Goal: Task Accomplishment & Management: Manage account settings

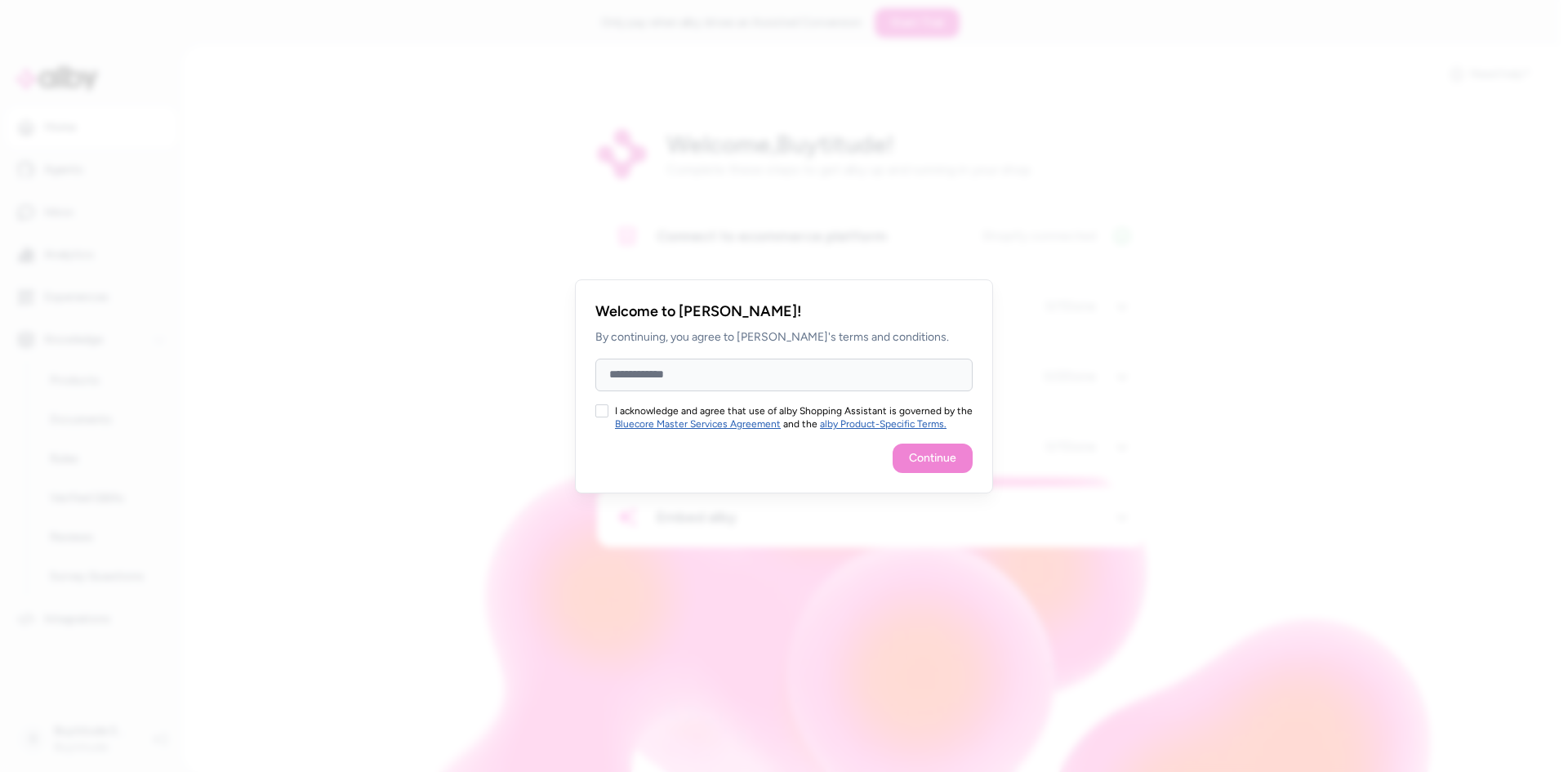
click at [711, 376] on input "Full Name" at bounding box center [784, 375] width 377 height 33
click at [631, 460] on div "Continue" at bounding box center [784, 458] width 377 height 29
click at [609, 410] on div "I acknowledge and agree that use of alby Shopping Assistant is governed by the …" at bounding box center [784, 417] width 377 height 26
click at [682, 388] on input "Full Name" at bounding box center [784, 375] width 377 height 33
type input "**********"
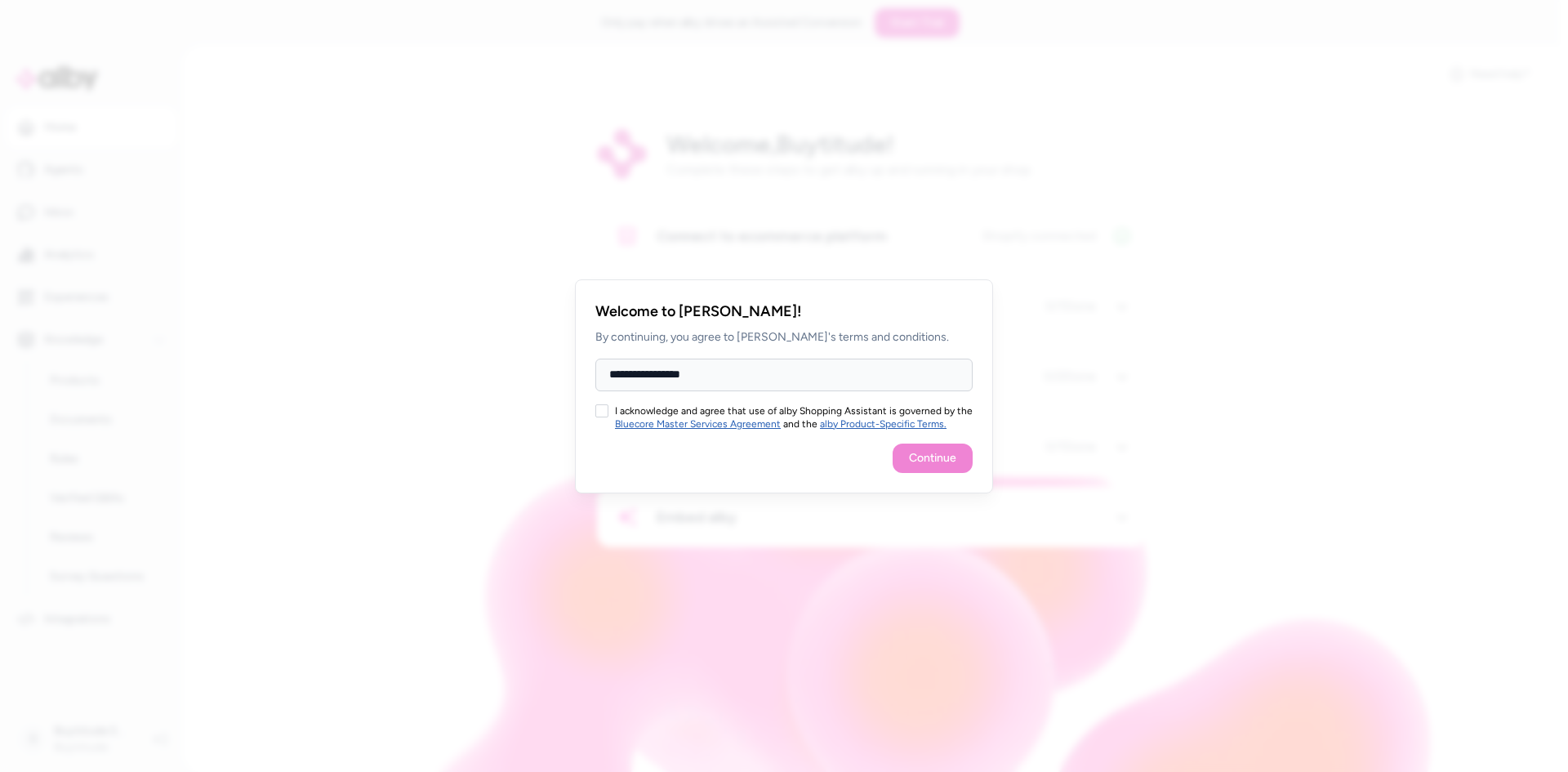
click at [599, 409] on button "I acknowledge and agree that use of alby Shopping Assistant is governed by the …" at bounding box center [602, 411] width 13 height 13
click at [934, 458] on button "Continue" at bounding box center [932, 458] width 80 height 29
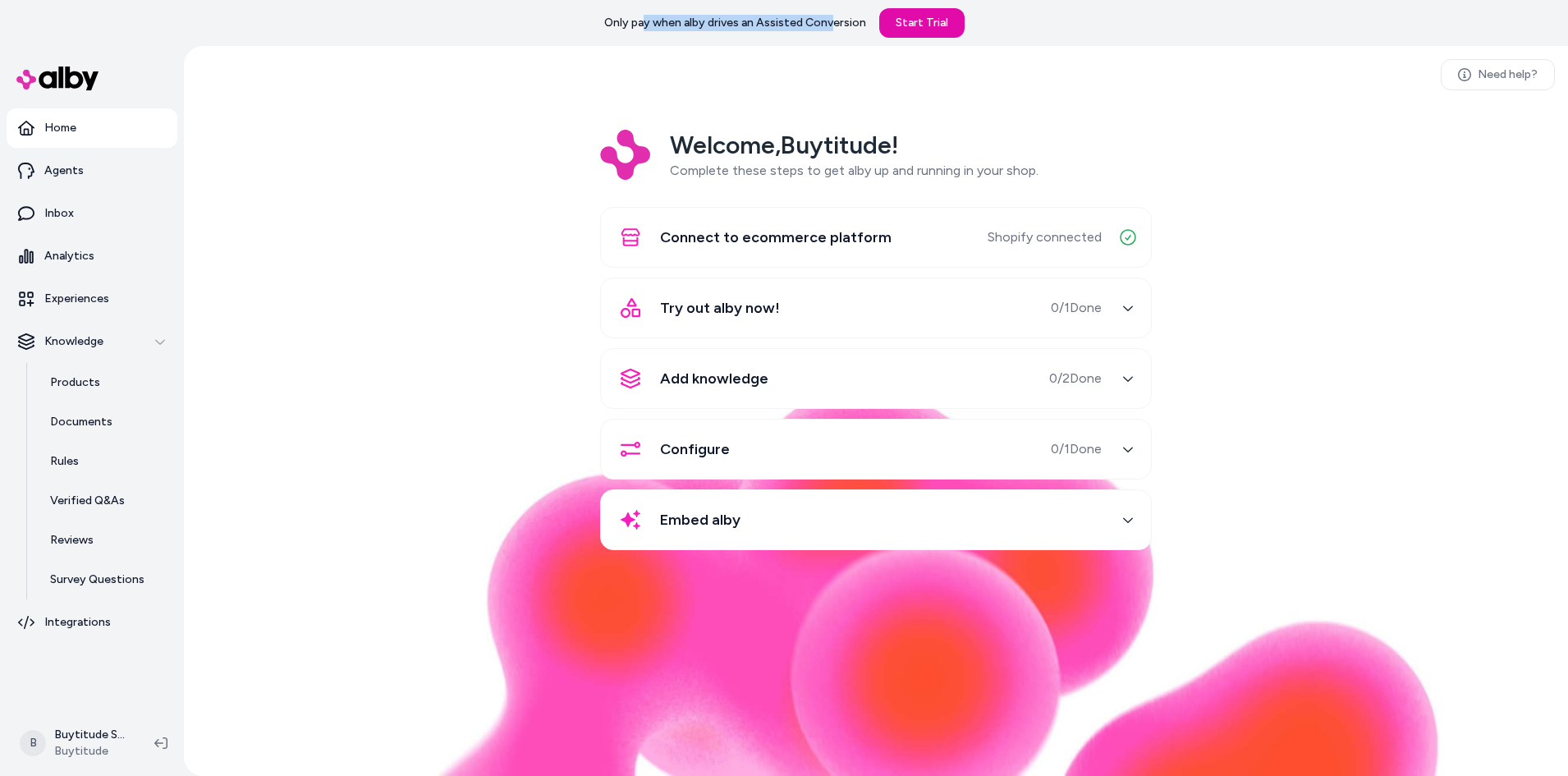
drag, startPoint x: 644, startPoint y: 26, endPoint x: 833, endPoint y: 27, distance: 189.0
click at [833, 27] on p "Only pay when alby drives an Assisted Conversion" at bounding box center [735, 24] width 261 height 17
click at [103, 615] on p "Integrations" at bounding box center [77, 622] width 66 height 17
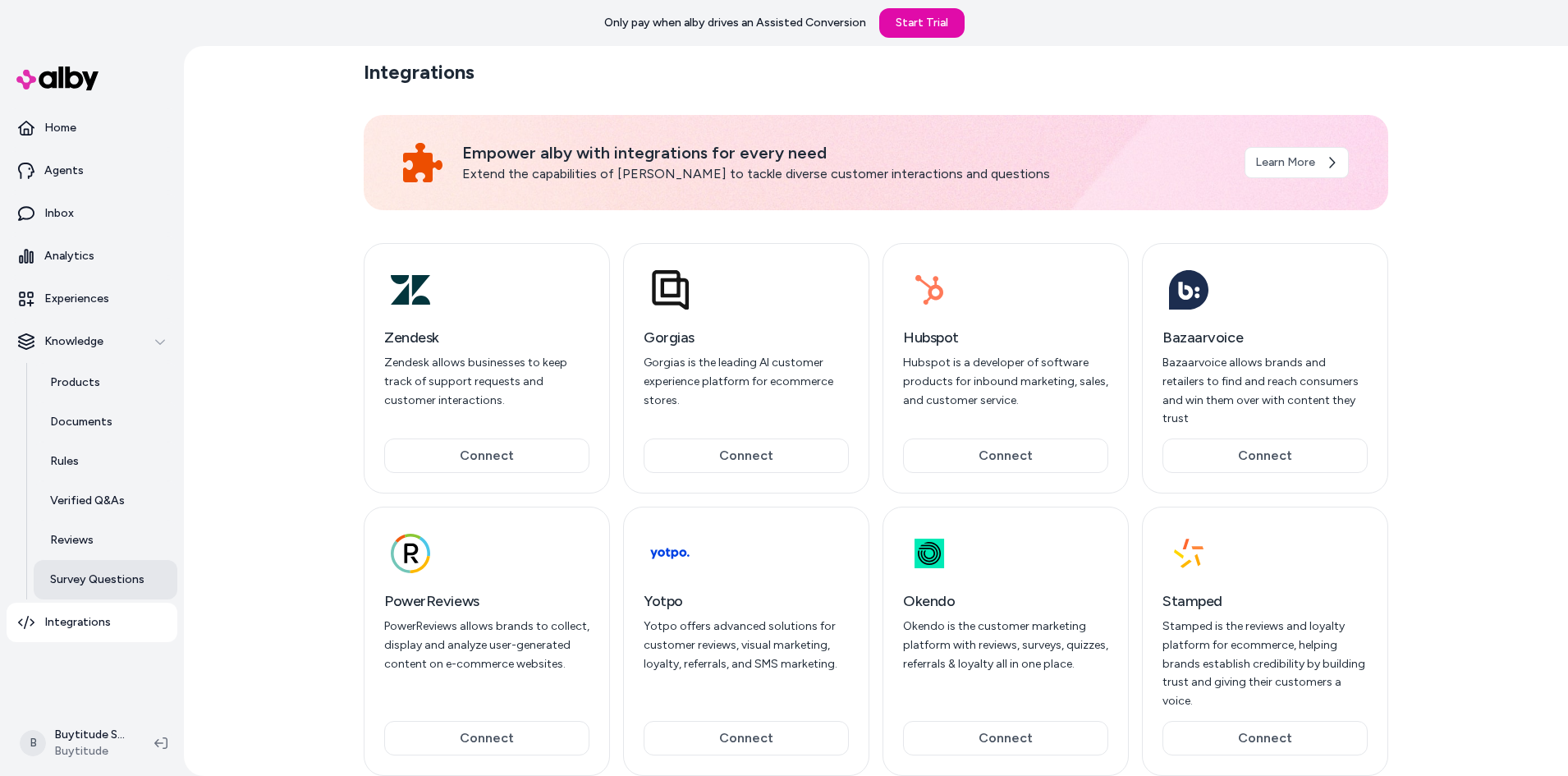
click at [107, 575] on p "Survey Questions" at bounding box center [98, 580] width 94 height 17
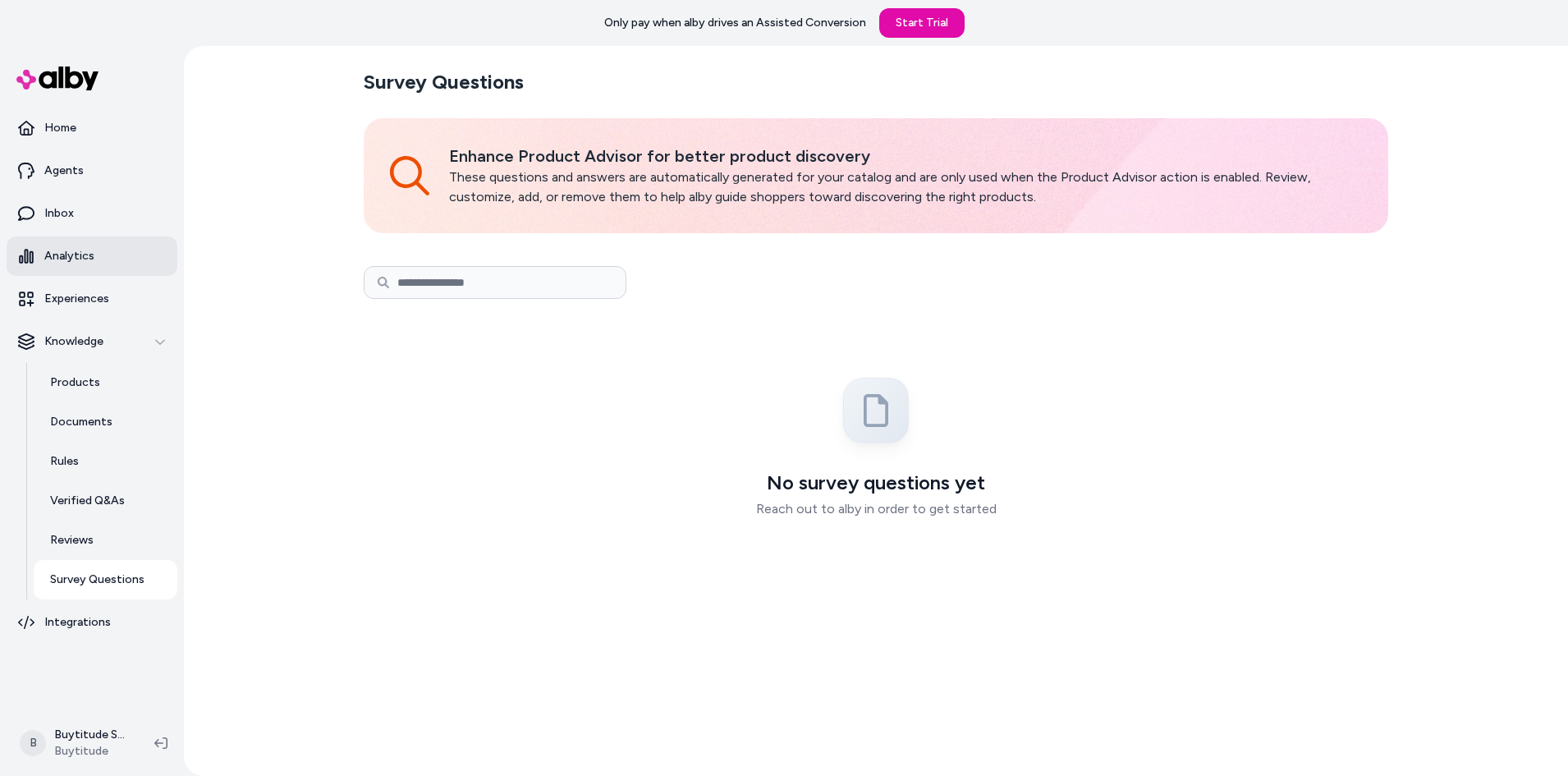
click at [83, 254] on p "Analytics" at bounding box center [70, 256] width 50 height 17
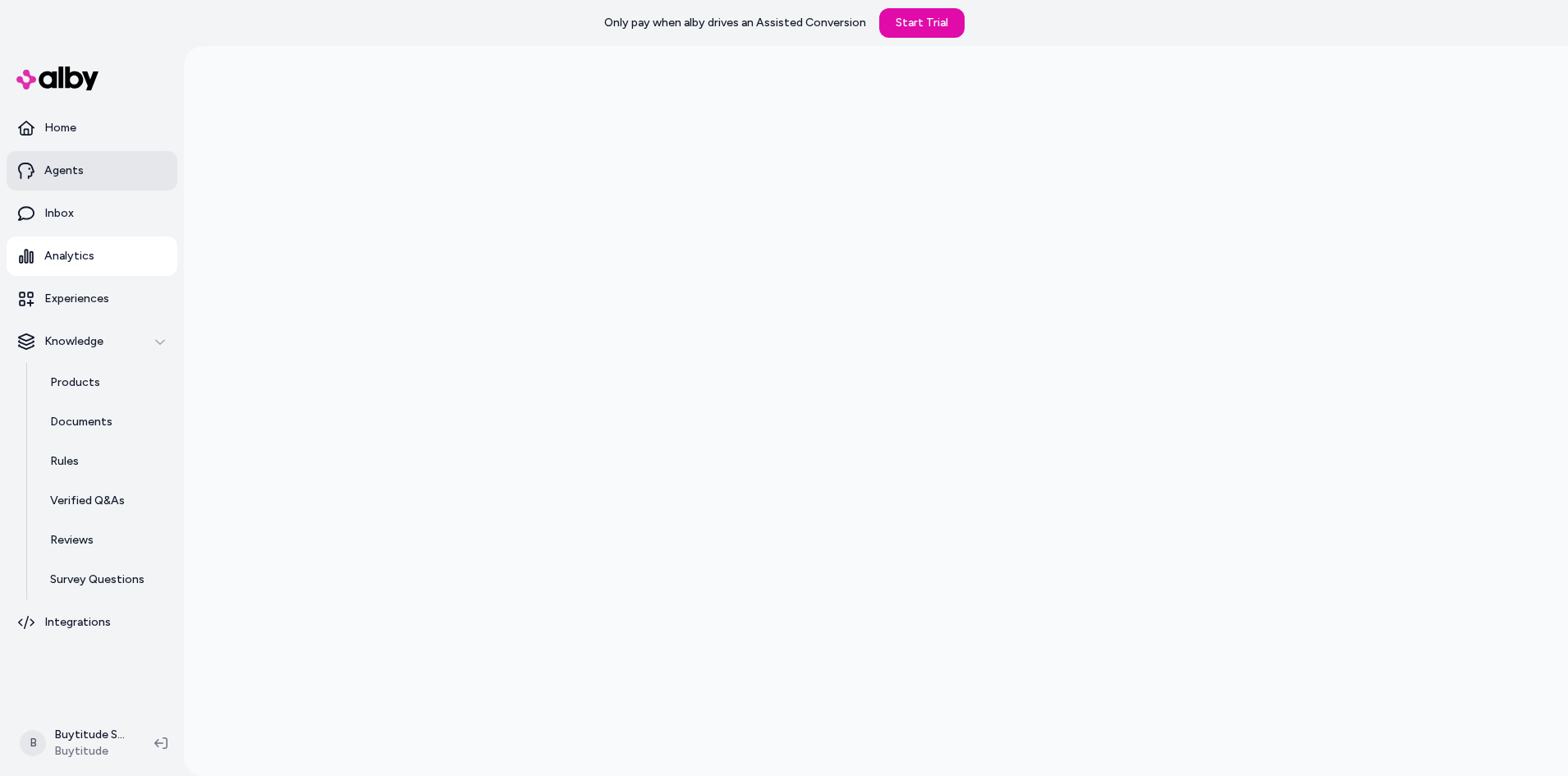
click at [80, 167] on p "Agents" at bounding box center [64, 171] width 40 height 17
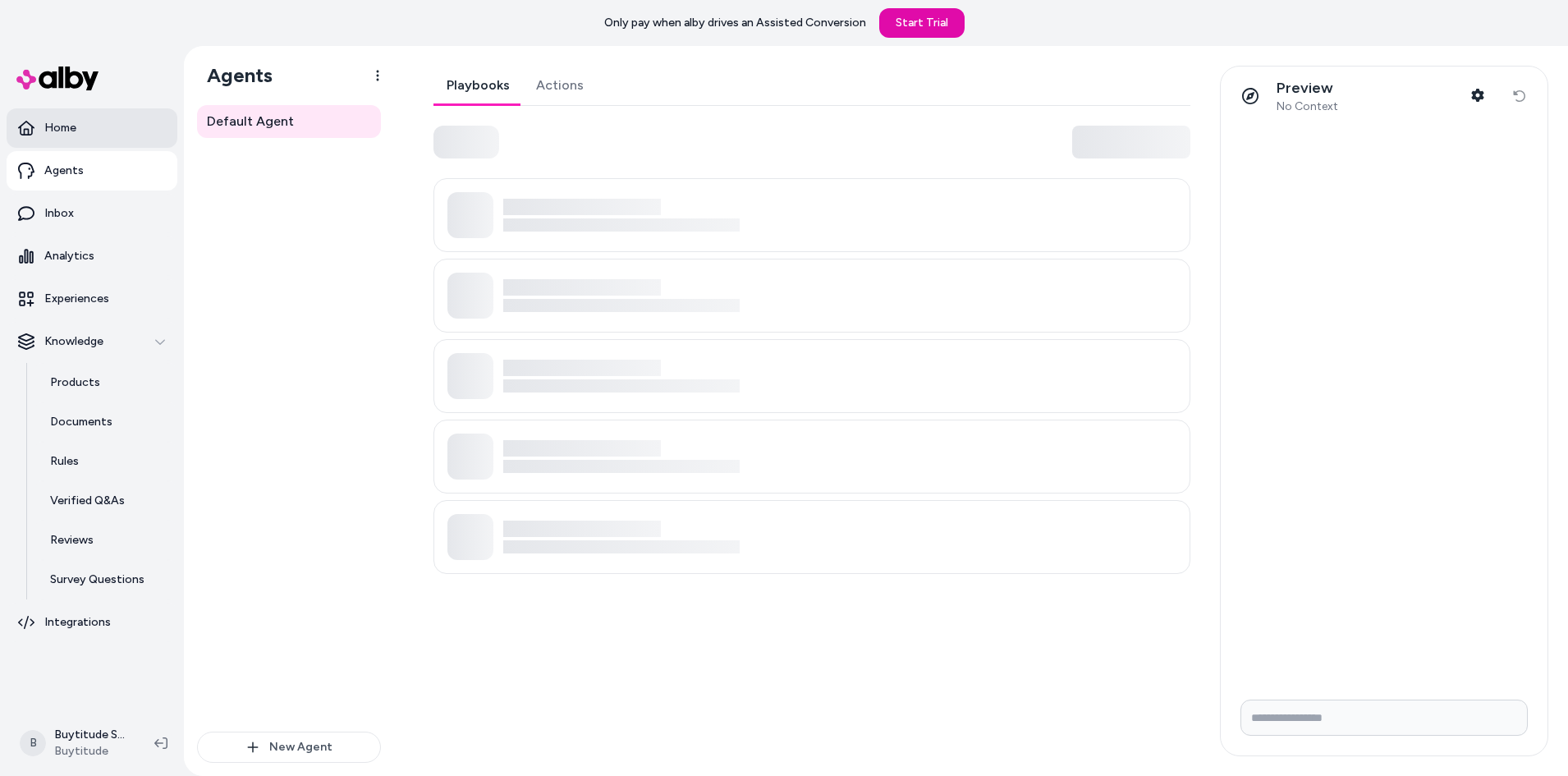
click at [80, 122] on link "Home" at bounding box center [92, 128] width 171 height 40
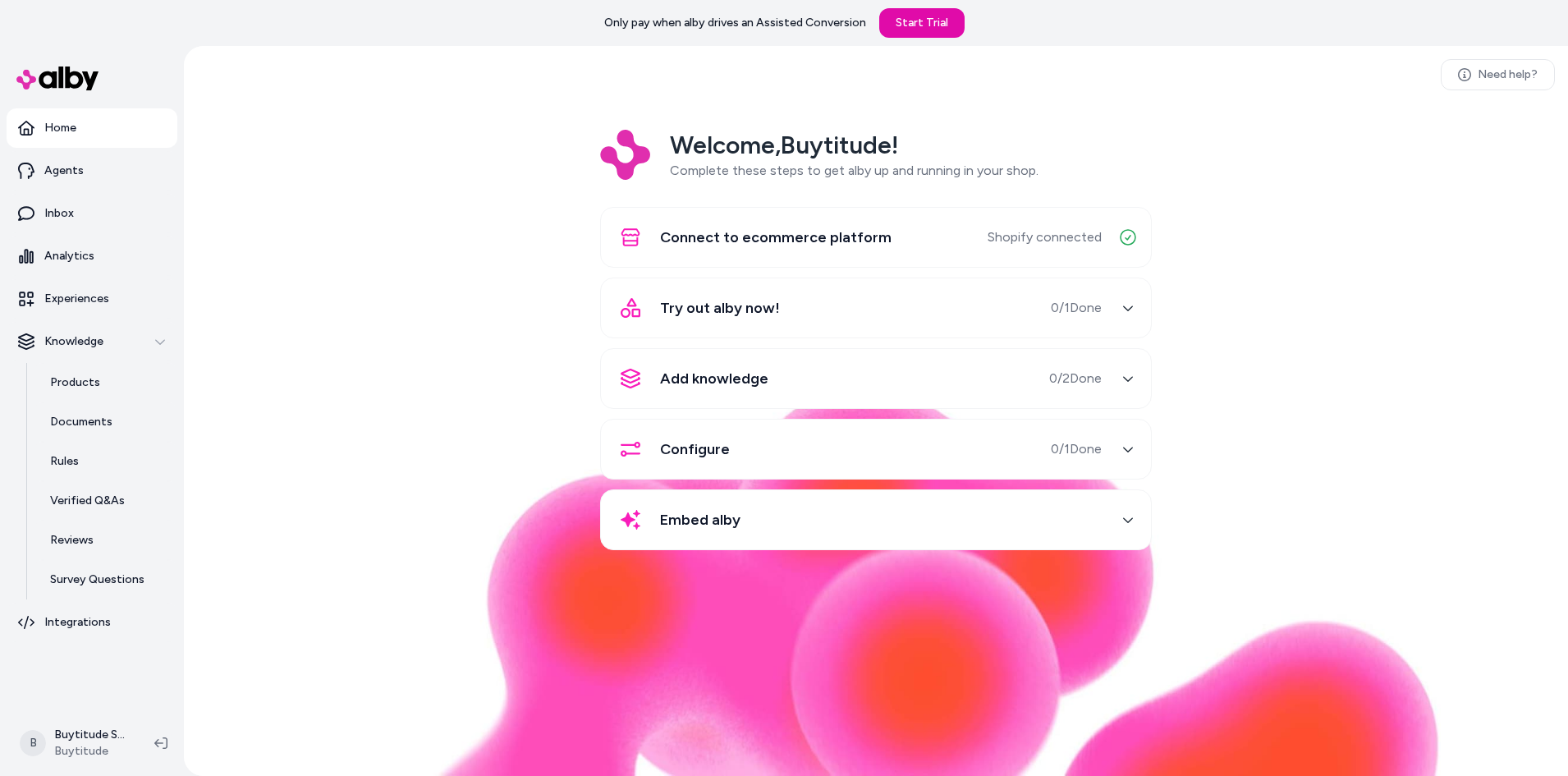
click at [1078, 302] on span "0 / 1 Done" at bounding box center [1076, 307] width 51 height 19
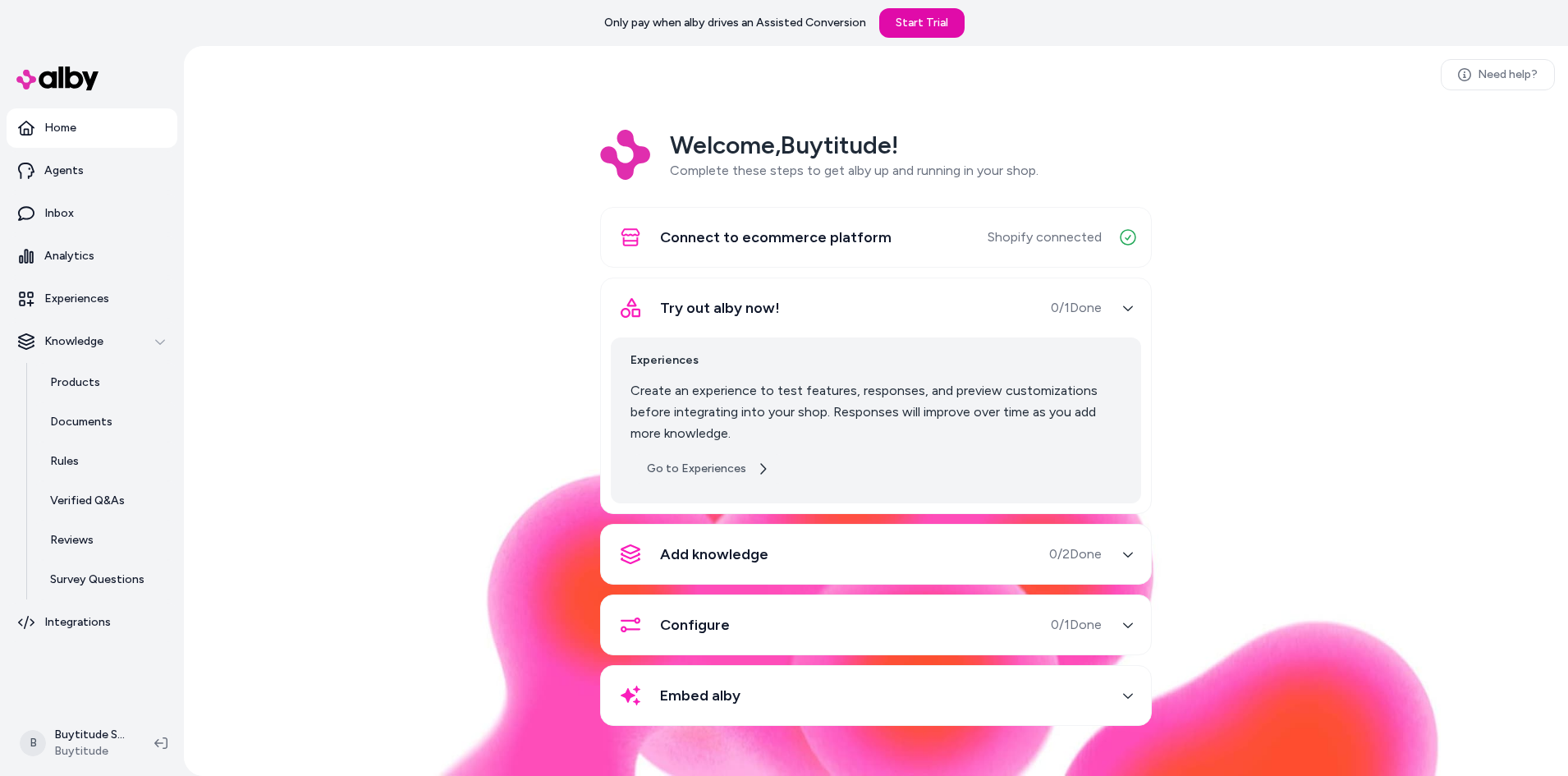
click at [736, 478] on link "Go to Experiences" at bounding box center [708, 468] width 156 height 29
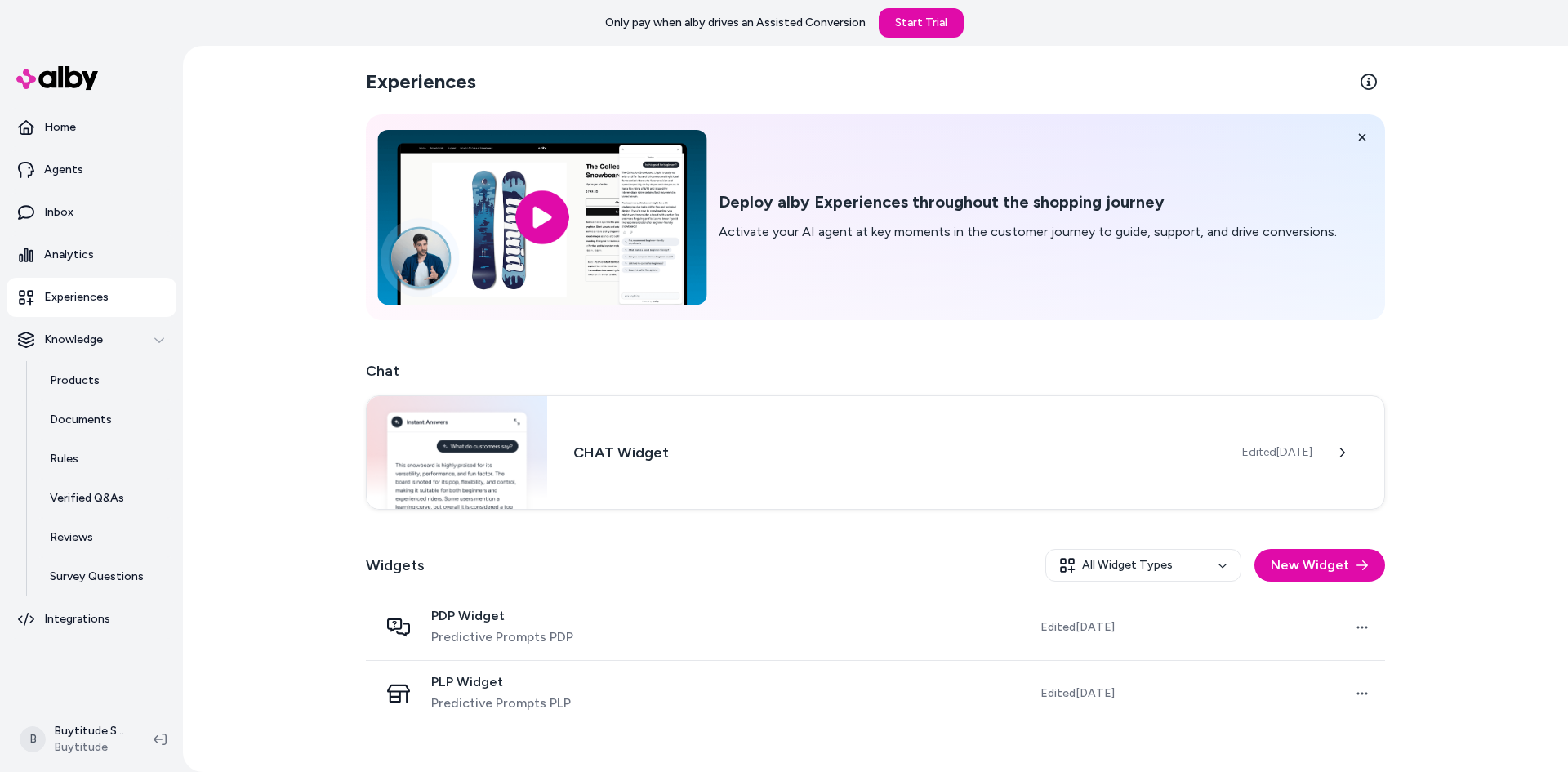
click at [560, 214] on input "image" at bounding box center [542, 217] width 329 height 175
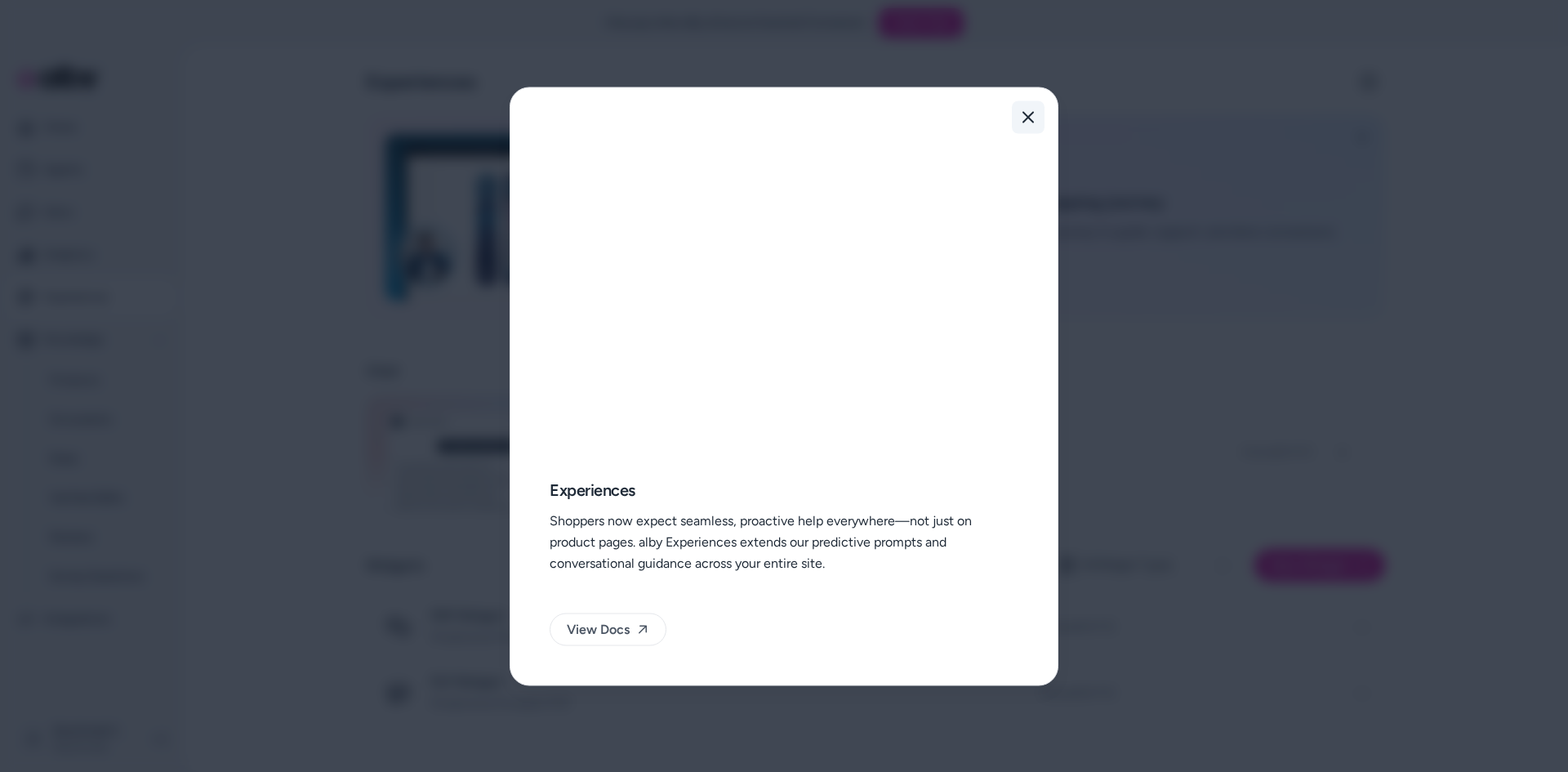
click at [1035, 119] on button "Close" at bounding box center [1028, 116] width 33 height 33
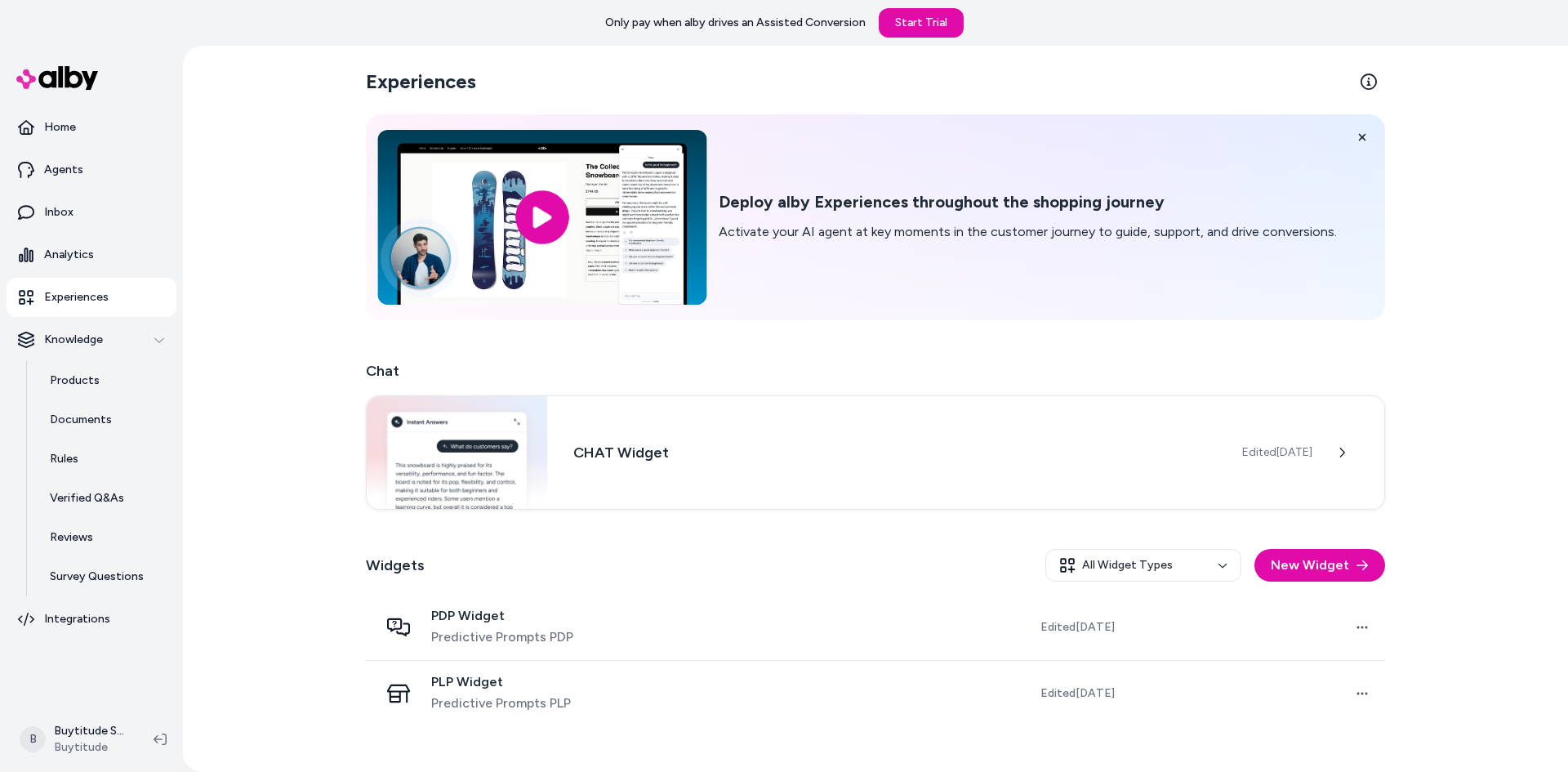
click at [547, 213] on input "image" at bounding box center [542, 217] width 329 height 175
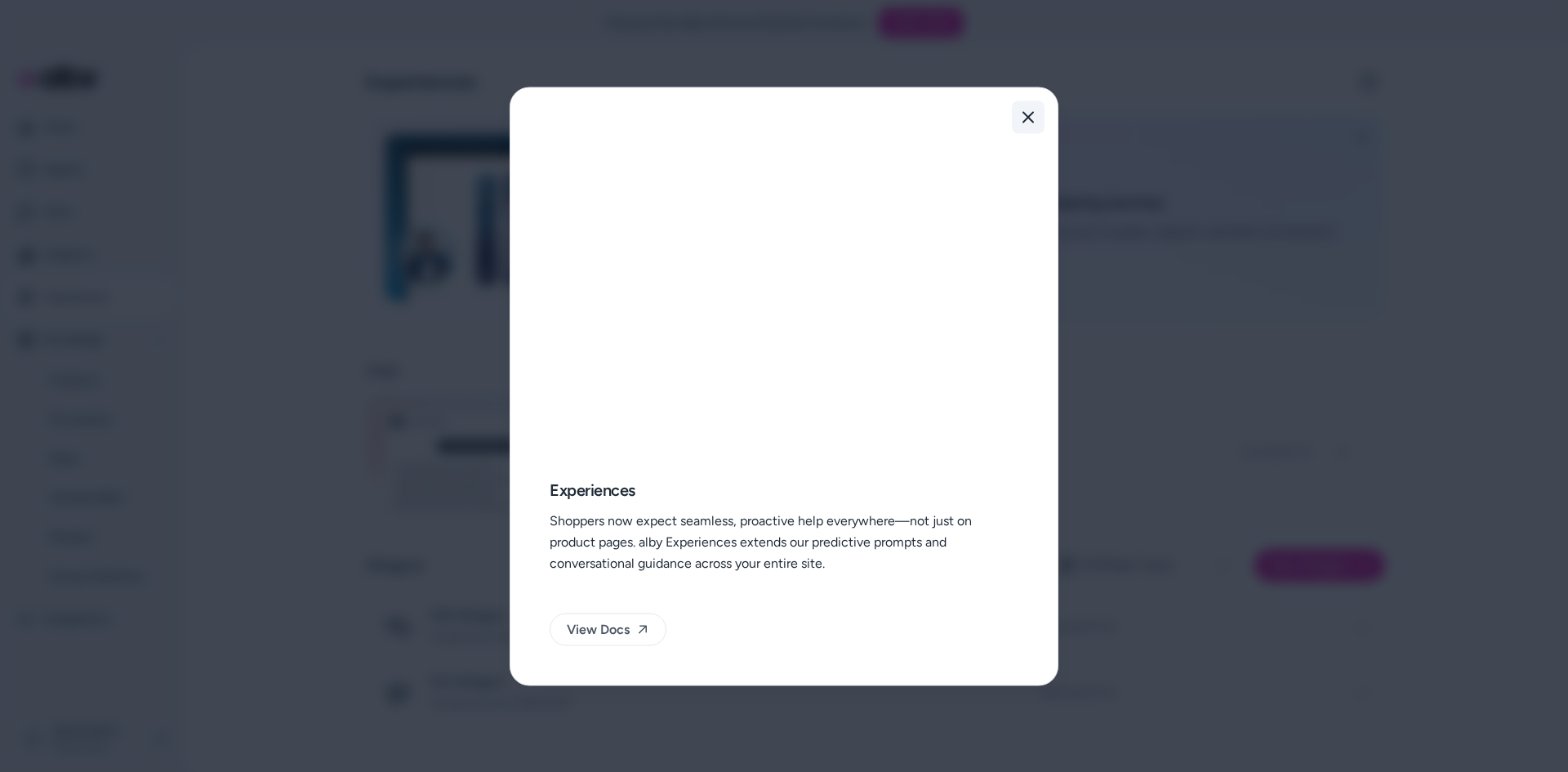
click at [1022, 118] on icon "button" at bounding box center [1029, 117] width 13 height 13
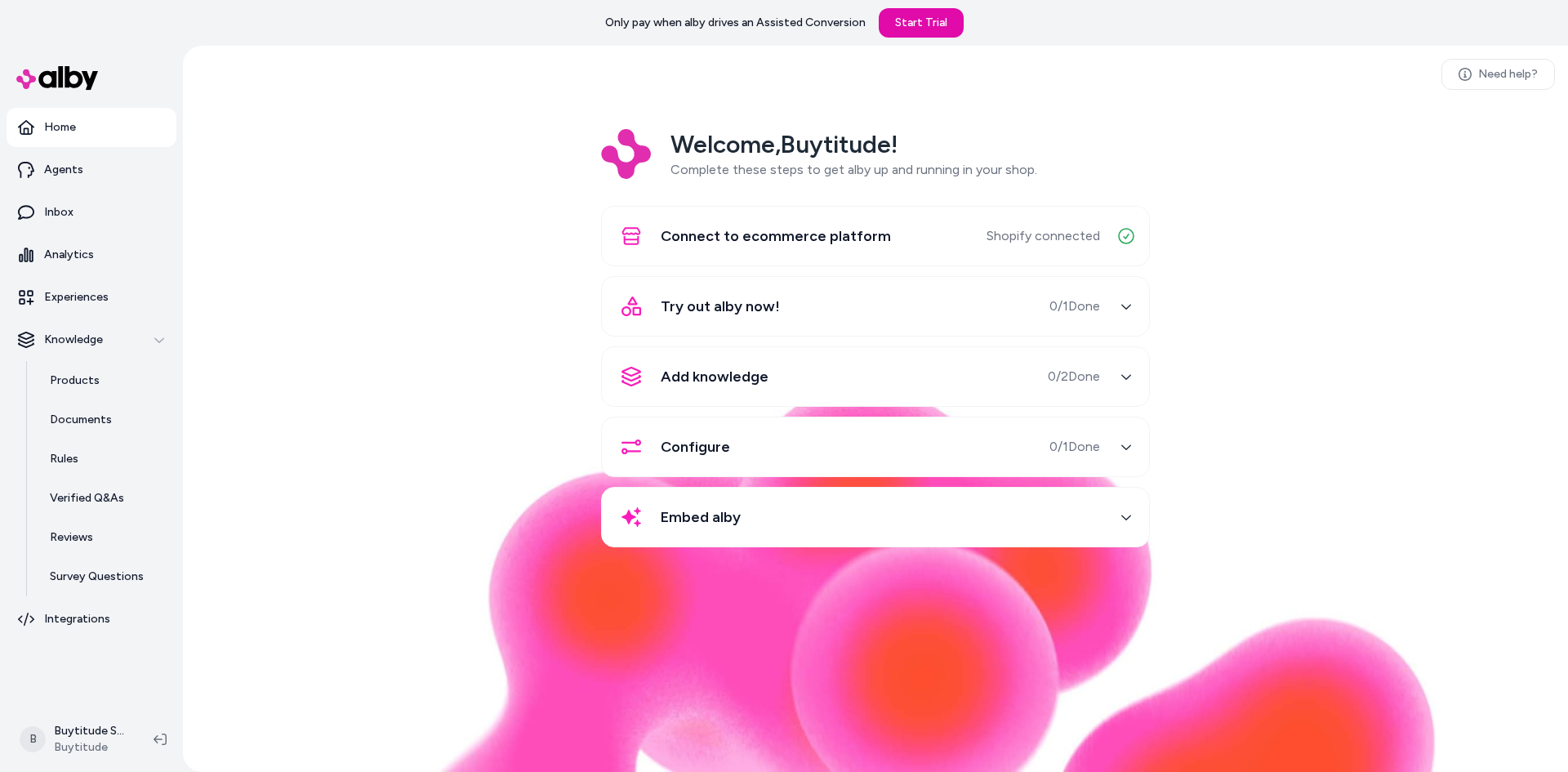
click at [1049, 377] on span "0 / 2 Done" at bounding box center [1074, 376] width 52 height 19
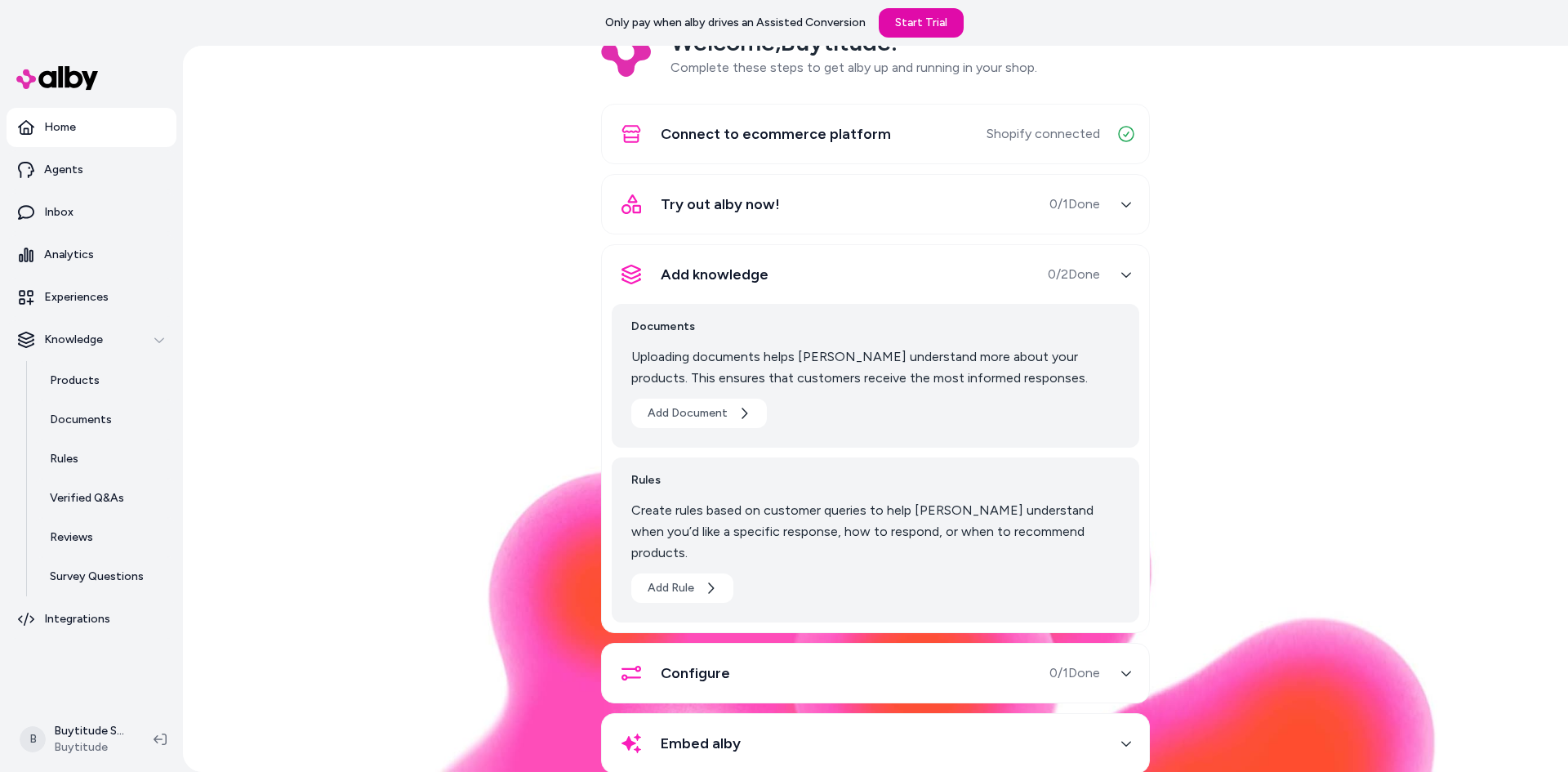
scroll to position [119, 0]
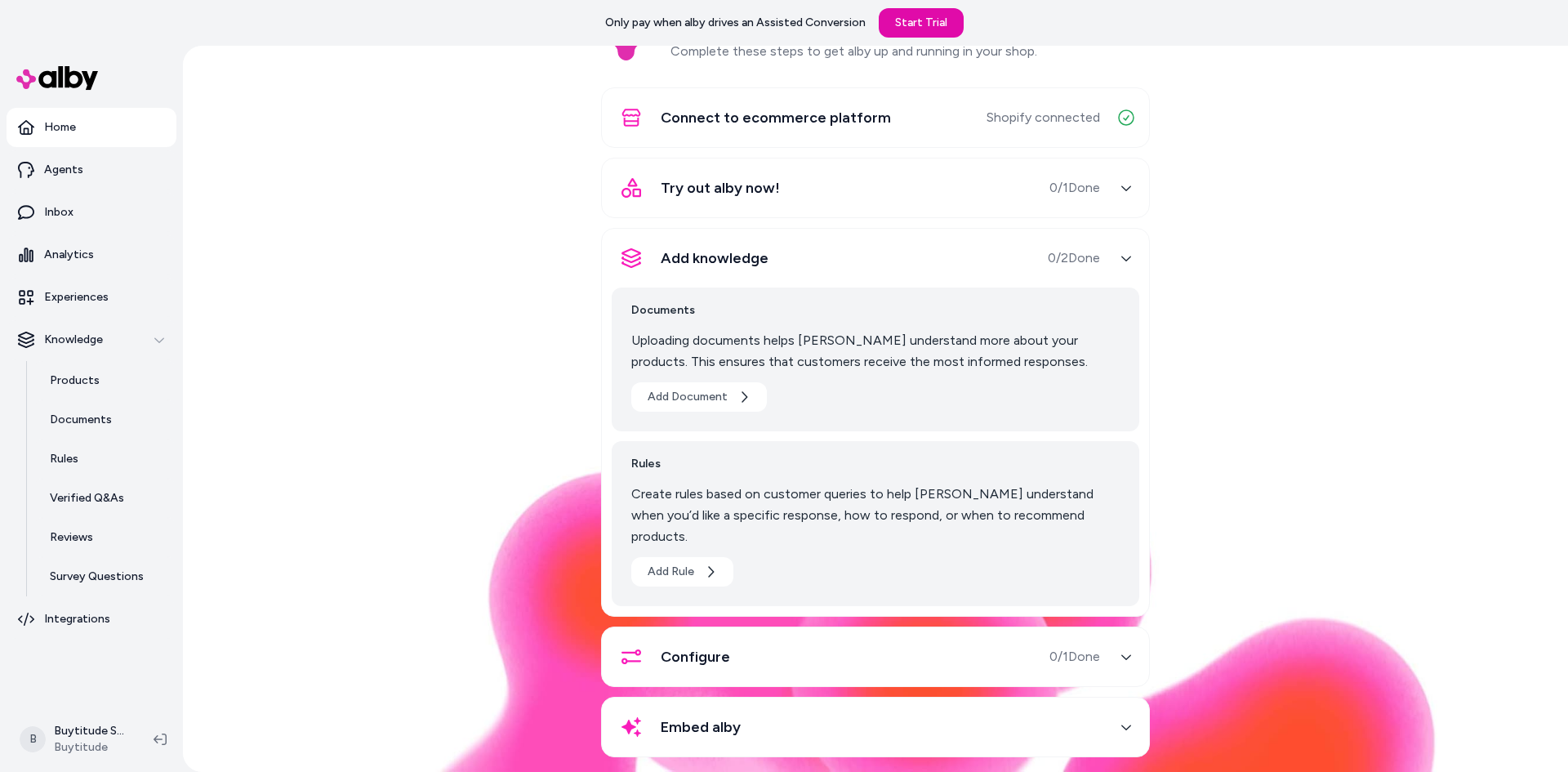
click at [997, 255] on div "Add knowledge 0 / 2 Done" at bounding box center [856, 258] width 488 height 39
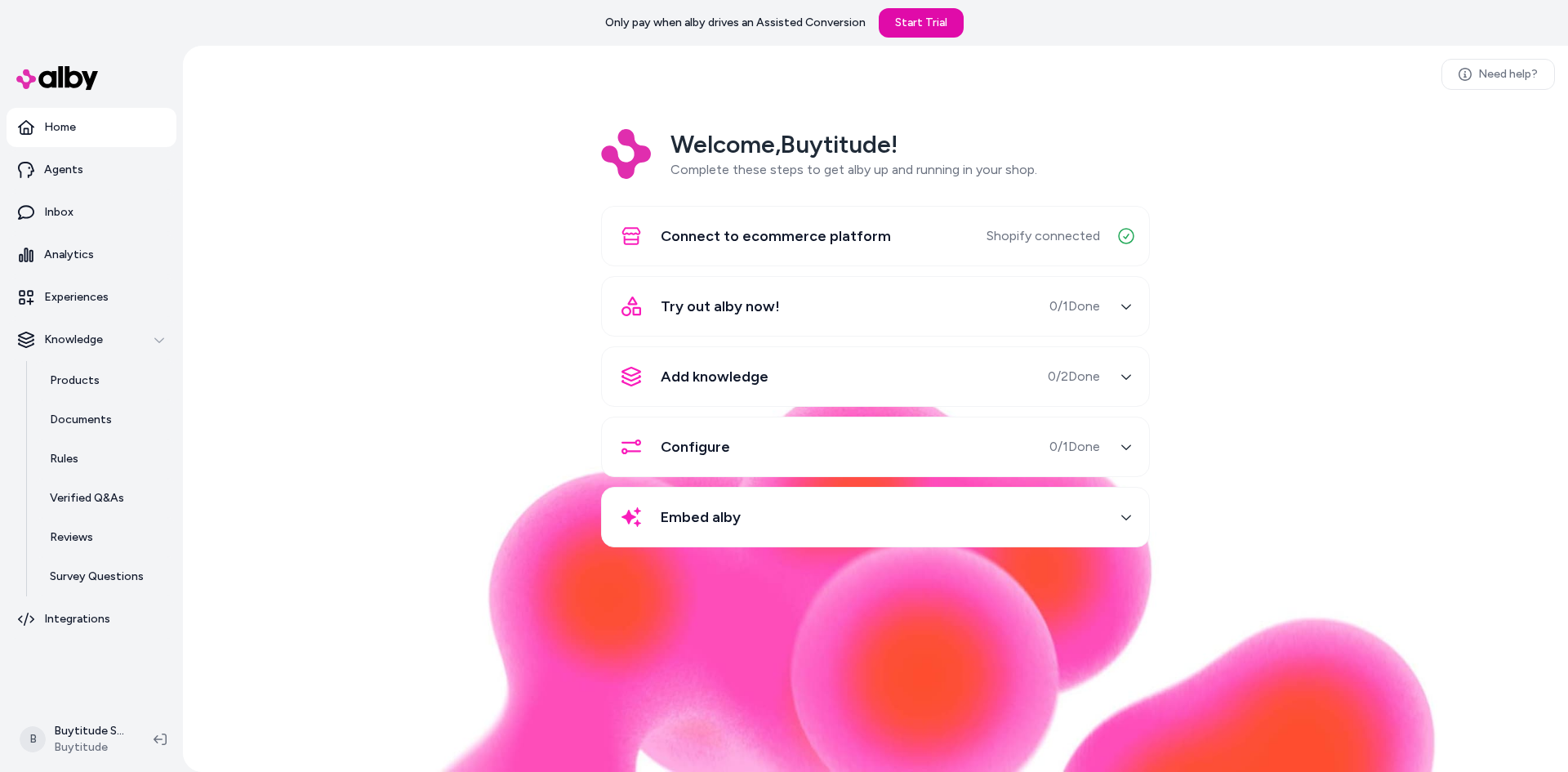
click at [714, 465] on div "Configure" at bounding box center [671, 447] width 119 height 39
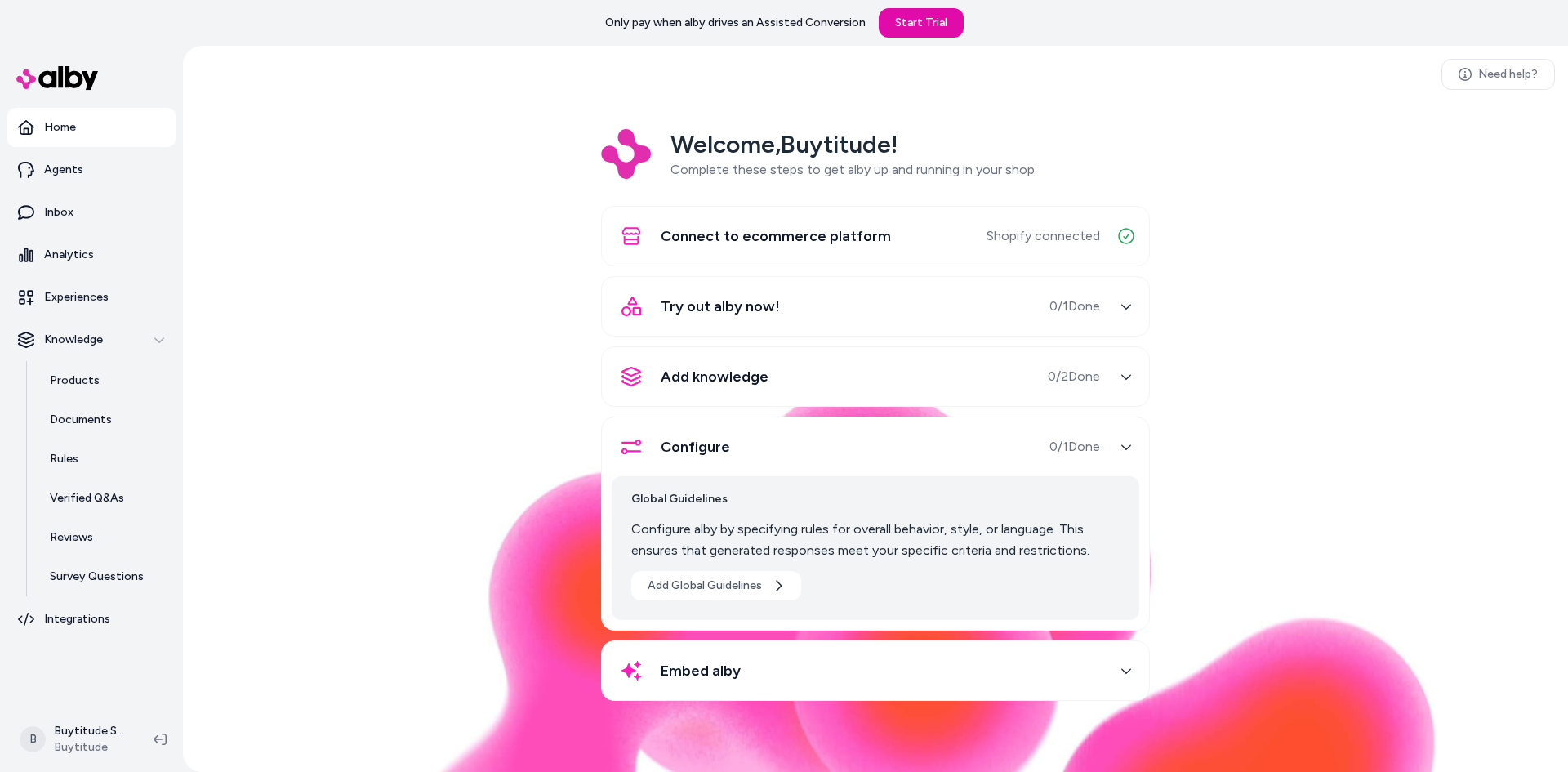
click at [760, 437] on div "Configure 0 / 1 Done" at bounding box center [856, 447] width 488 height 39
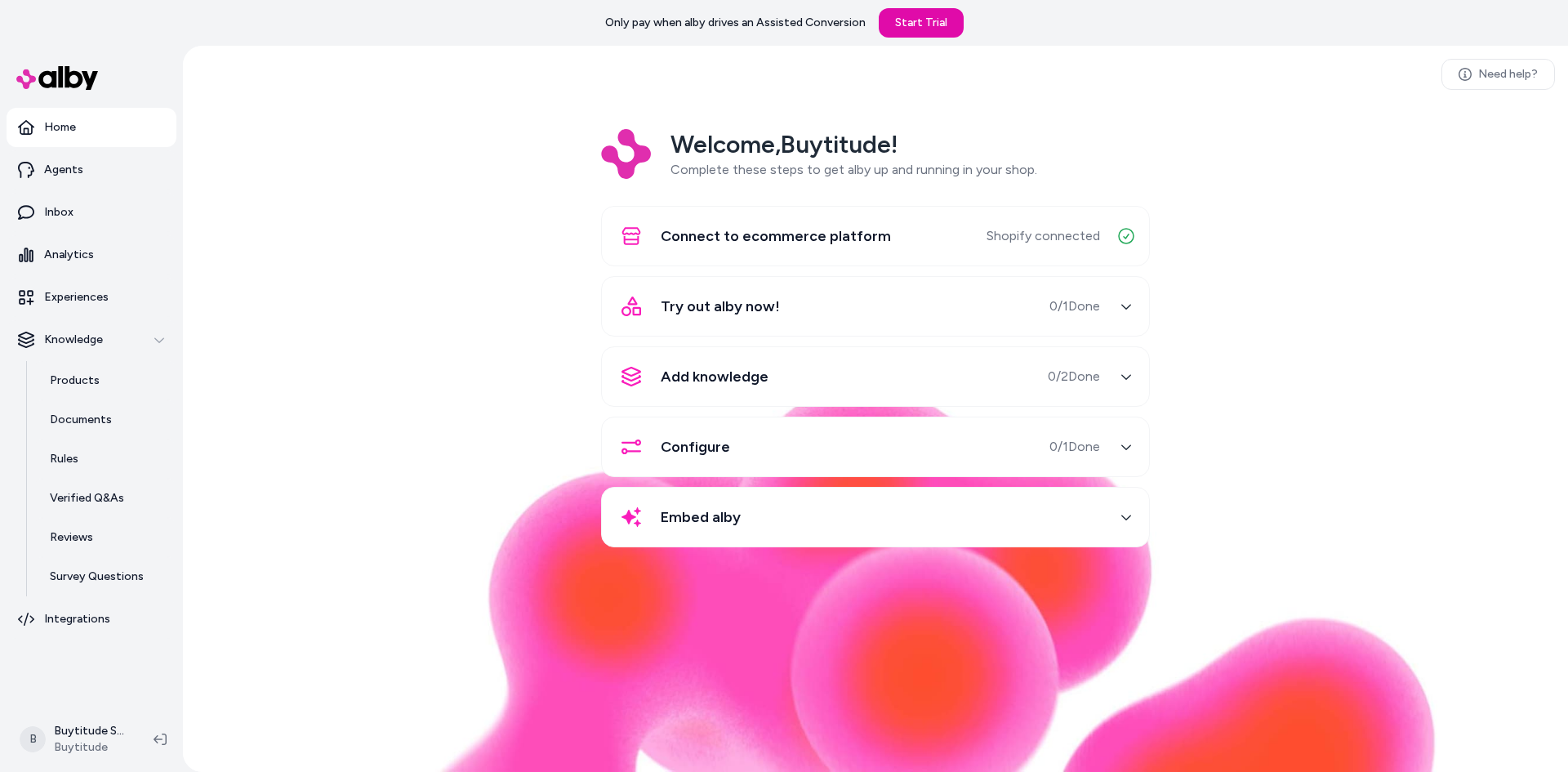
click at [718, 519] on span "Embed alby" at bounding box center [701, 516] width 80 height 23
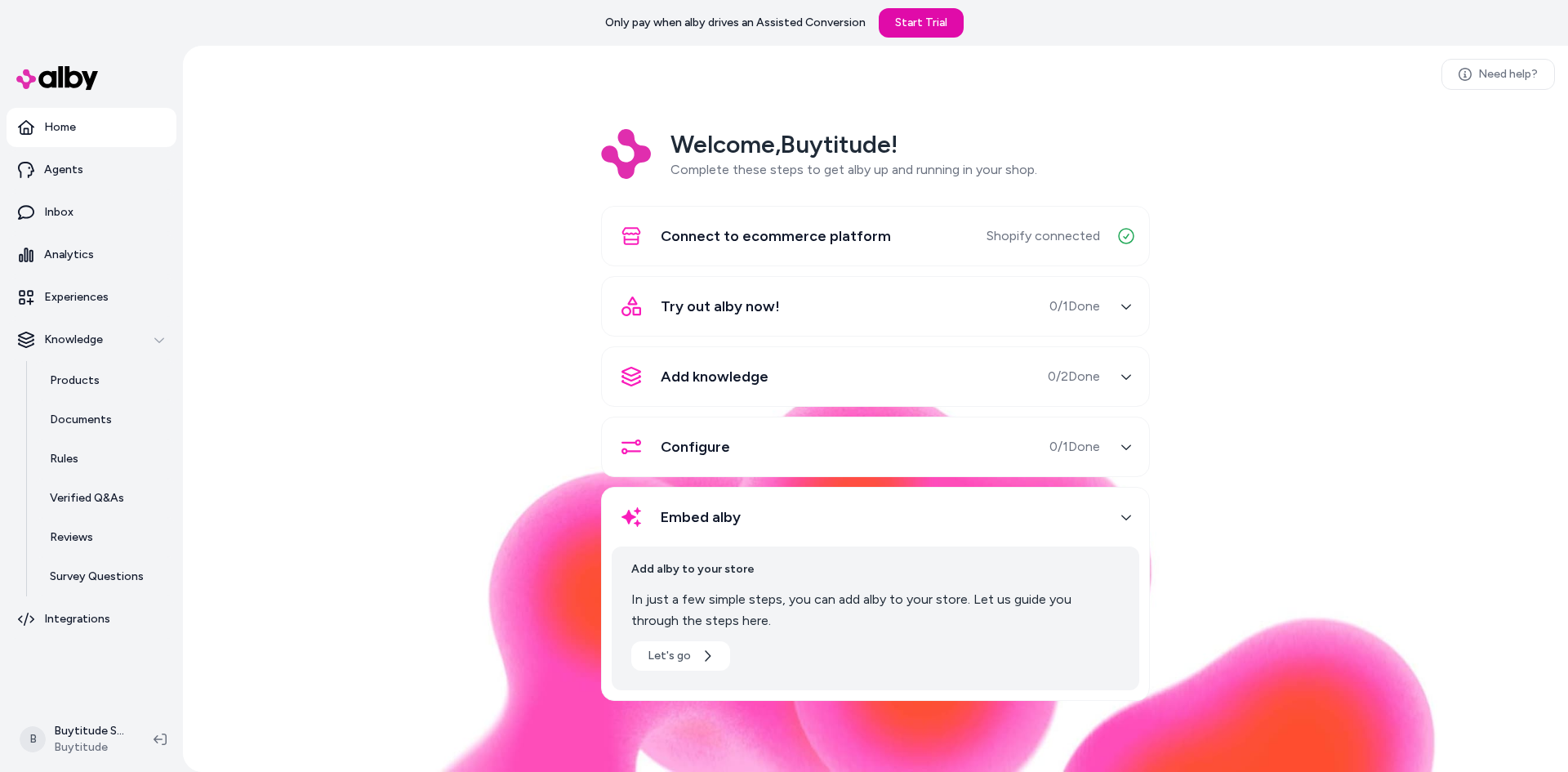
click at [741, 506] on div "Embed alby" at bounding box center [856, 517] width 488 height 39
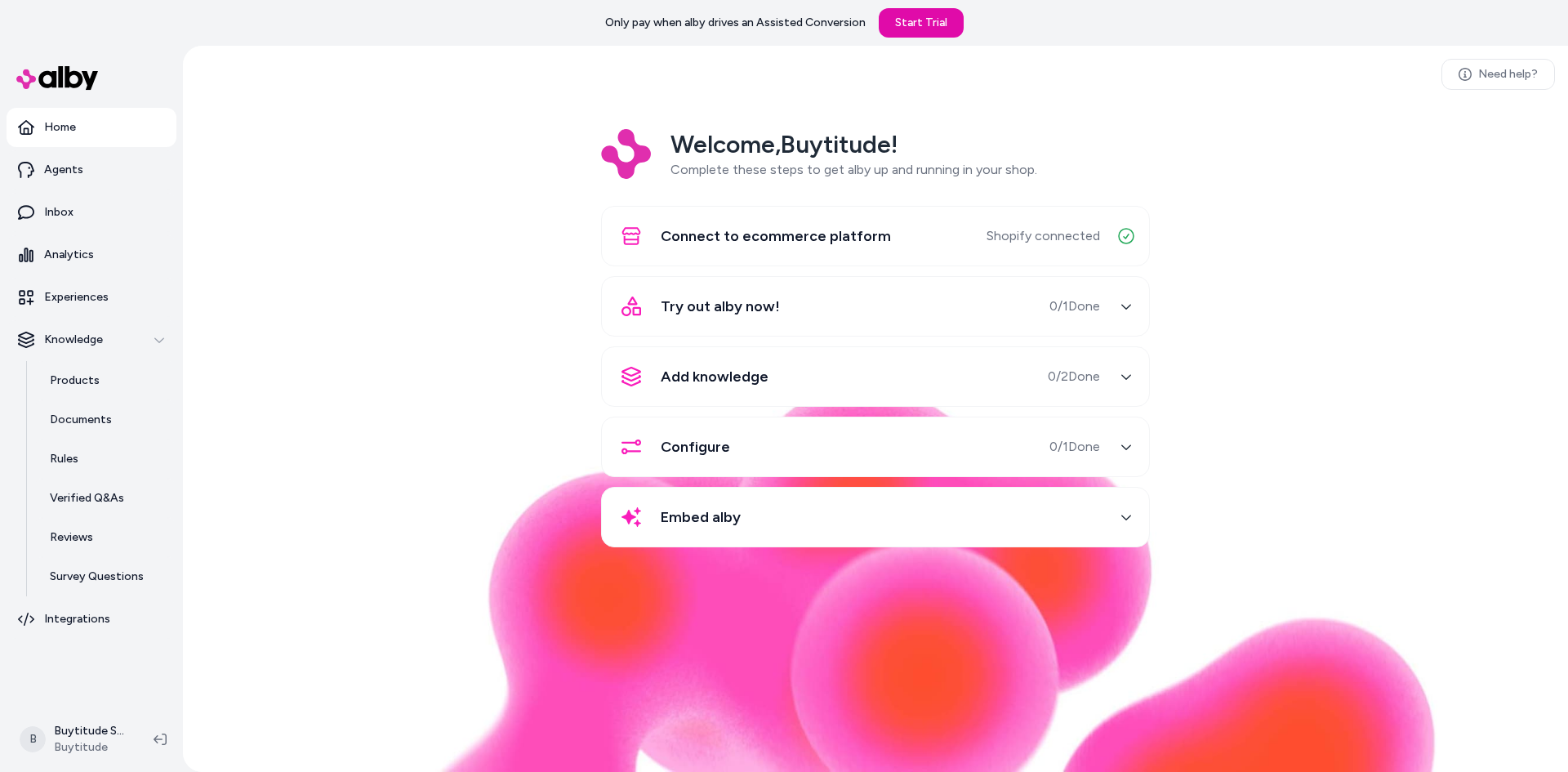
click at [75, 137] on link "Home" at bounding box center [91, 127] width 170 height 39
click at [75, 151] on link "Agents" at bounding box center [91, 170] width 170 height 39
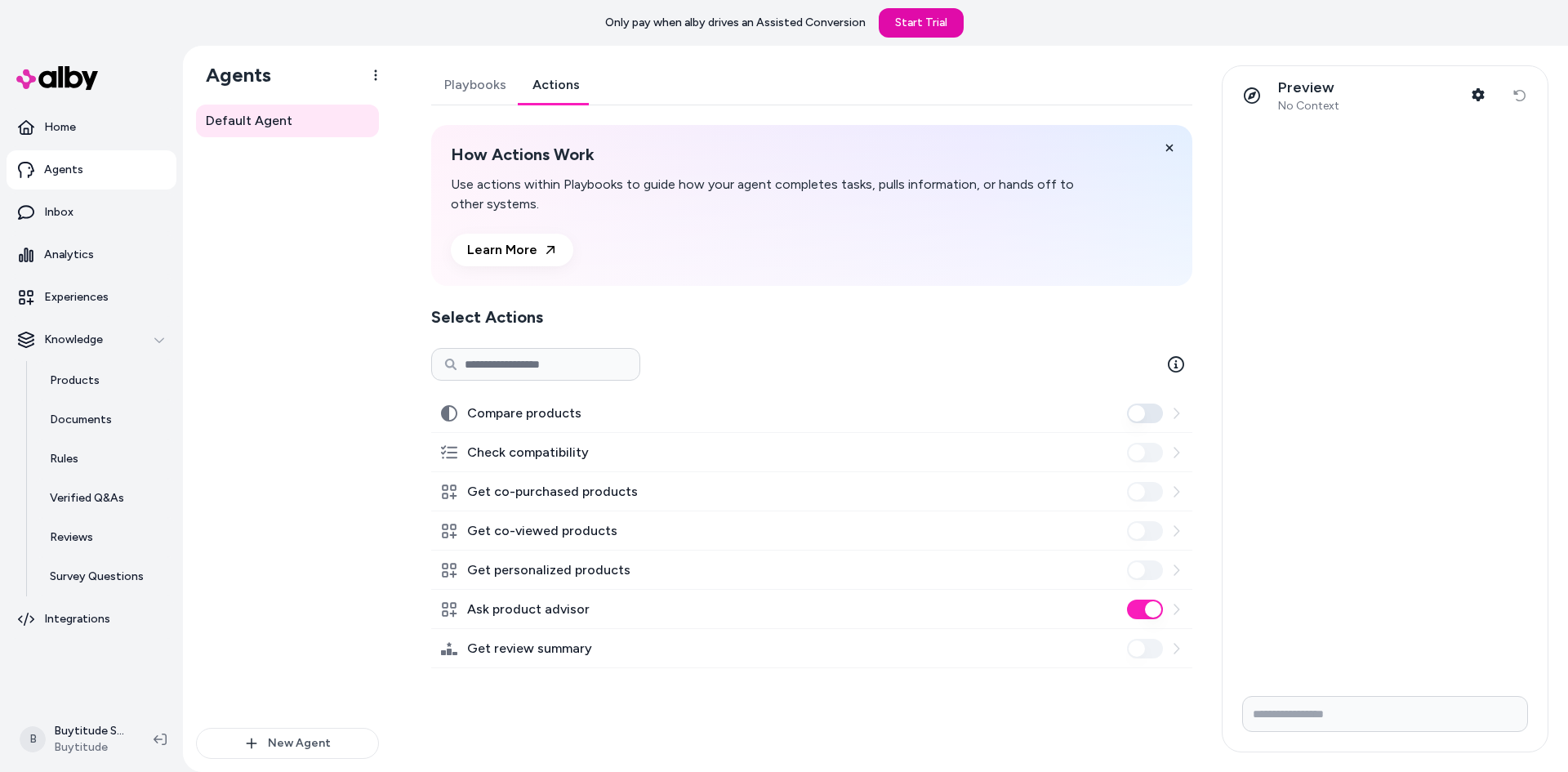
click at [543, 88] on link "Actions" at bounding box center [556, 84] width 74 height 39
click at [1155, 407] on button "Compare products" at bounding box center [1144, 412] width 36 height 19
drag, startPoint x: 1147, startPoint y: 418, endPoint x: 1129, endPoint y: 418, distance: 18.0
click at [1129, 418] on button "Compare products" at bounding box center [1144, 412] width 36 height 19
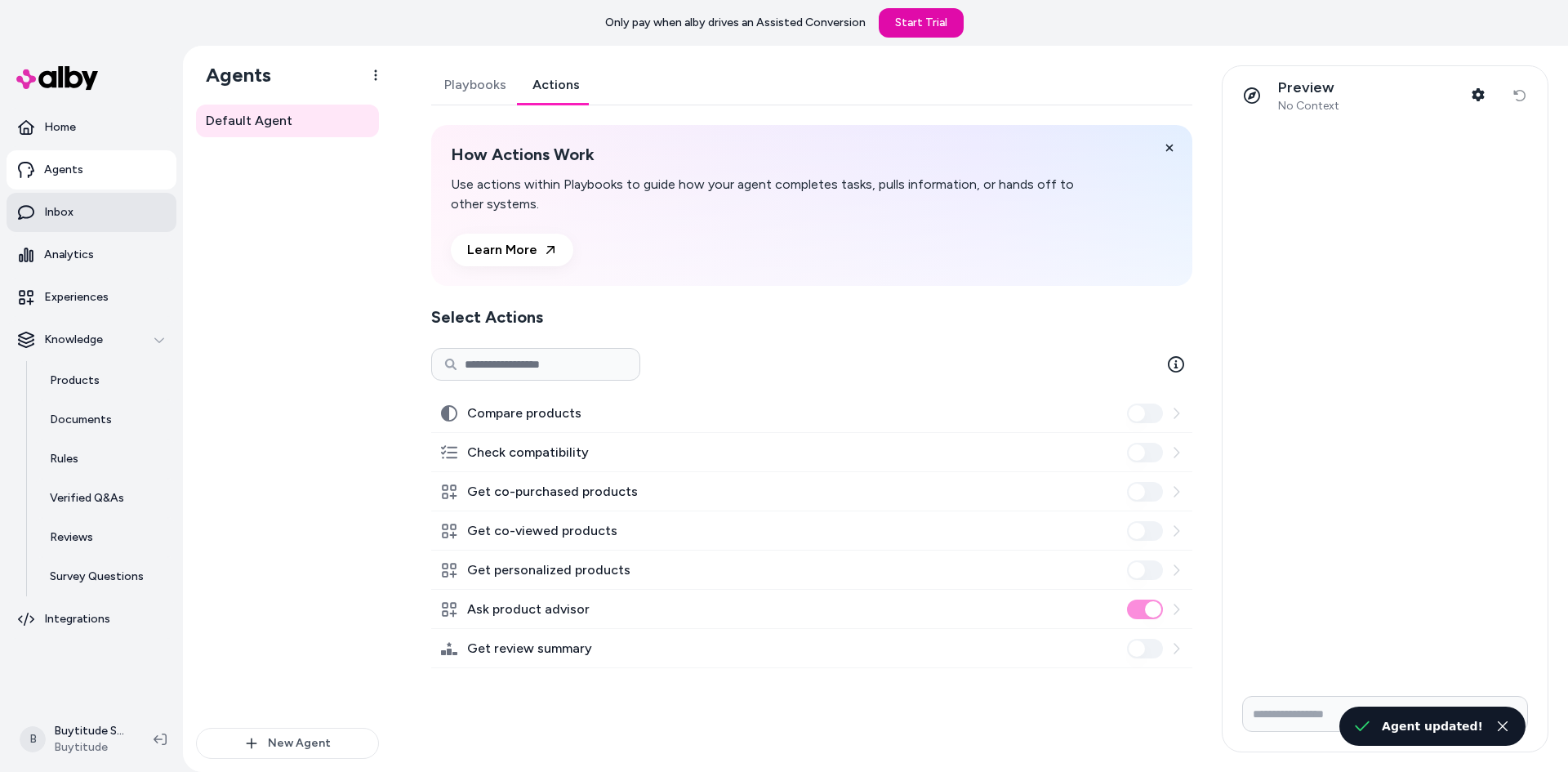
click at [79, 224] on link "Inbox" at bounding box center [91, 212] width 170 height 39
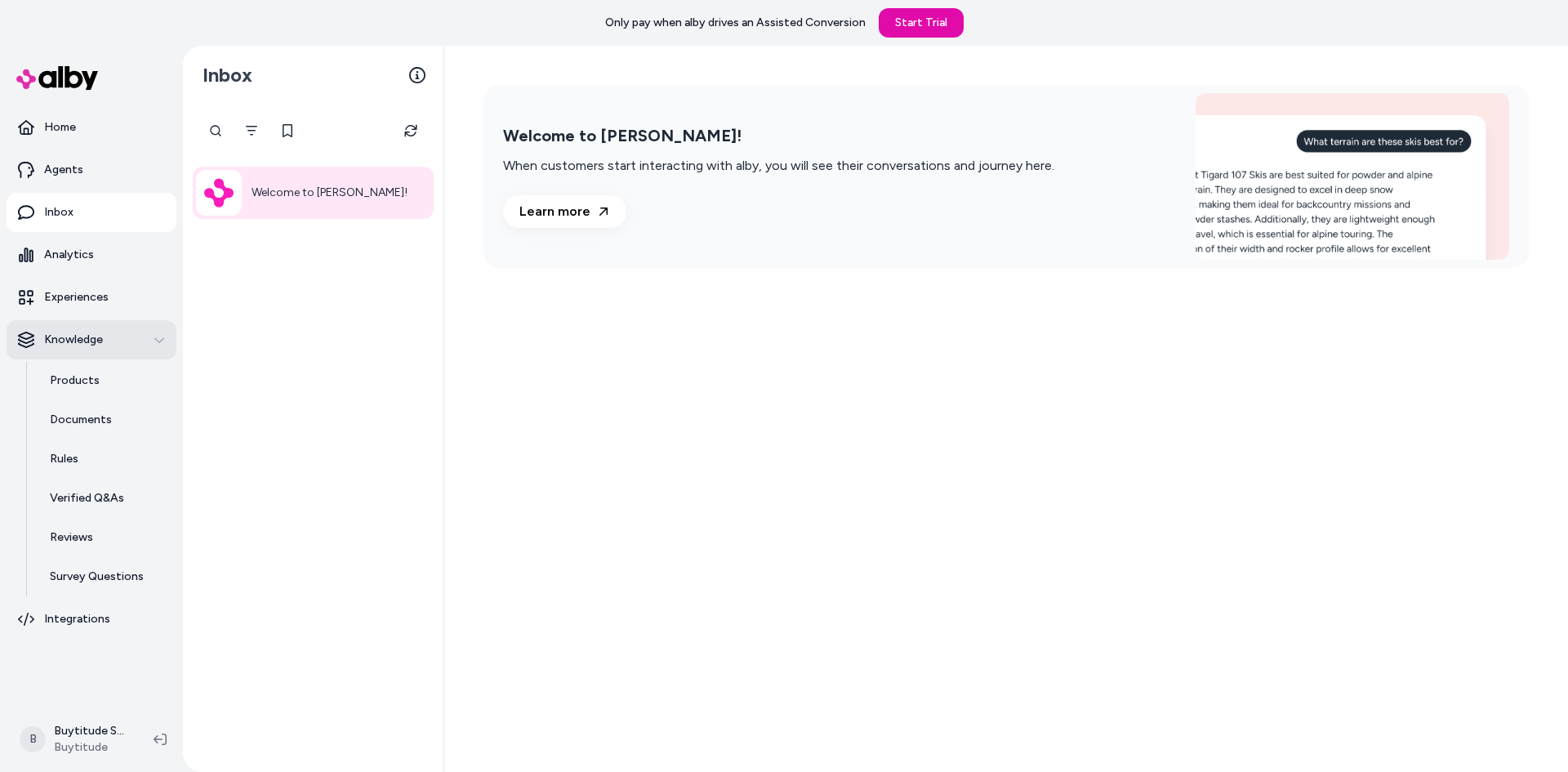
click at [91, 335] on p "Knowledge" at bounding box center [74, 340] width 59 height 17
click at [91, 376] on p "Products" at bounding box center [75, 381] width 50 height 17
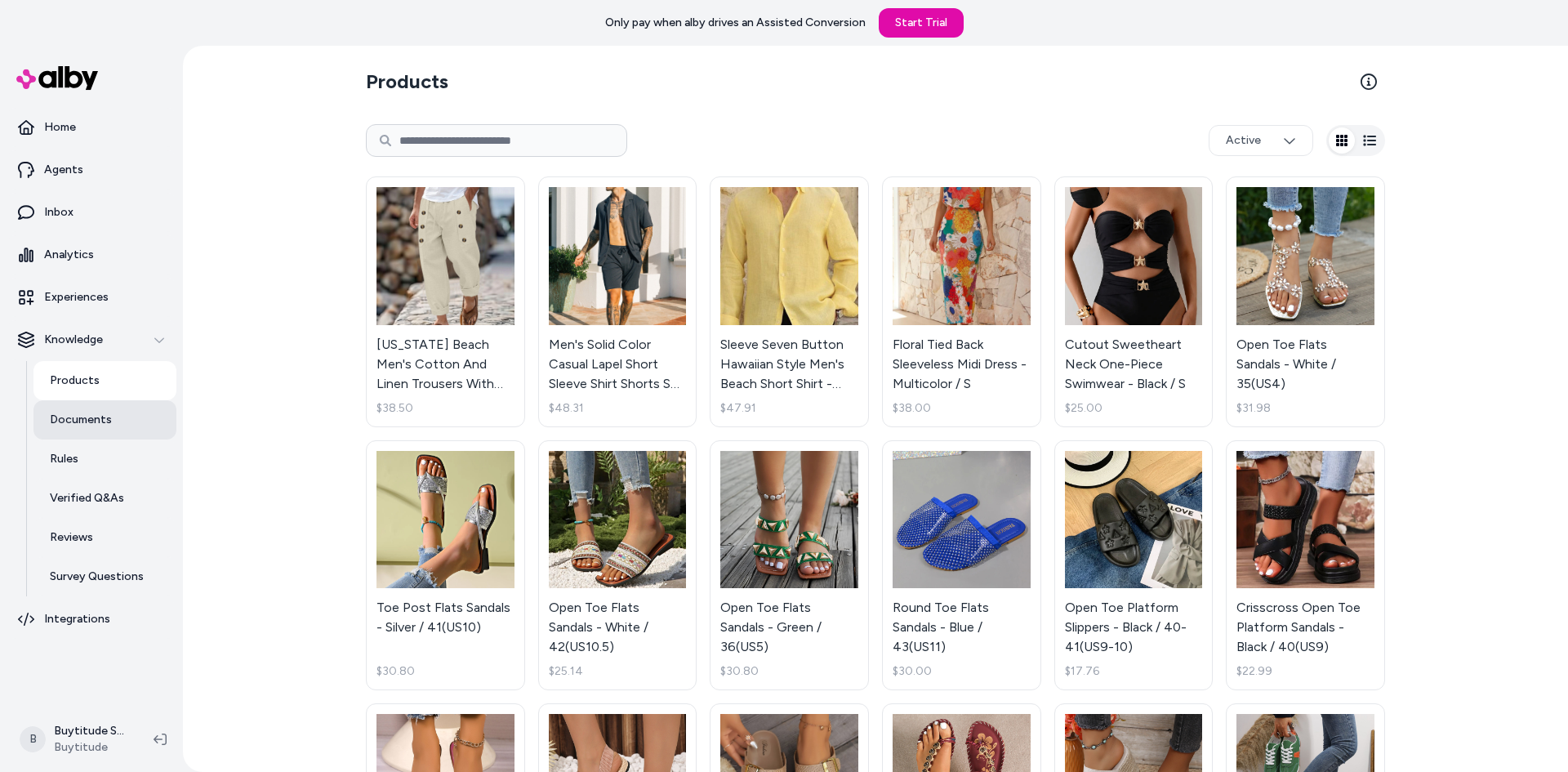
click at [66, 417] on p "Documents" at bounding box center [81, 420] width 62 height 17
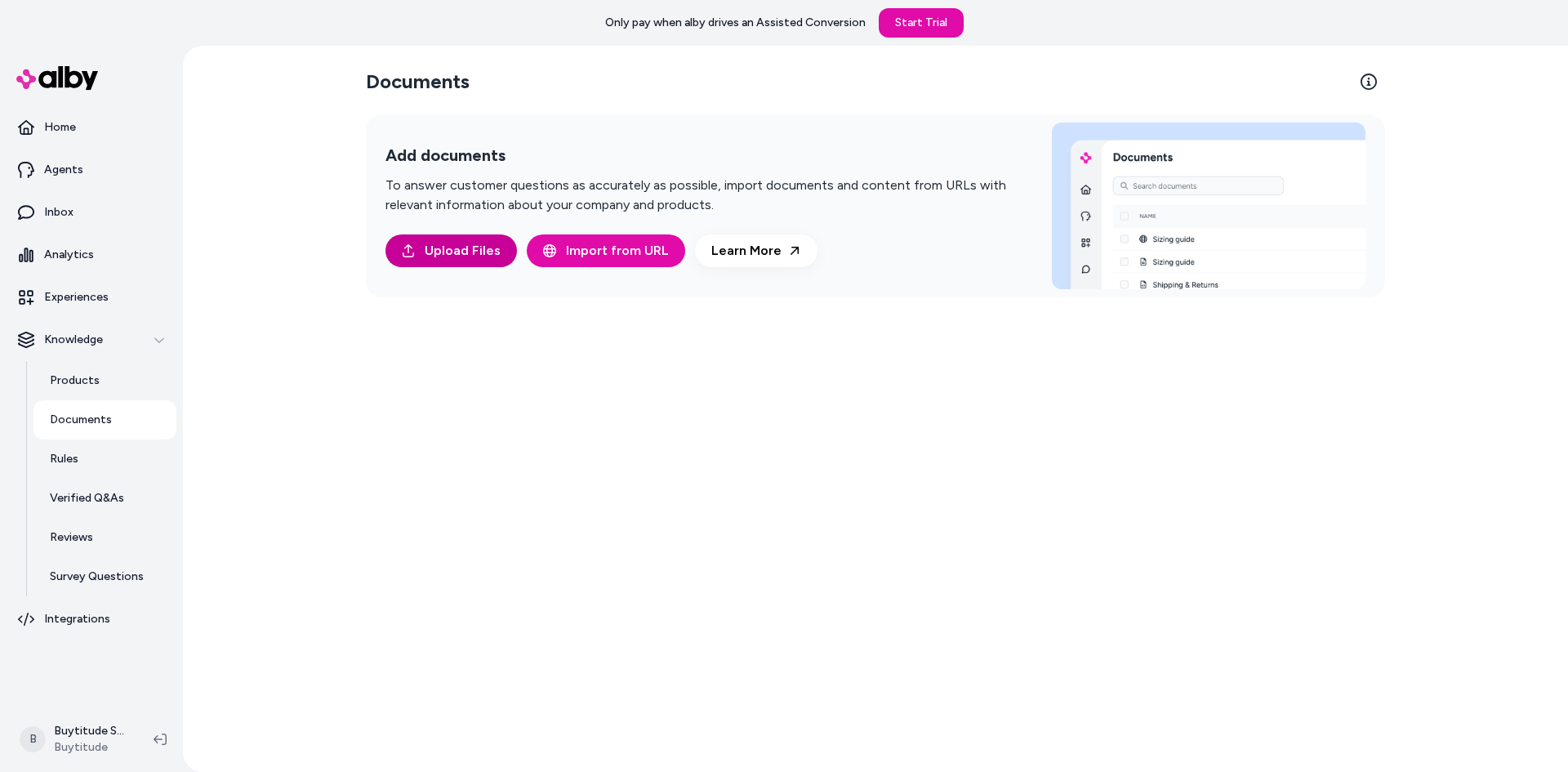
click at [468, 250] on span "Upload Files" at bounding box center [462, 250] width 76 height 19
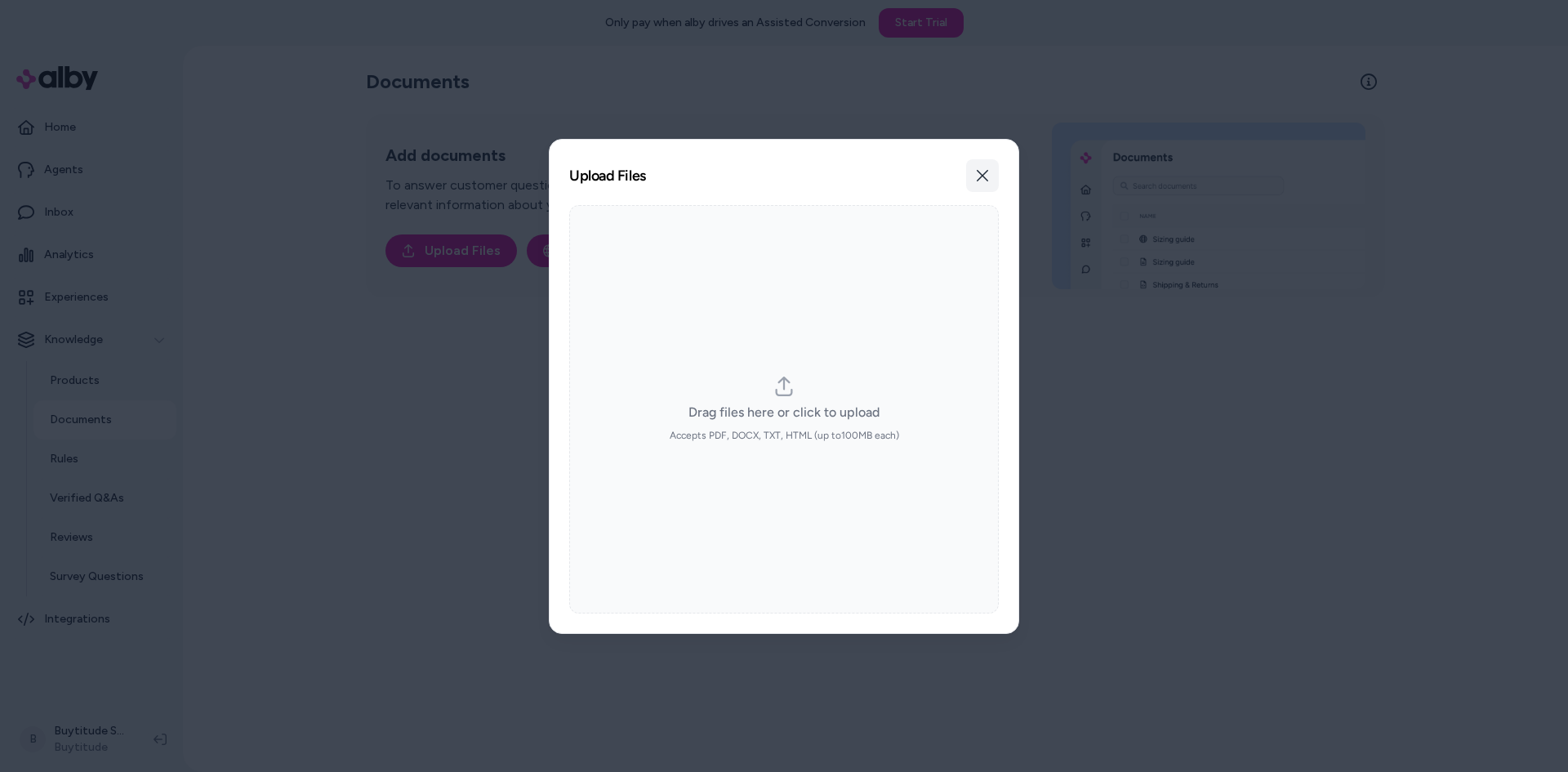
click at [986, 172] on icon "button" at bounding box center [983, 176] width 12 height 12
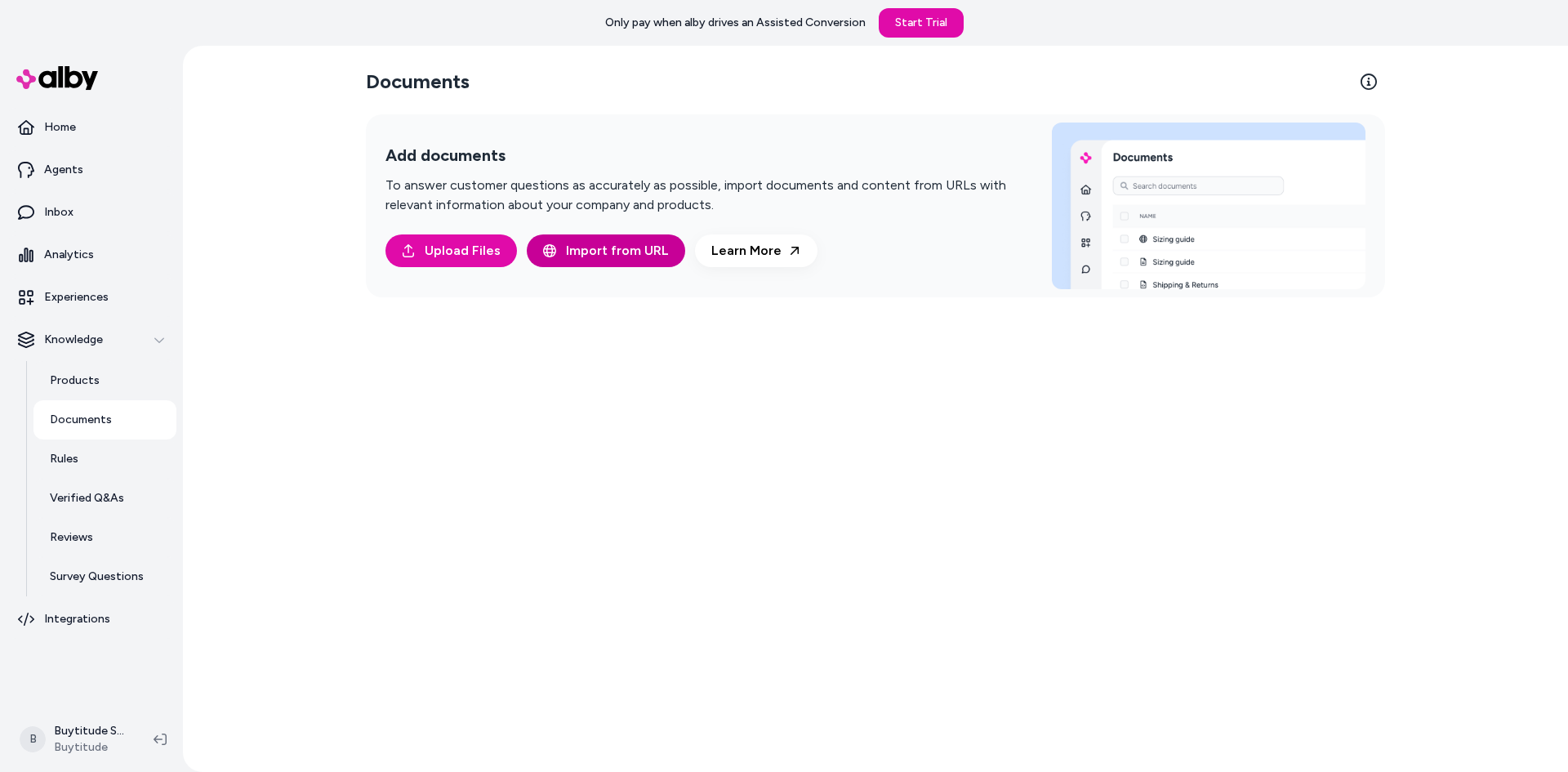
click at [594, 249] on span "Import from URL" at bounding box center [617, 250] width 103 height 19
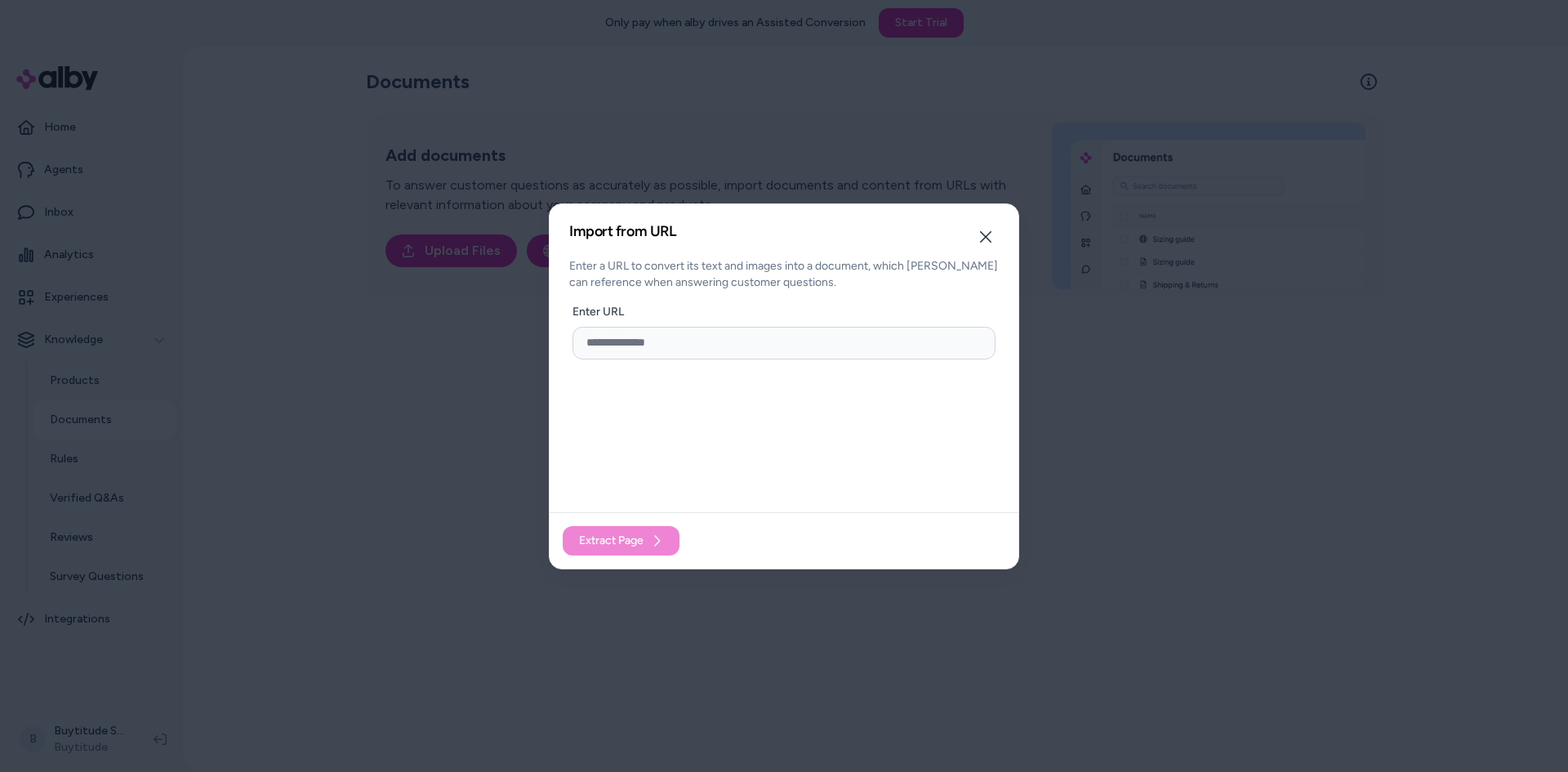
click at [705, 352] on input "url" at bounding box center [784, 343] width 423 height 33
type input "**********"
click at [992, 238] on button "Close" at bounding box center [985, 237] width 33 height 33
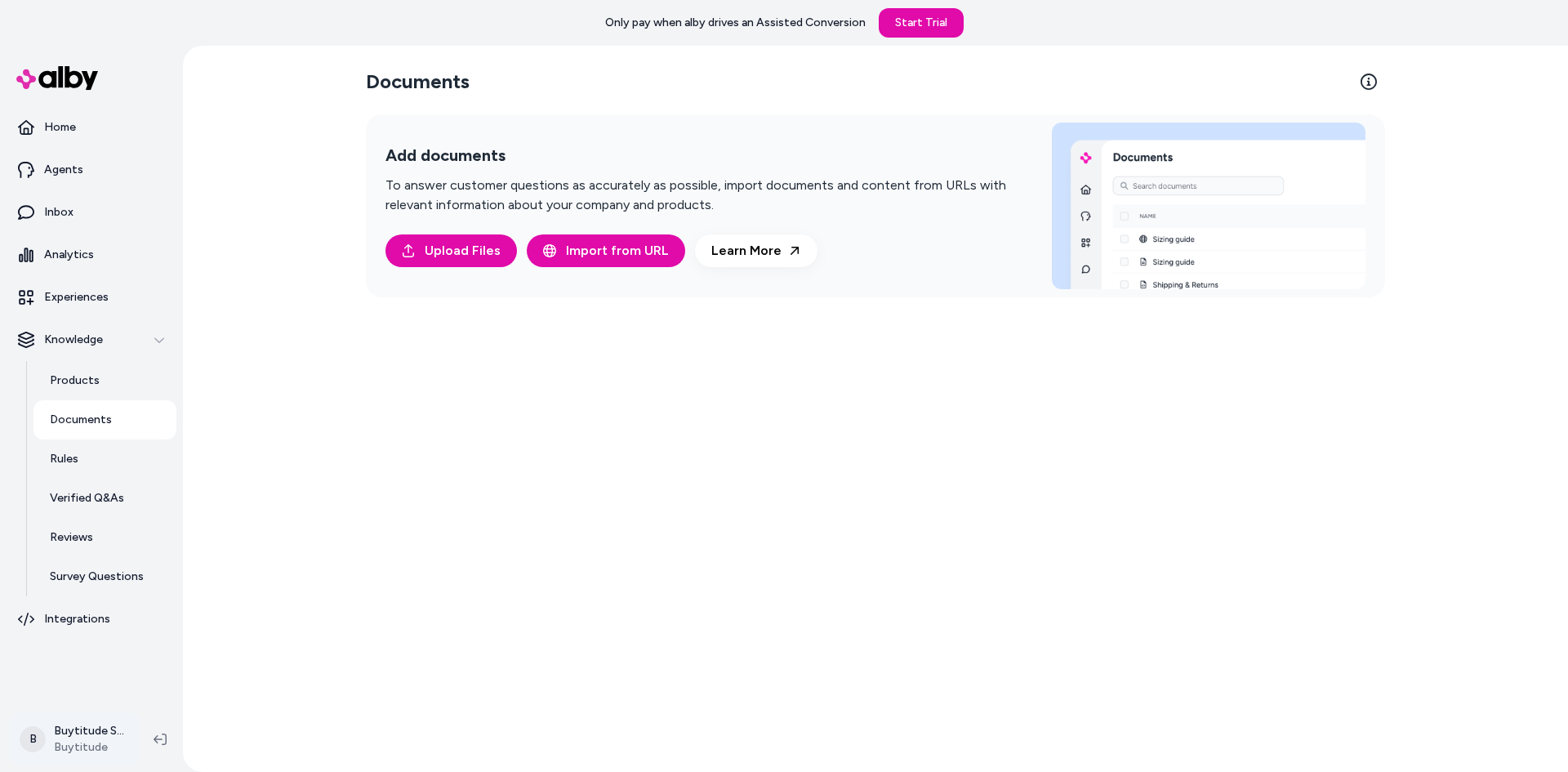
click at [77, 744] on html "Only pay when alby drives an Assisted Conversion Start Trial Home Agents Inbox …" at bounding box center [784, 386] width 1568 height 772
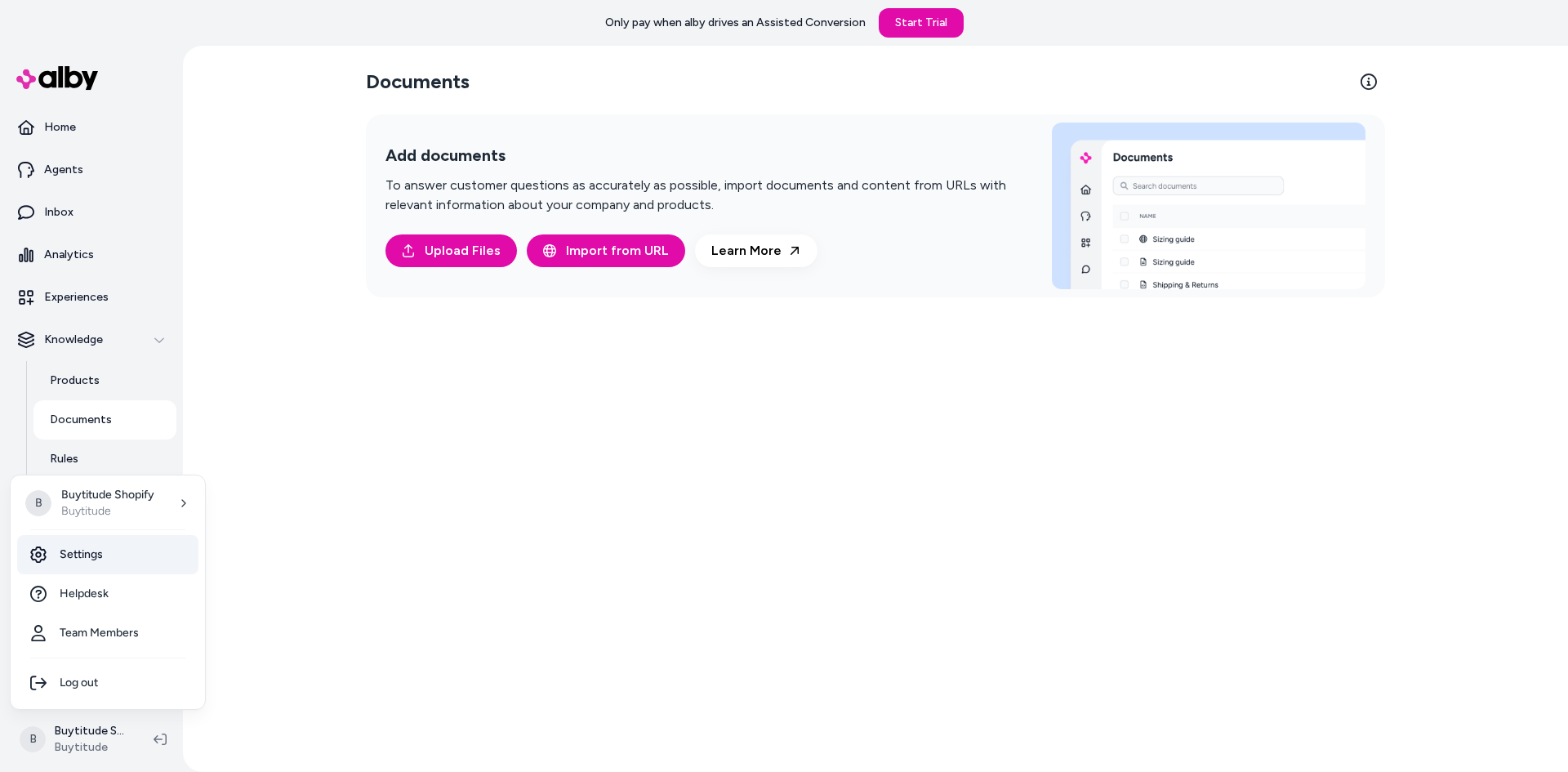
click at [111, 560] on link "Settings" at bounding box center [108, 555] width 181 height 39
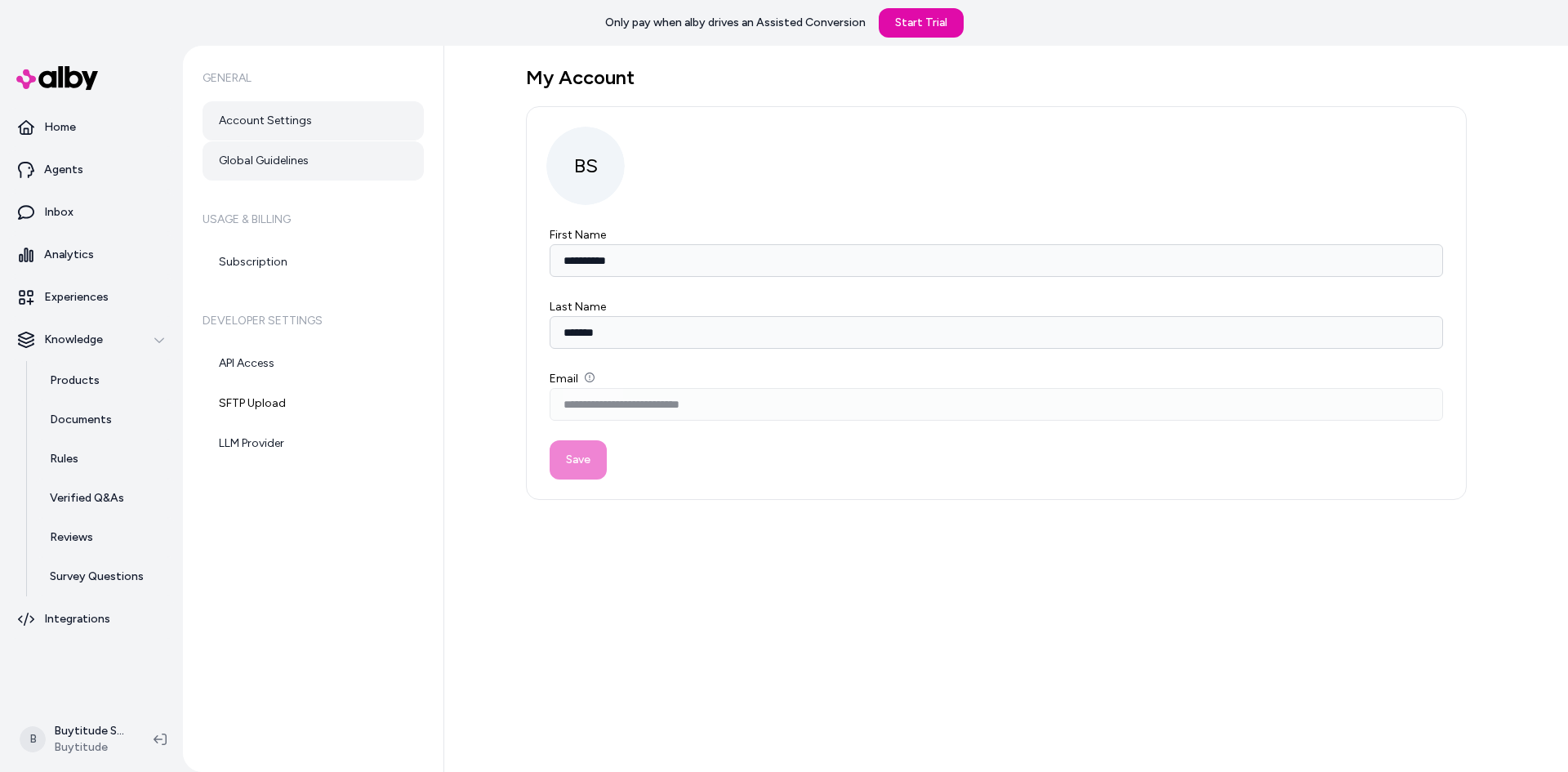
click at [271, 166] on link "Global Guidelines" at bounding box center [313, 161] width 222 height 39
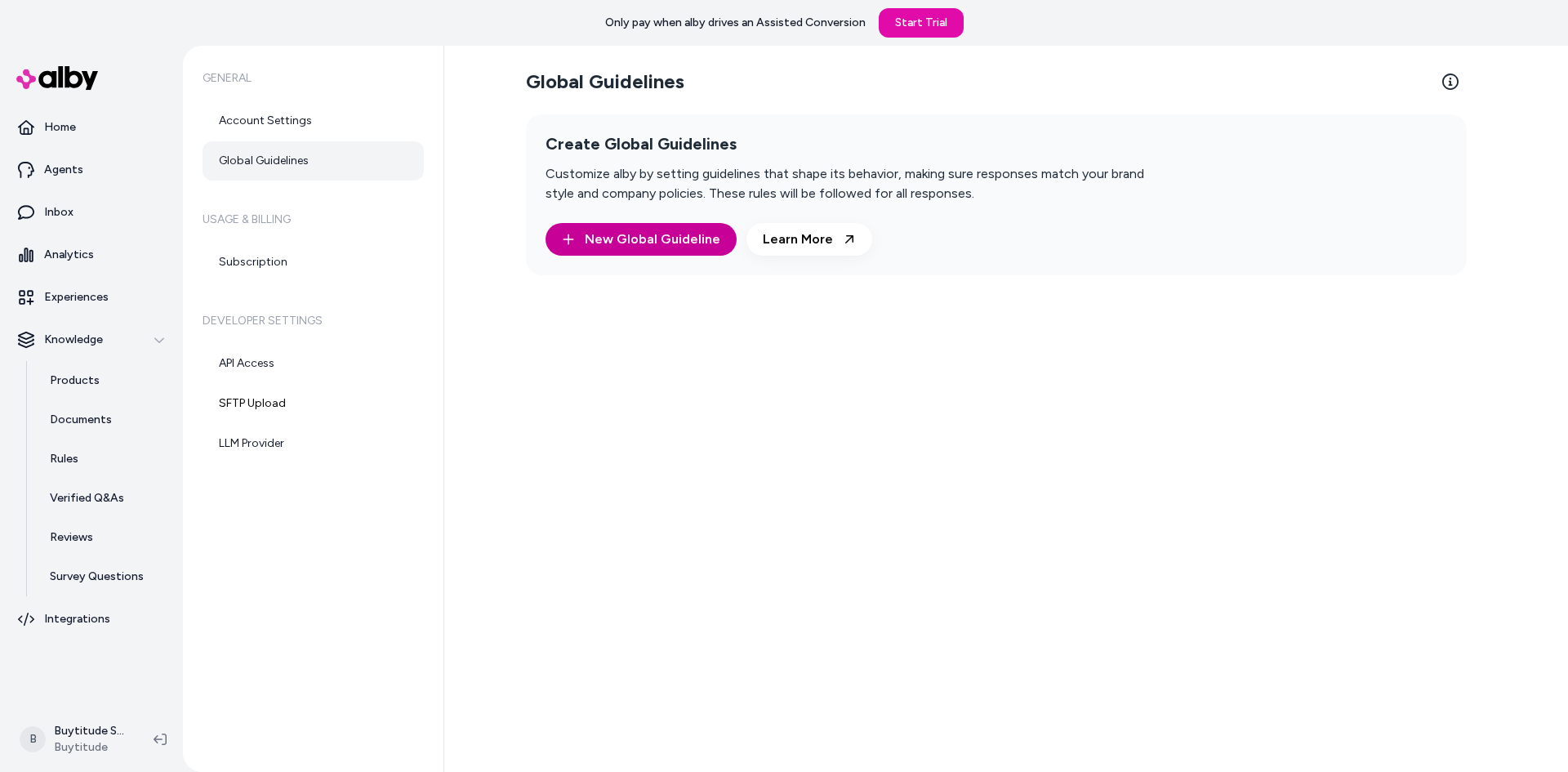
click at [604, 229] on button "New Global Guideline" at bounding box center [641, 239] width 191 height 33
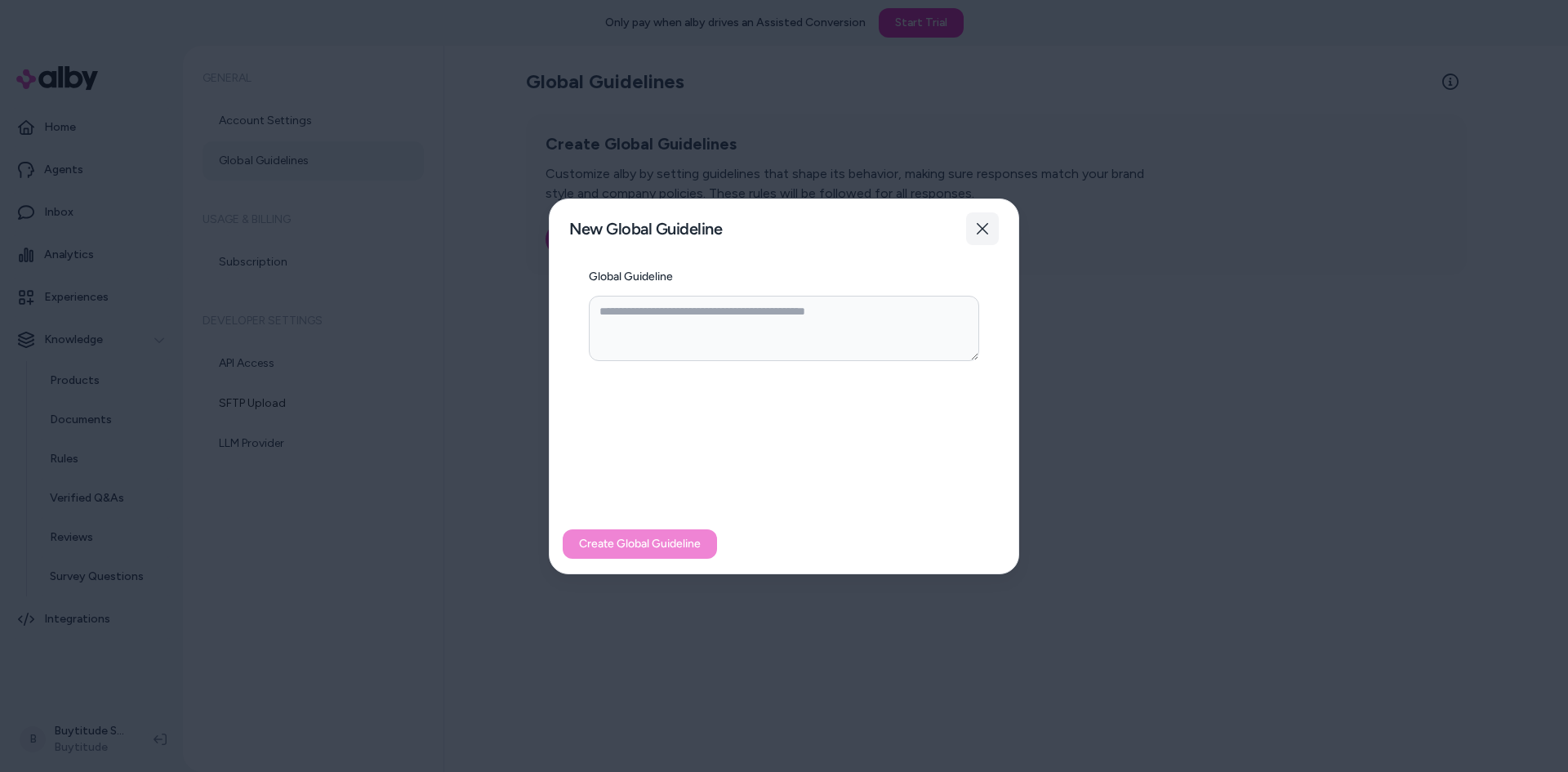
click at [973, 224] on button "Close" at bounding box center [982, 228] width 33 height 33
type textarea "*"
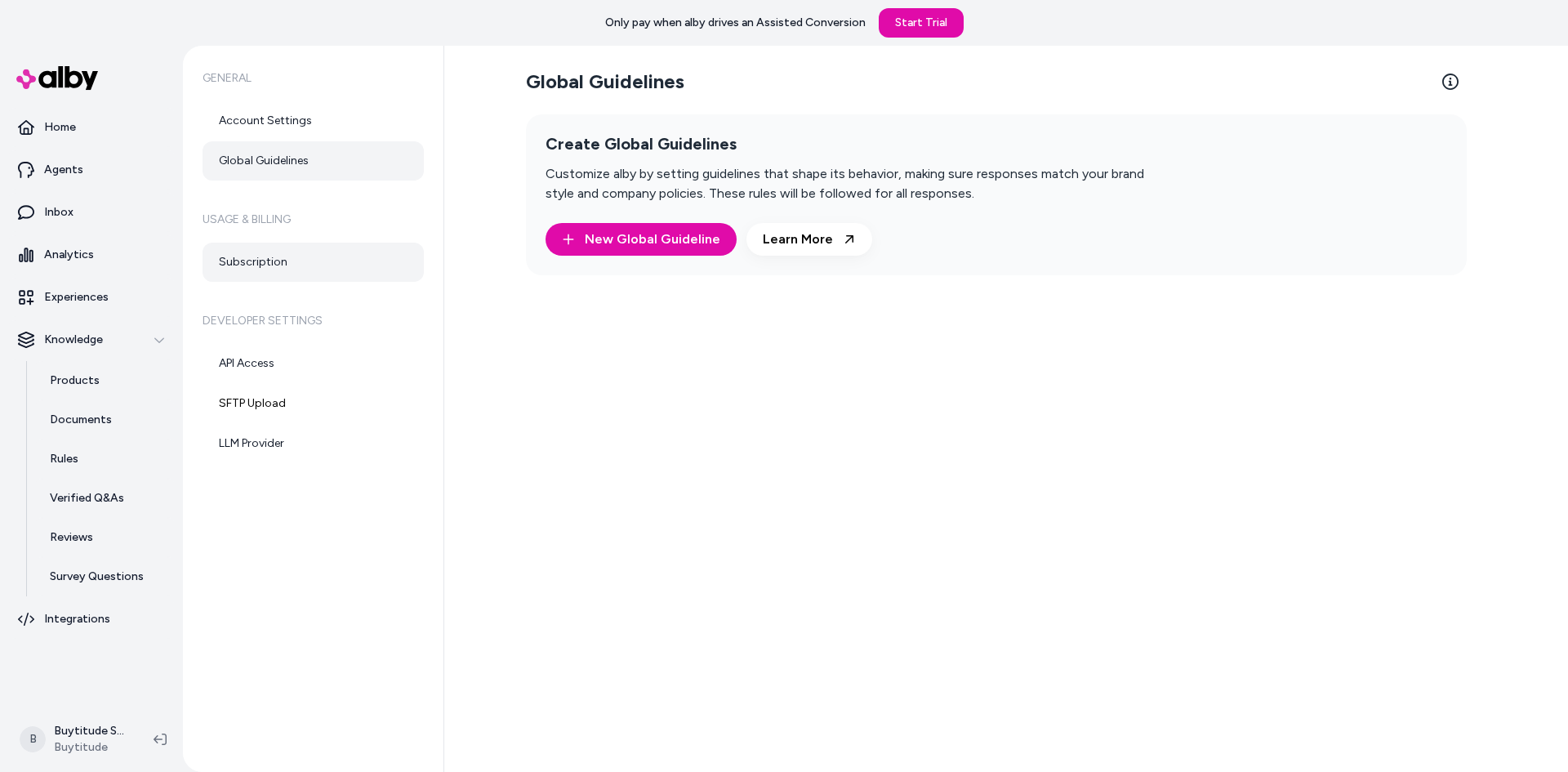
click at [252, 249] on link "Subscription" at bounding box center [313, 262] width 222 height 39
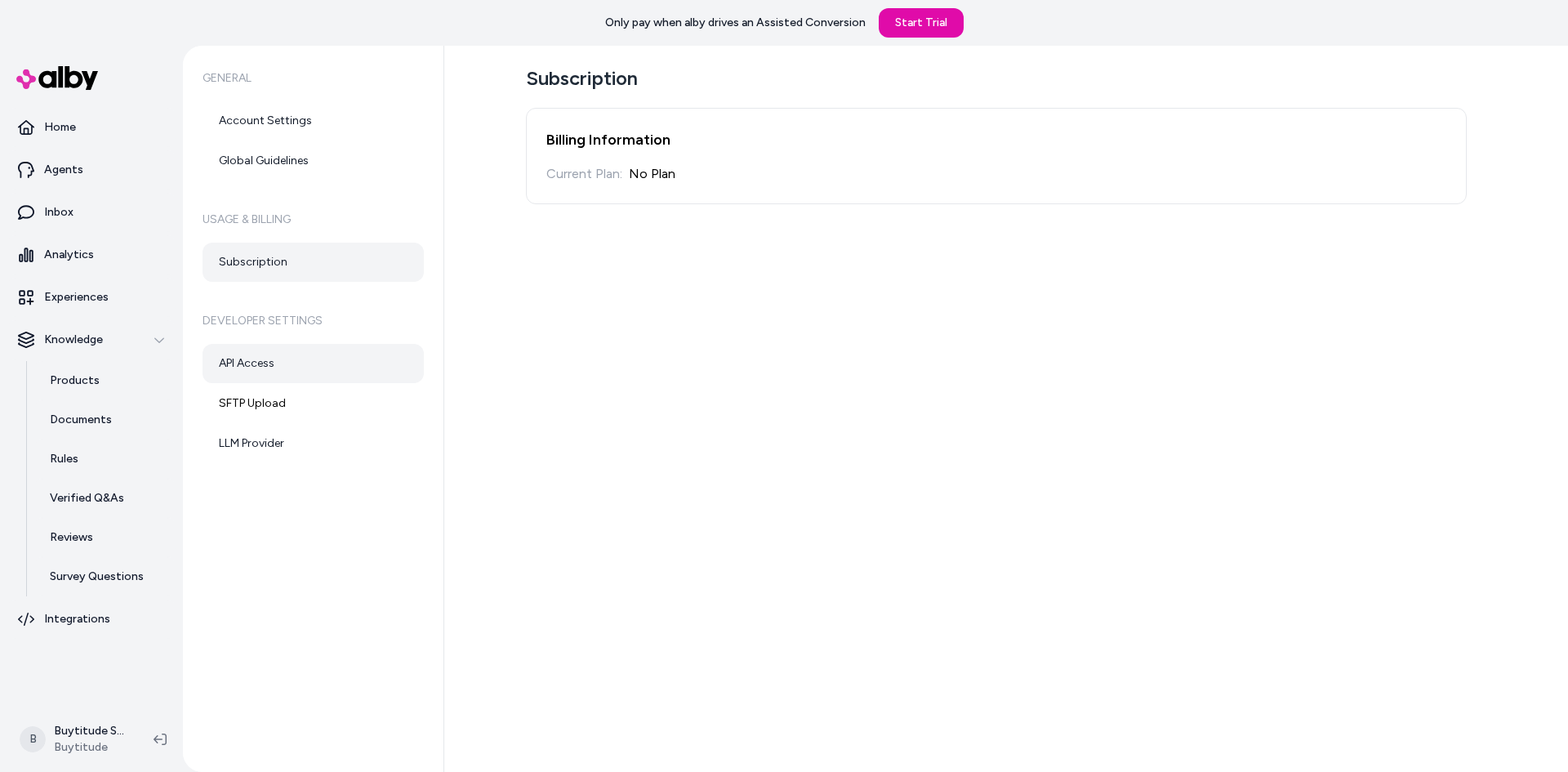
click at [287, 361] on link "API Access" at bounding box center [313, 363] width 222 height 39
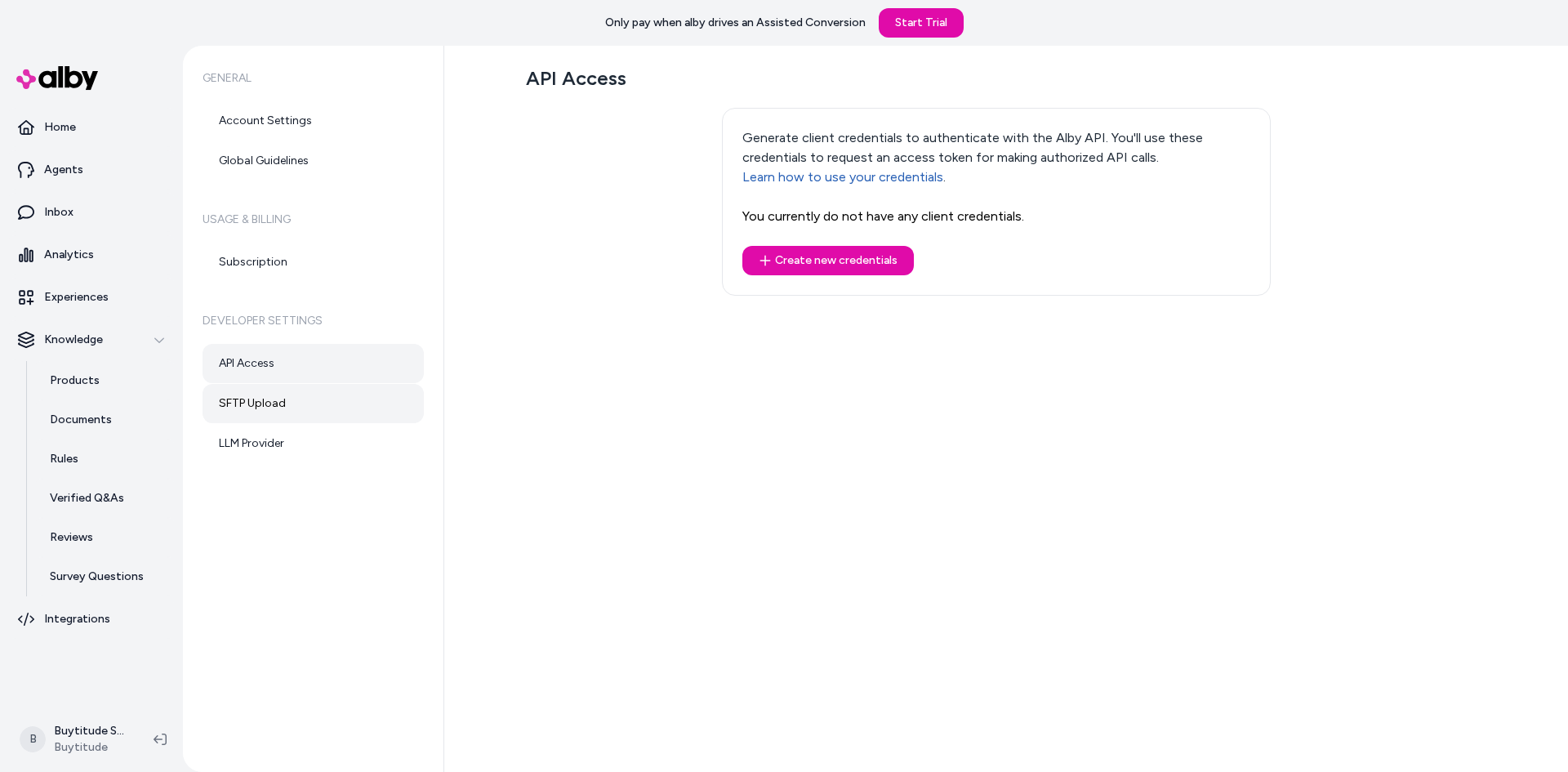
click at [286, 398] on link "SFTP Upload" at bounding box center [313, 403] width 222 height 39
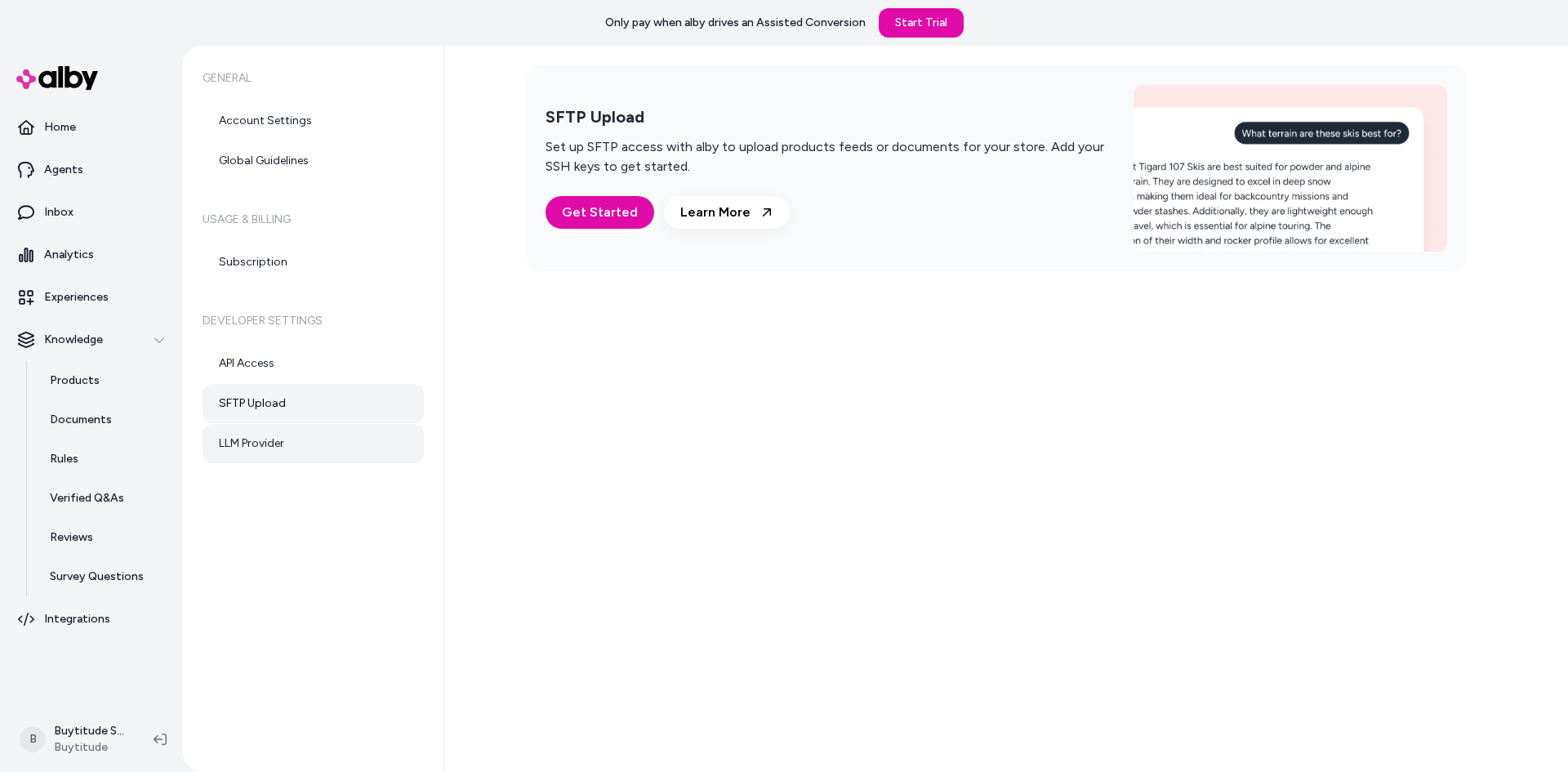
click at [287, 452] on link "LLM Provider" at bounding box center [313, 443] width 222 height 39
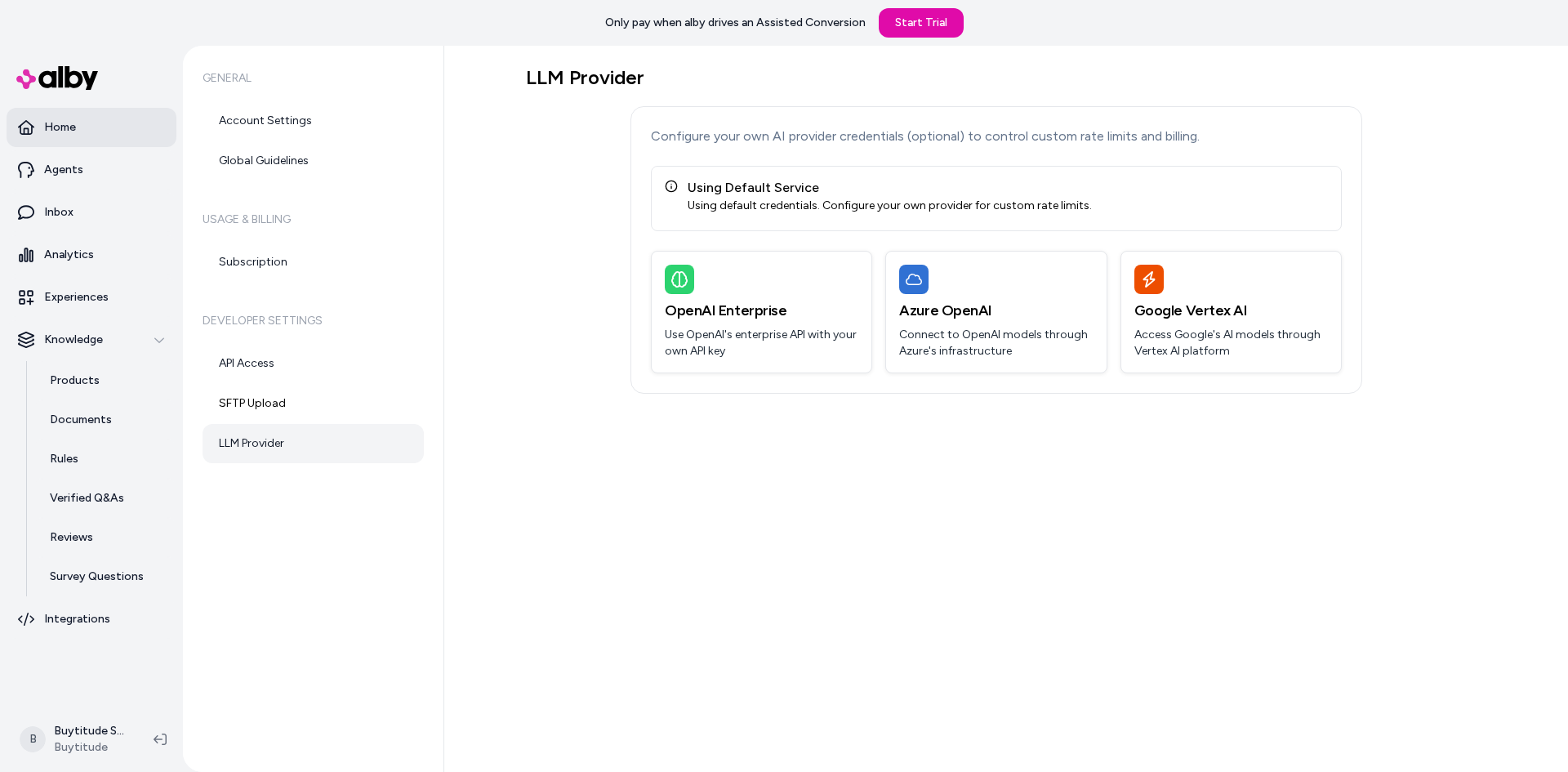
click at [87, 137] on link "Home" at bounding box center [91, 127] width 170 height 39
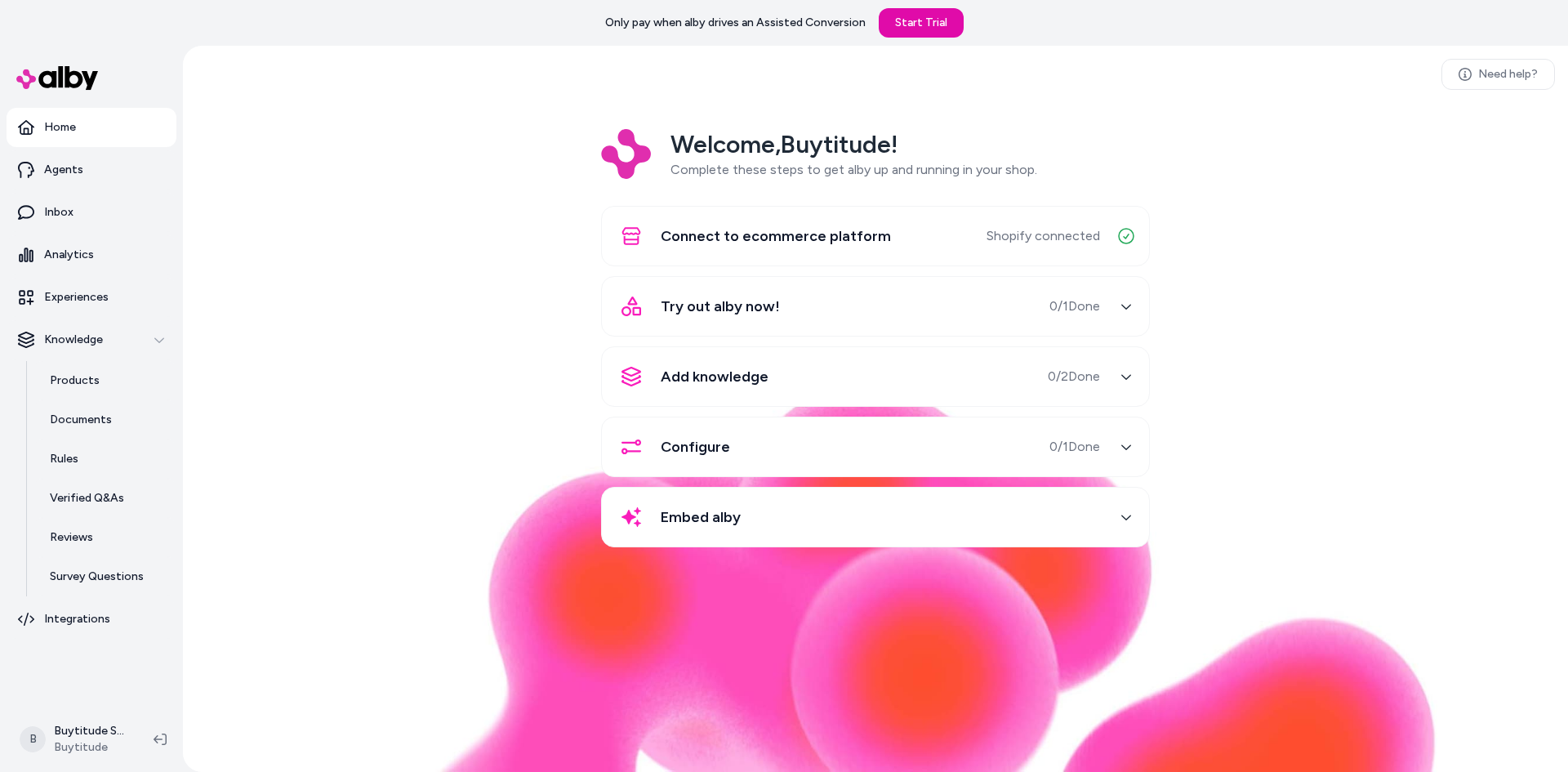
click at [1123, 303] on icon "button" at bounding box center [1126, 306] width 12 height 12
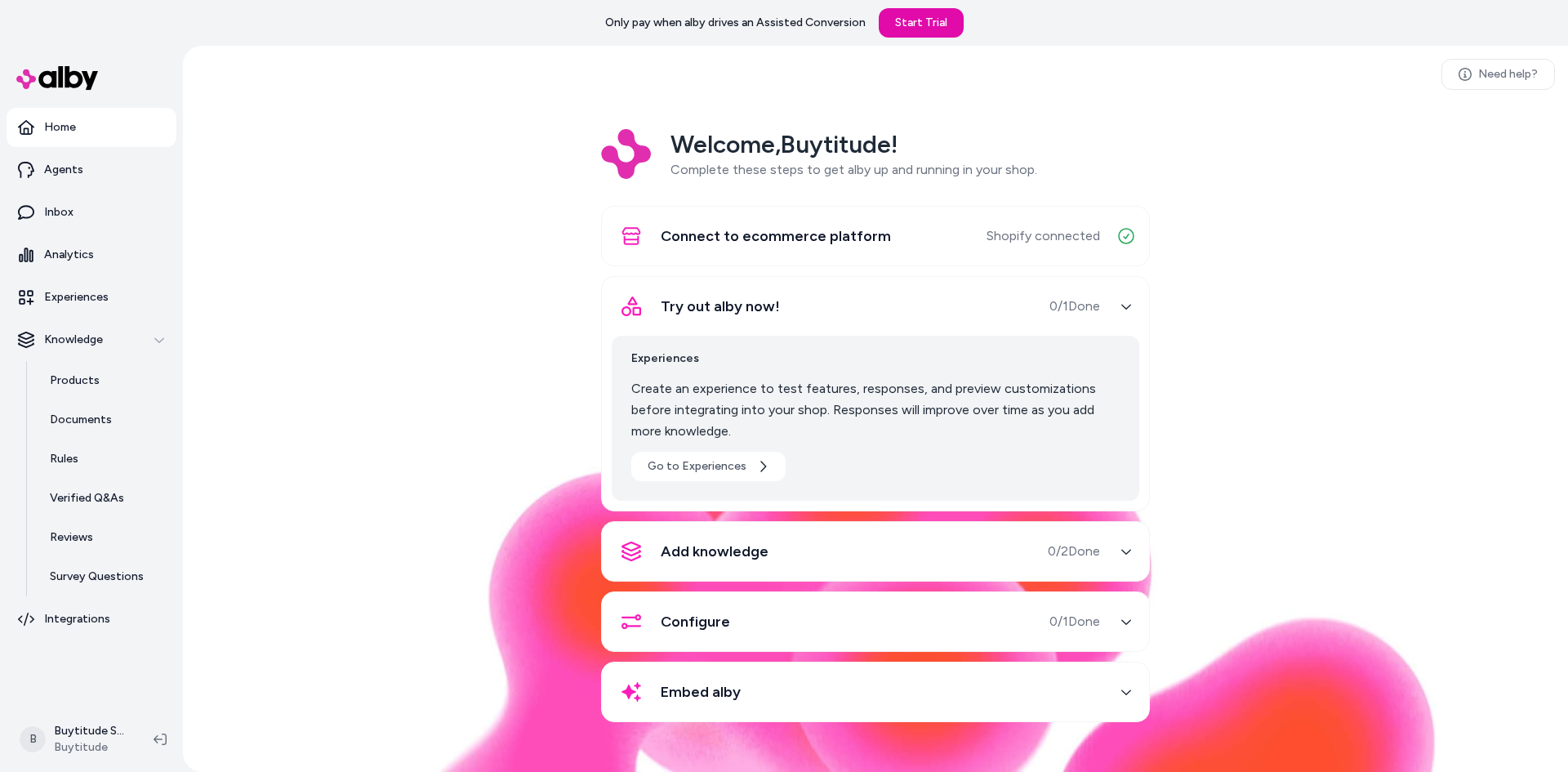
click at [1123, 303] on icon "button" at bounding box center [1126, 306] width 12 height 12
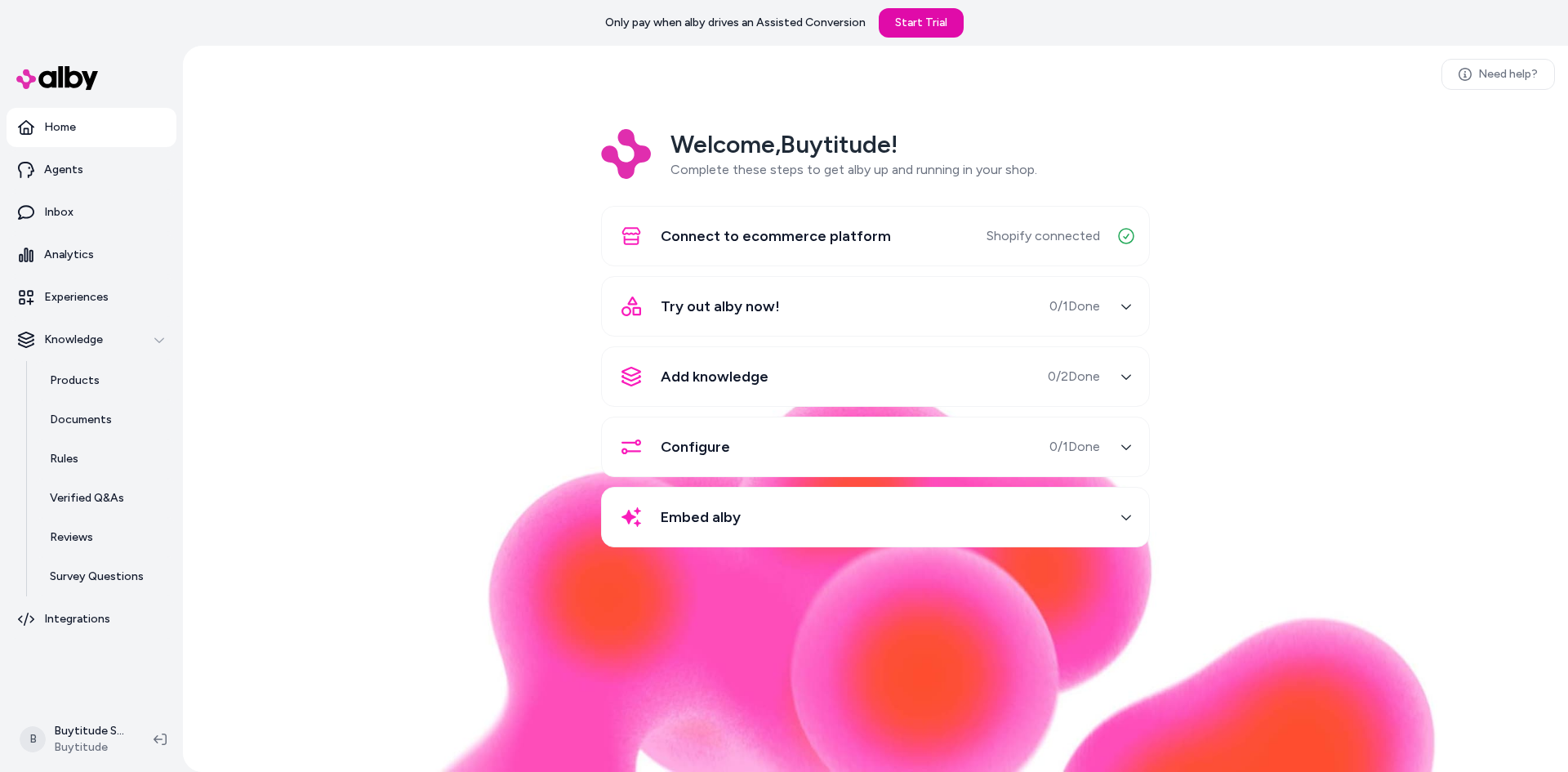
click at [1105, 376] on button "Add knowledge 0 / 2 Done" at bounding box center [875, 376] width 528 height 39
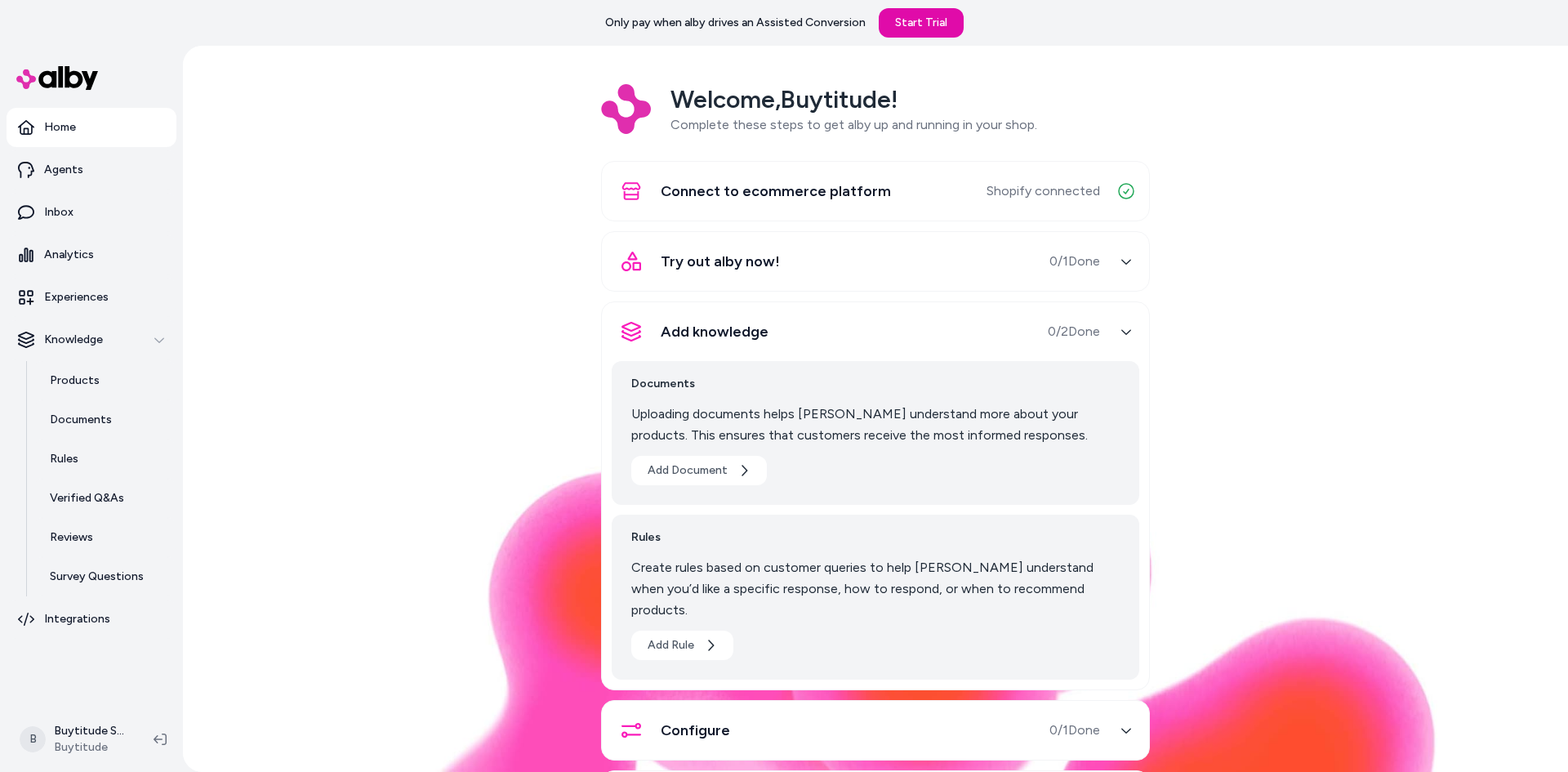
scroll to position [119, 0]
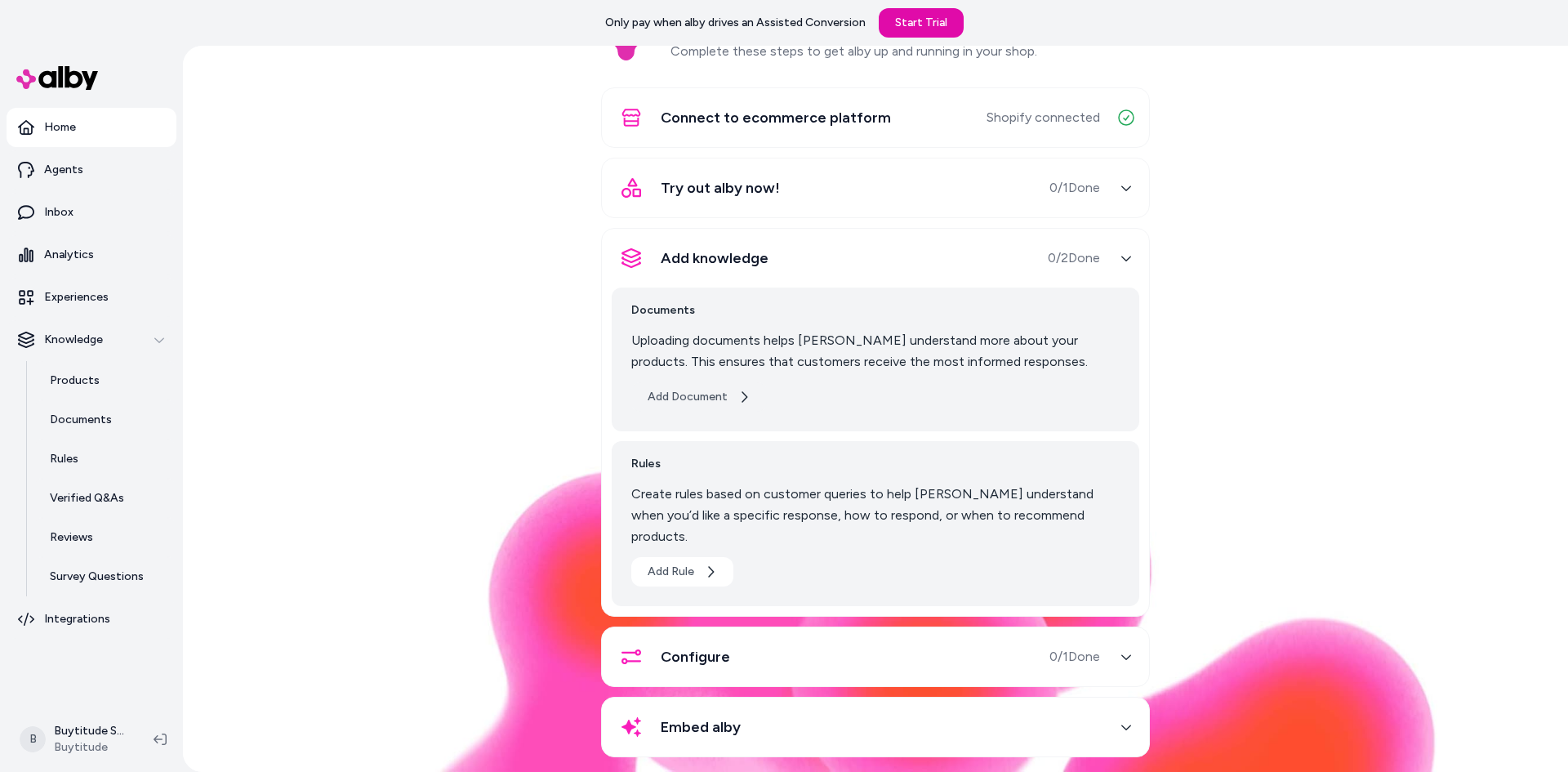
click at [702, 401] on button "Add Document" at bounding box center [699, 396] width 135 height 29
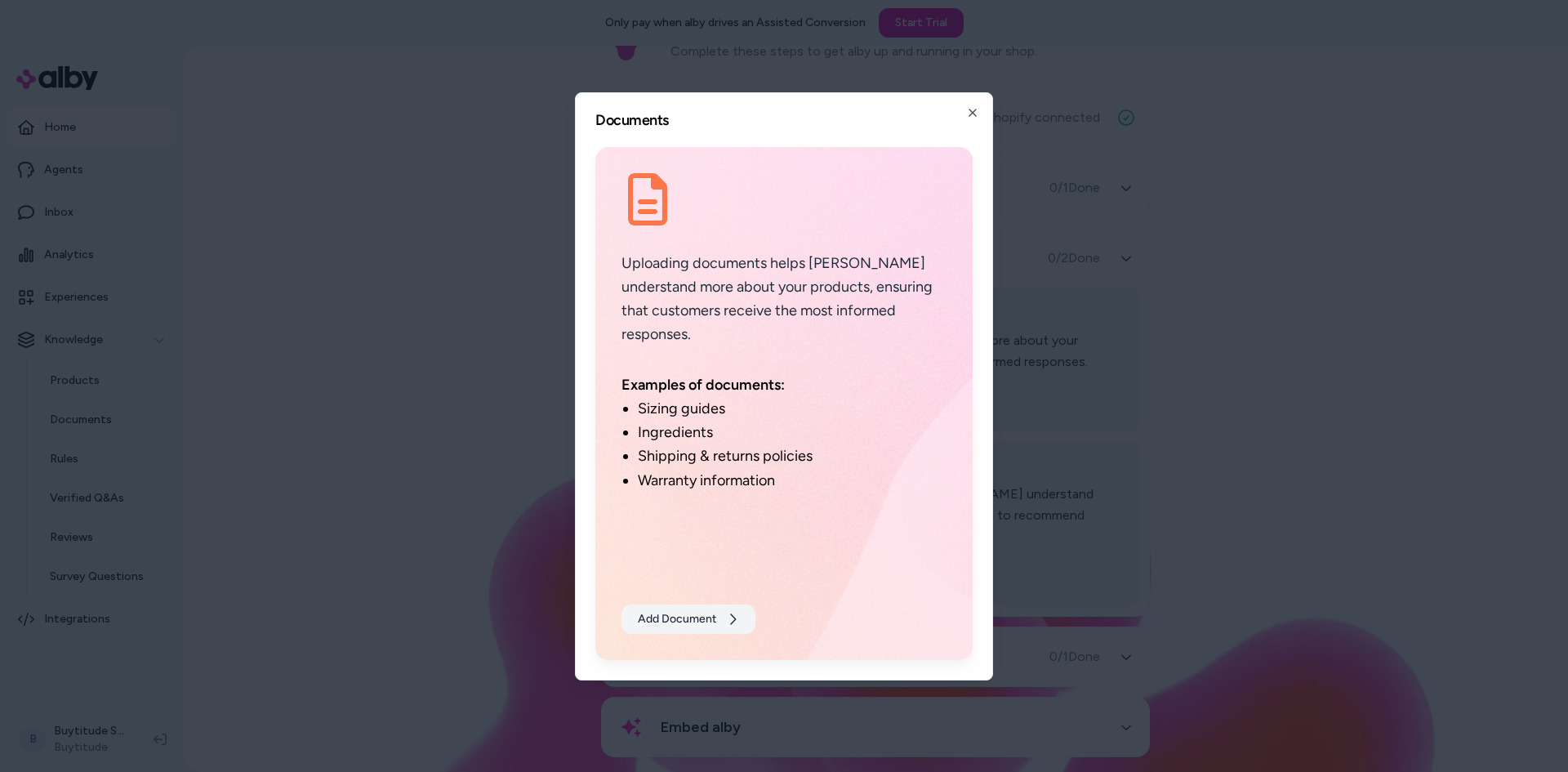
click at [665, 618] on button "Add Document" at bounding box center [688, 619] width 134 height 29
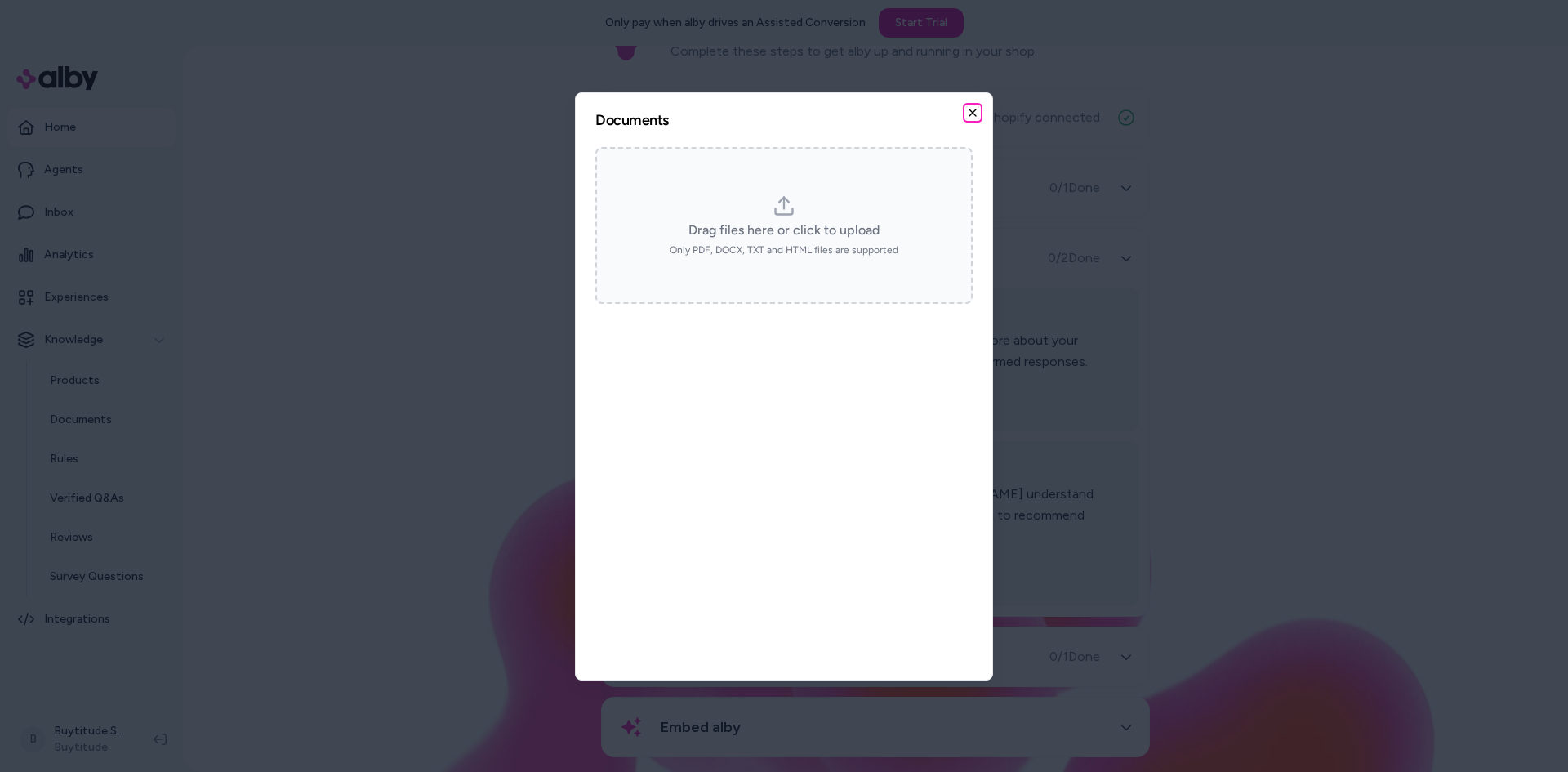
click at [969, 111] on icon "button" at bounding box center [973, 113] width 13 height 13
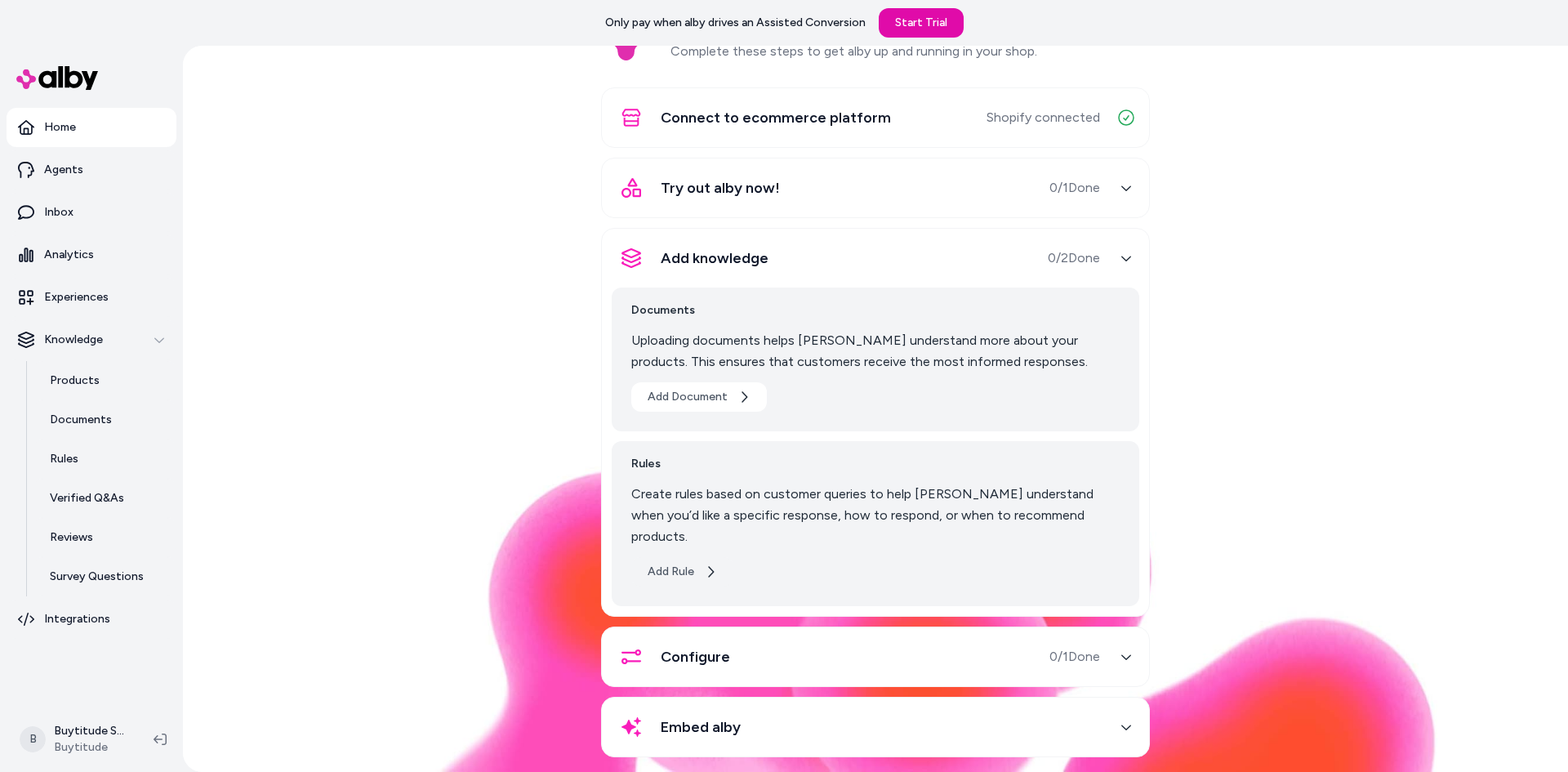
click at [715, 557] on button "Add Rule" at bounding box center [682, 571] width 102 height 29
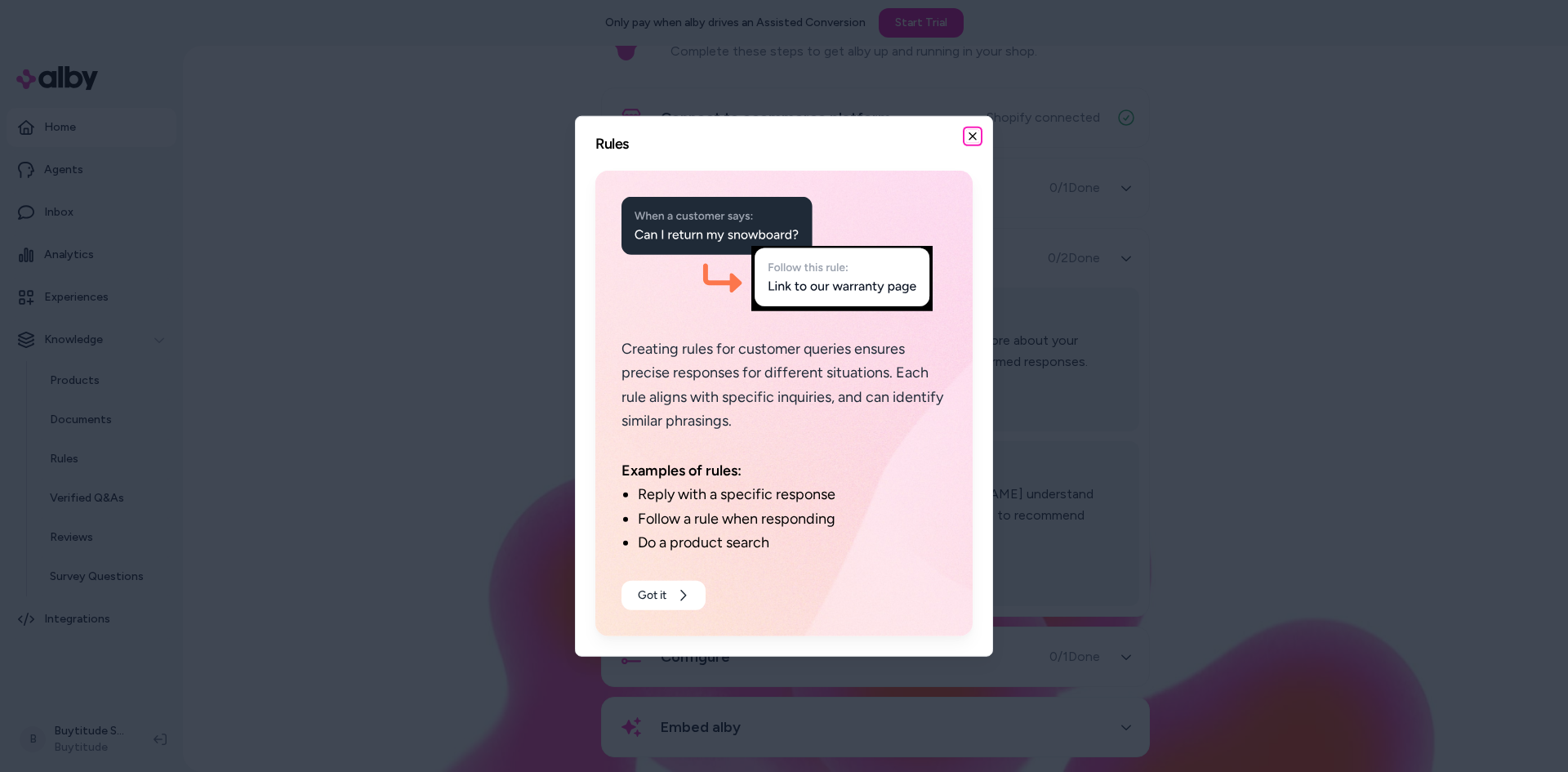
click at [967, 131] on icon "button" at bounding box center [973, 135] width 13 height 13
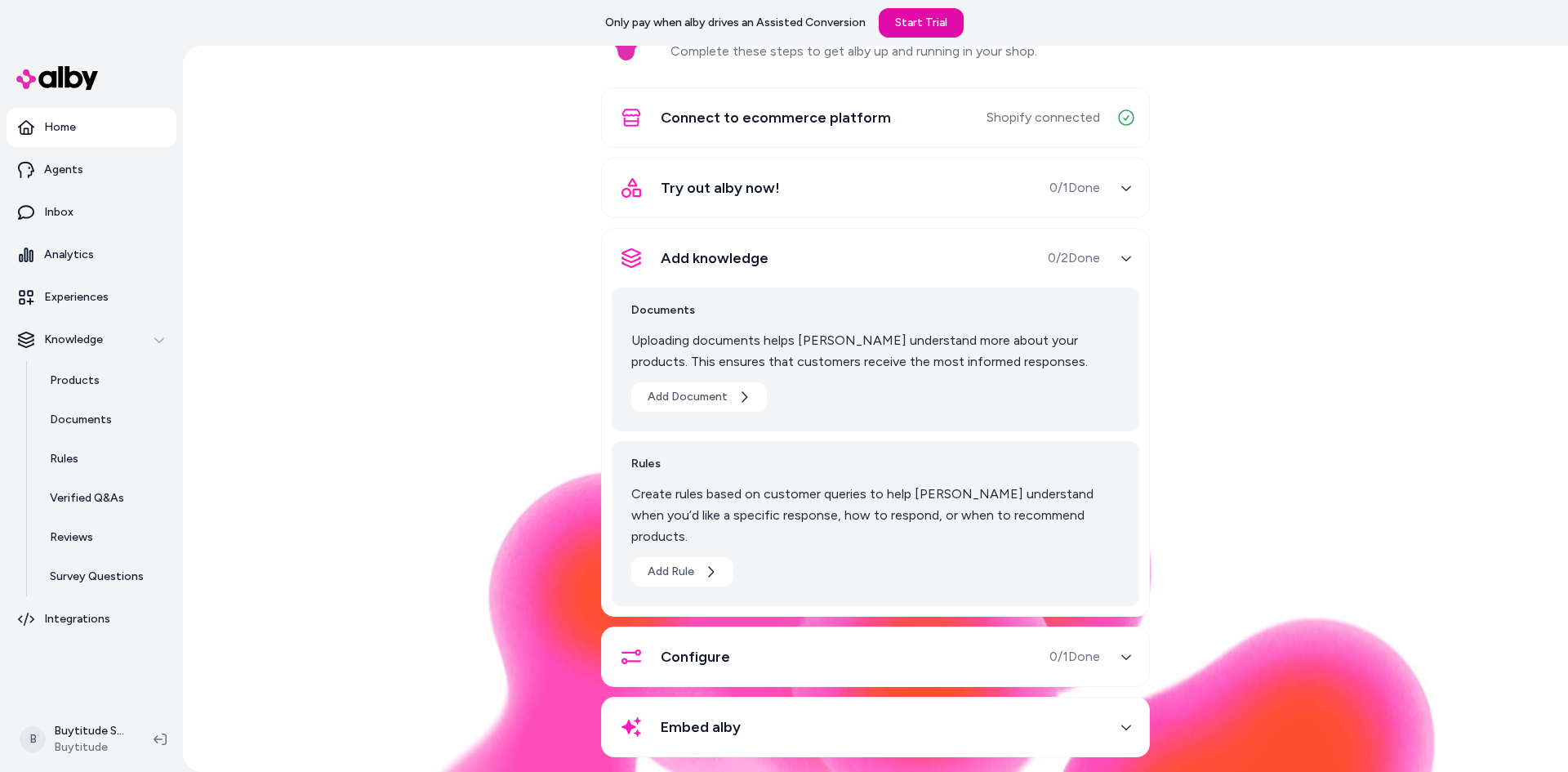
click at [810, 651] on div "Configure 0 / 1 Done" at bounding box center [856, 657] width 488 height 39
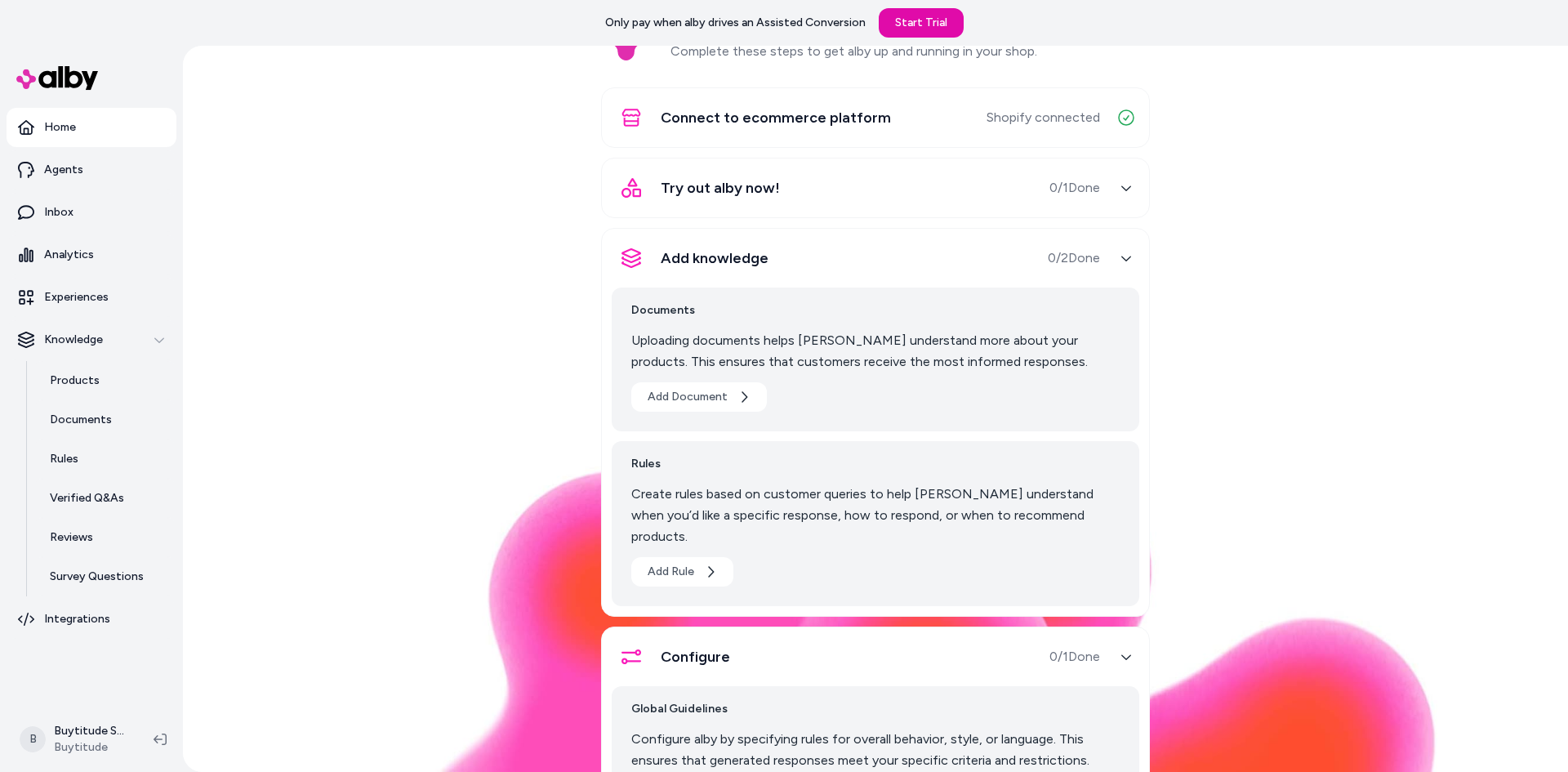
scroll to position [0, 0]
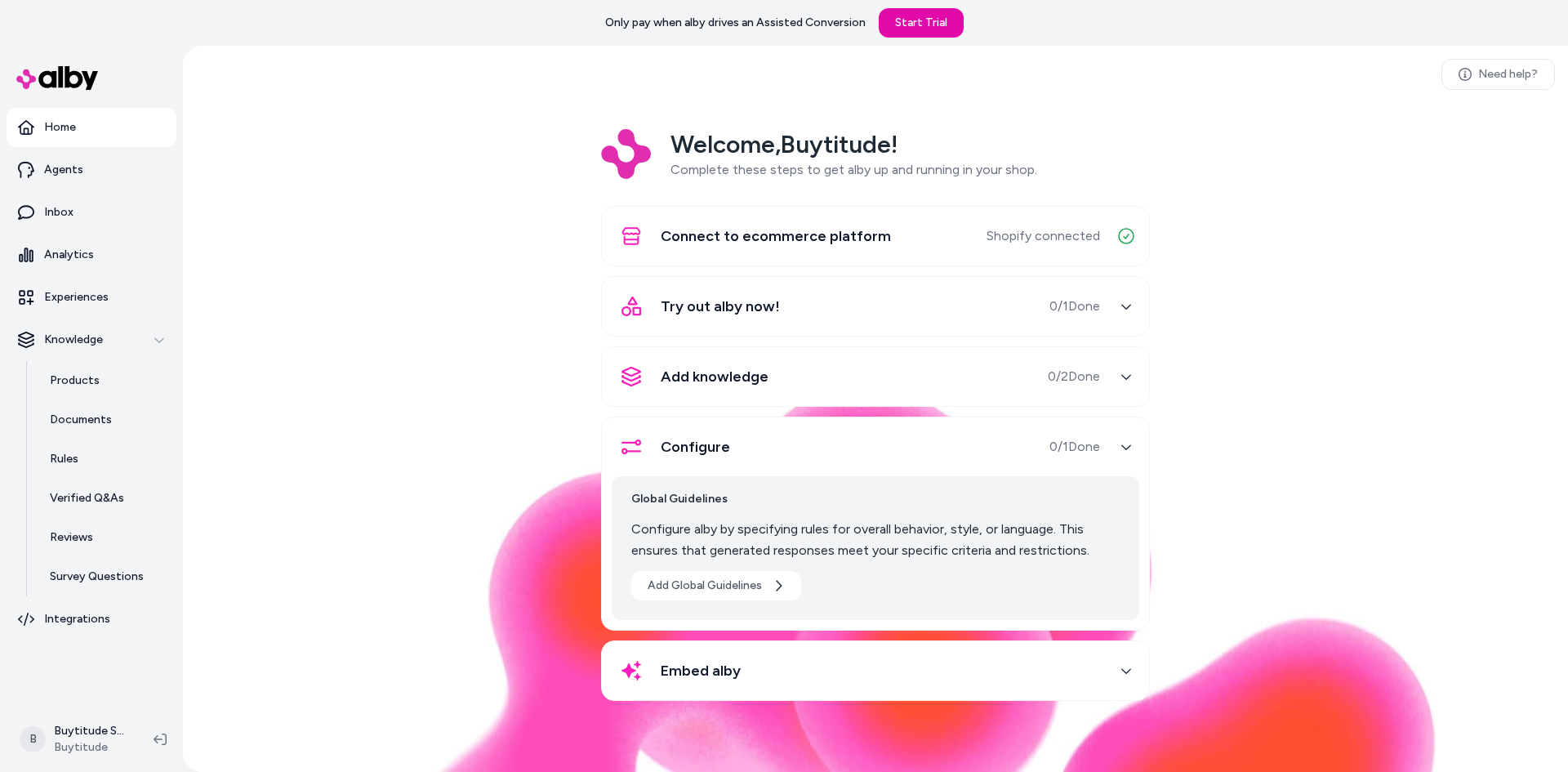
click at [826, 454] on div "Configure 0 / 1 Done" at bounding box center [856, 447] width 488 height 39
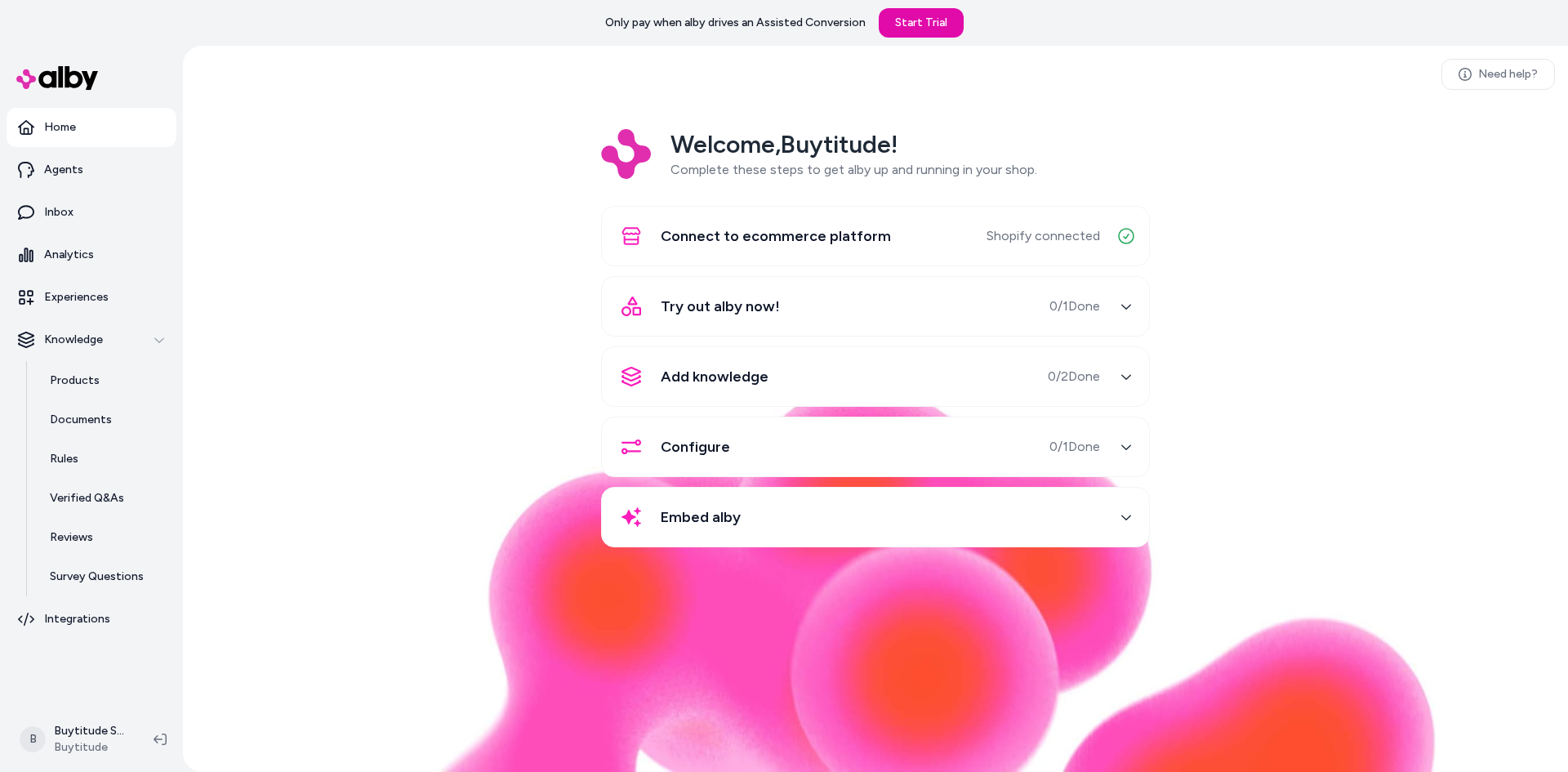
click at [757, 519] on div "Embed alby" at bounding box center [856, 517] width 488 height 39
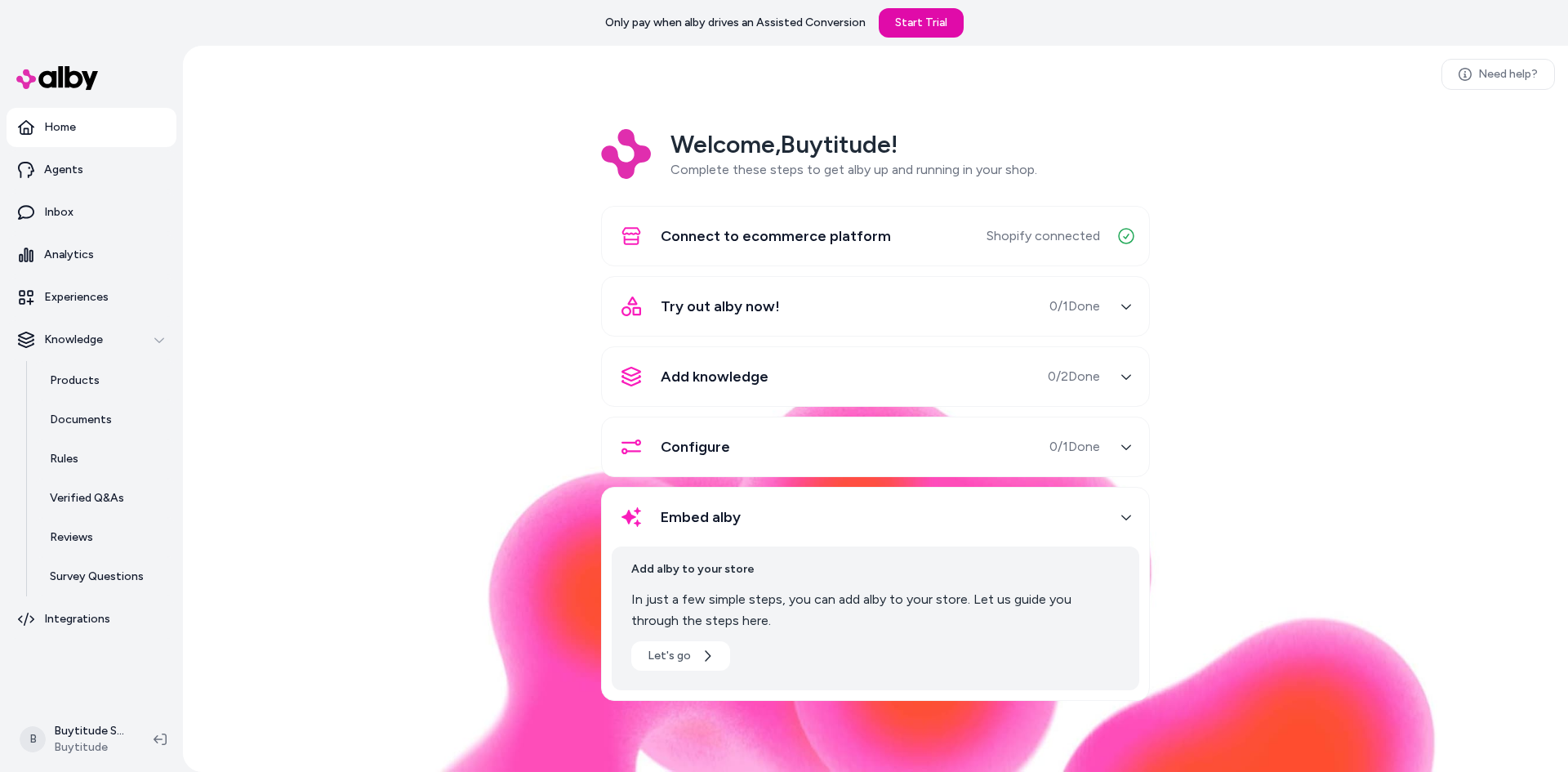
click at [757, 519] on div "Embed alby" at bounding box center [856, 517] width 488 height 39
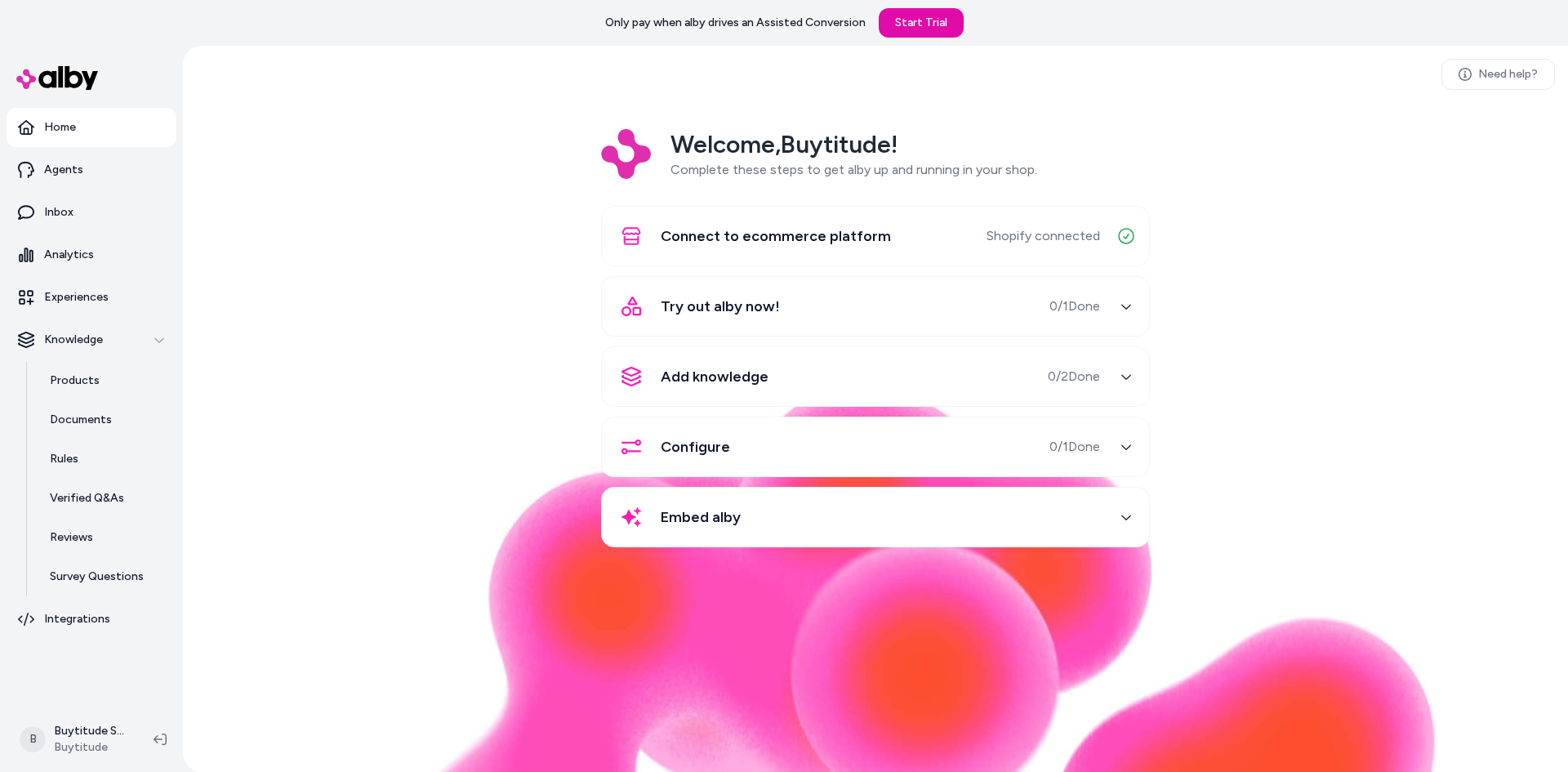
click at [1116, 234] on icon "button" at bounding box center [1126, 235] width 19 height 19
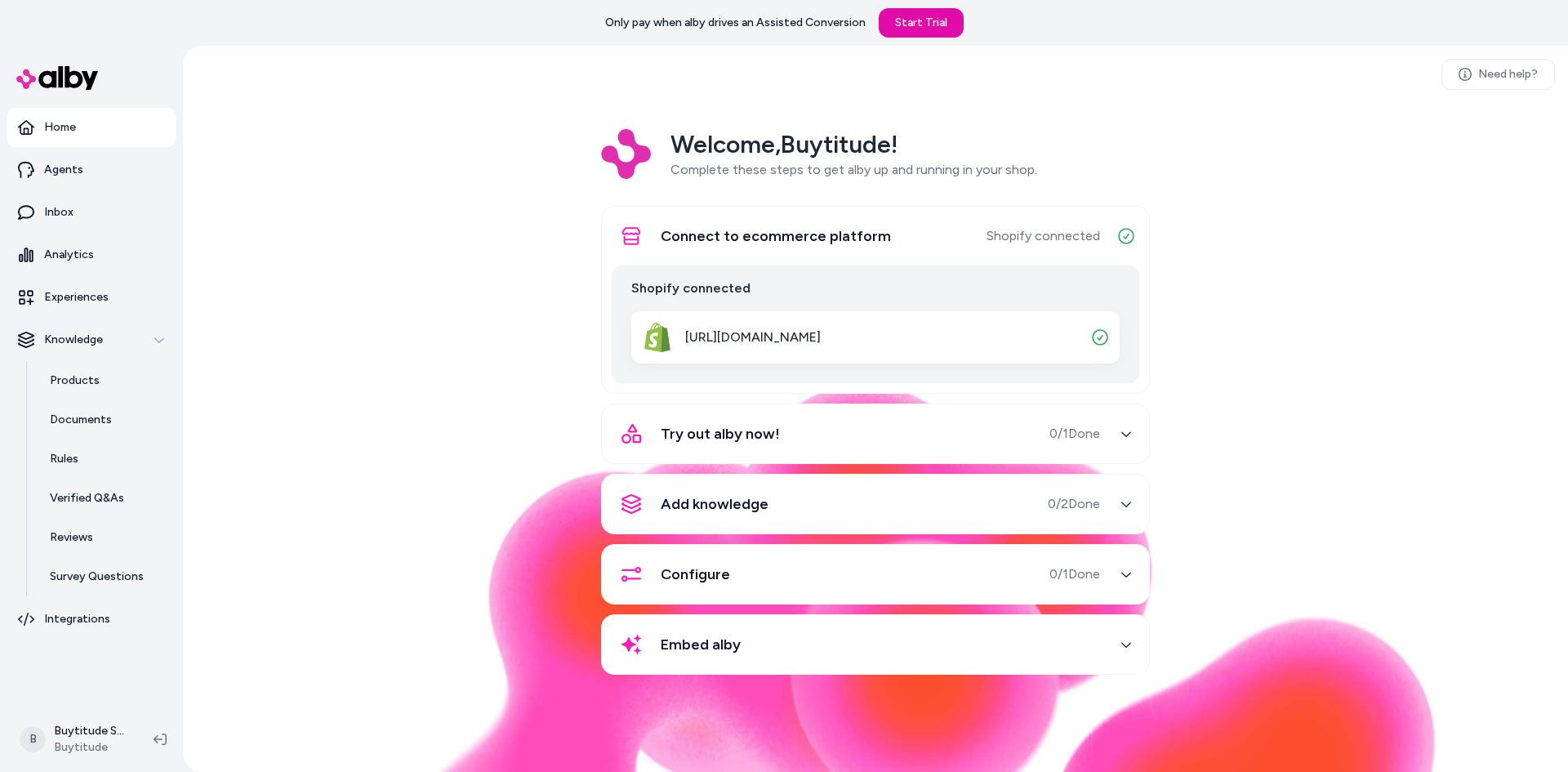
click at [1116, 234] on icon "button" at bounding box center [1126, 235] width 19 height 19
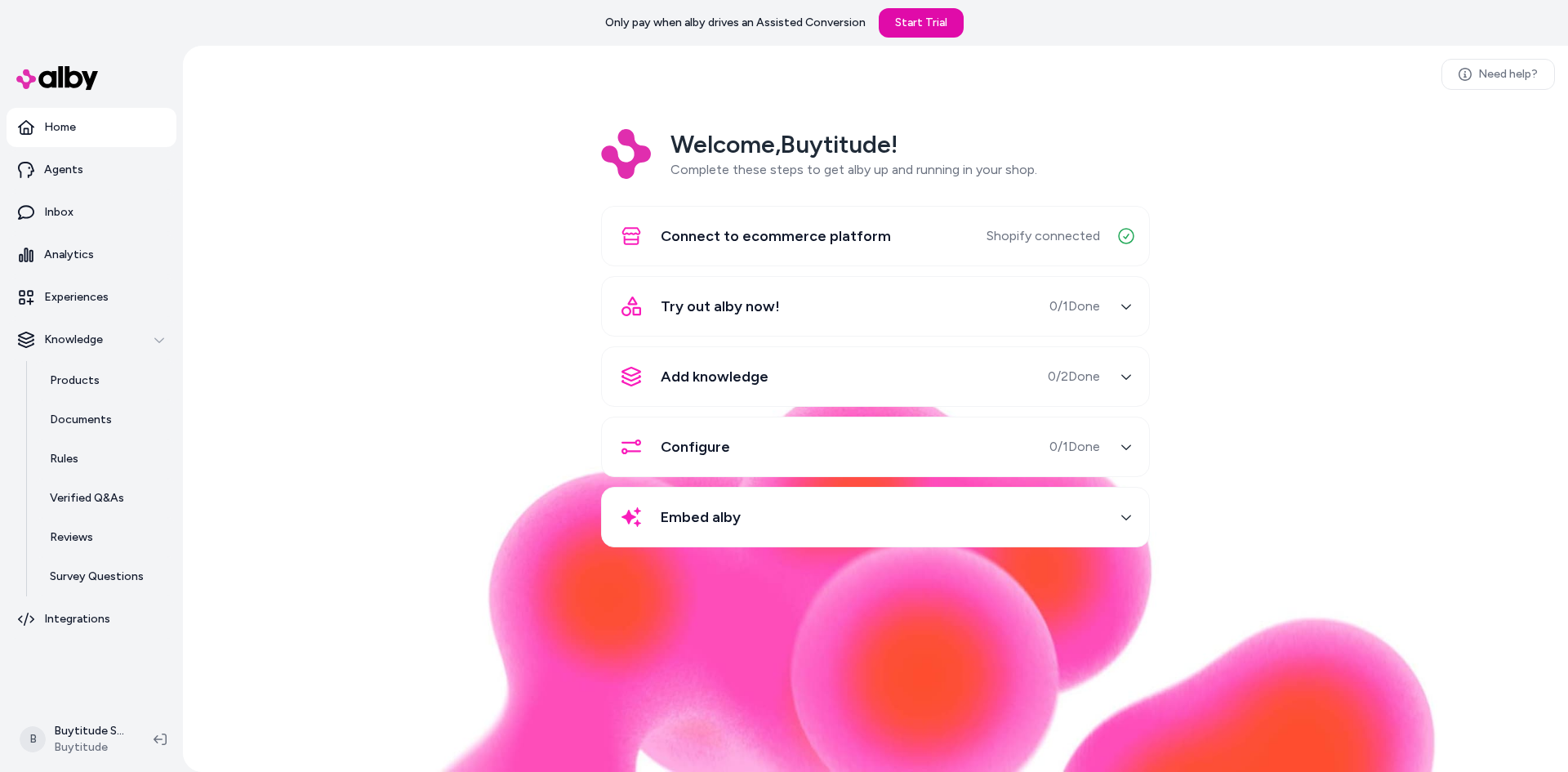
click at [1104, 309] on button "Try out alby now! 0 / 1 Done" at bounding box center [875, 306] width 528 height 39
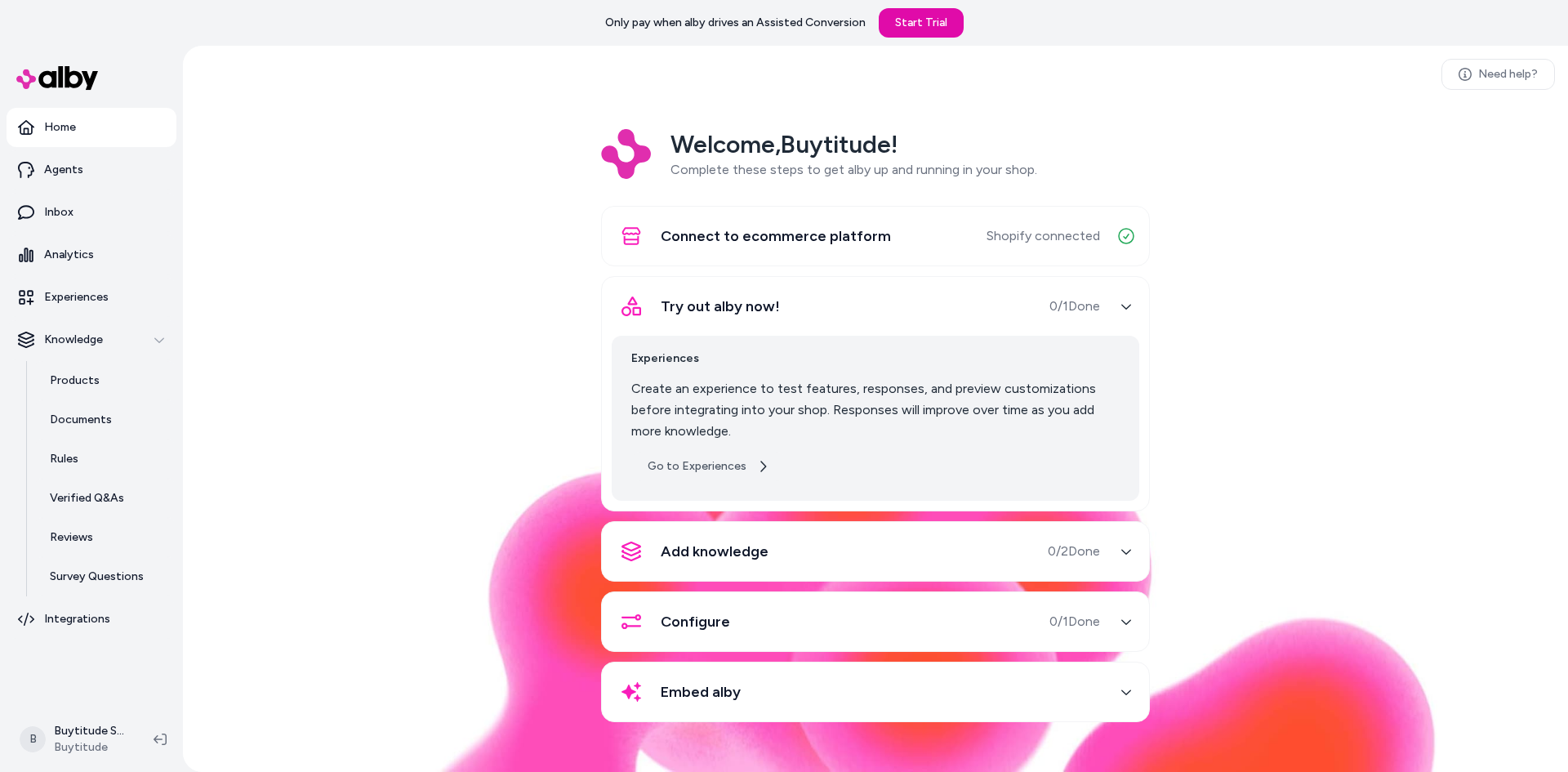
click at [715, 463] on link "Go to Experiences" at bounding box center [708, 466] width 155 height 29
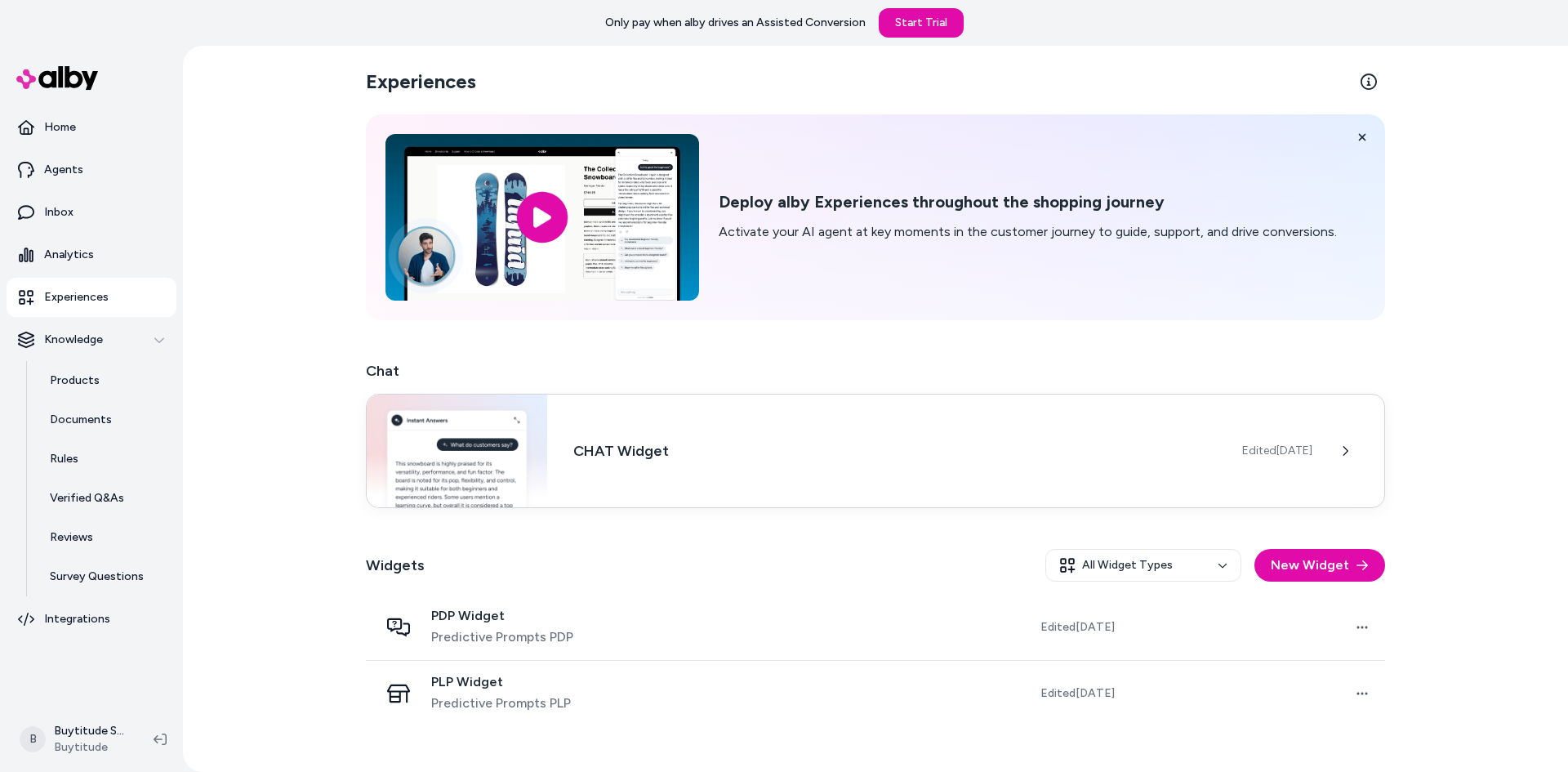
click at [800, 437] on div "CHAT Widget Edited [DATE]" at bounding box center [875, 451] width 1019 height 115
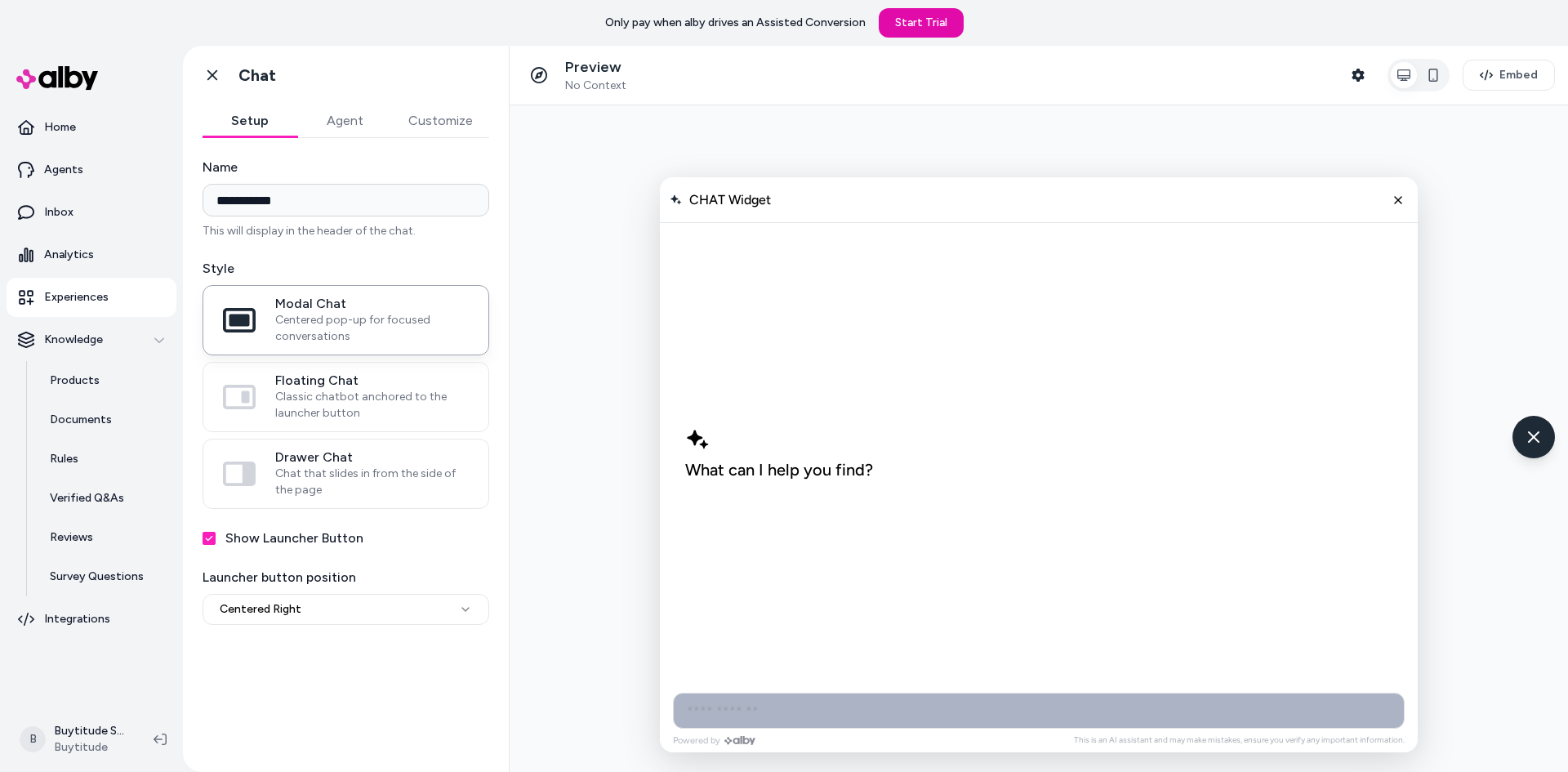
click at [787, 721] on input "AI Shopping Assistant" at bounding box center [1039, 710] width 732 height 36
type input "**"
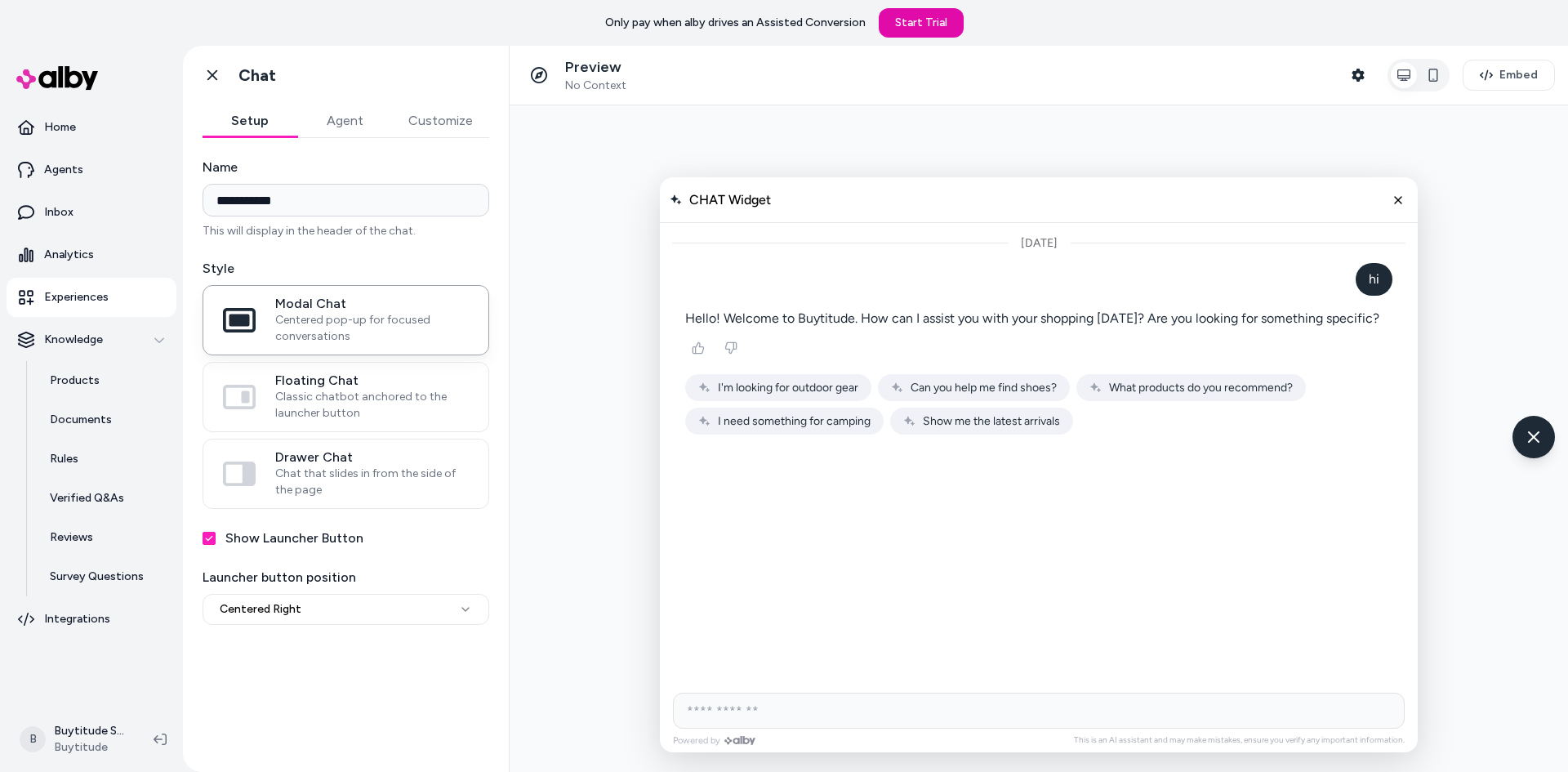
click at [1172, 398] on button "What products do you recommend?" at bounding box center [1191, 387] width 229 height 27
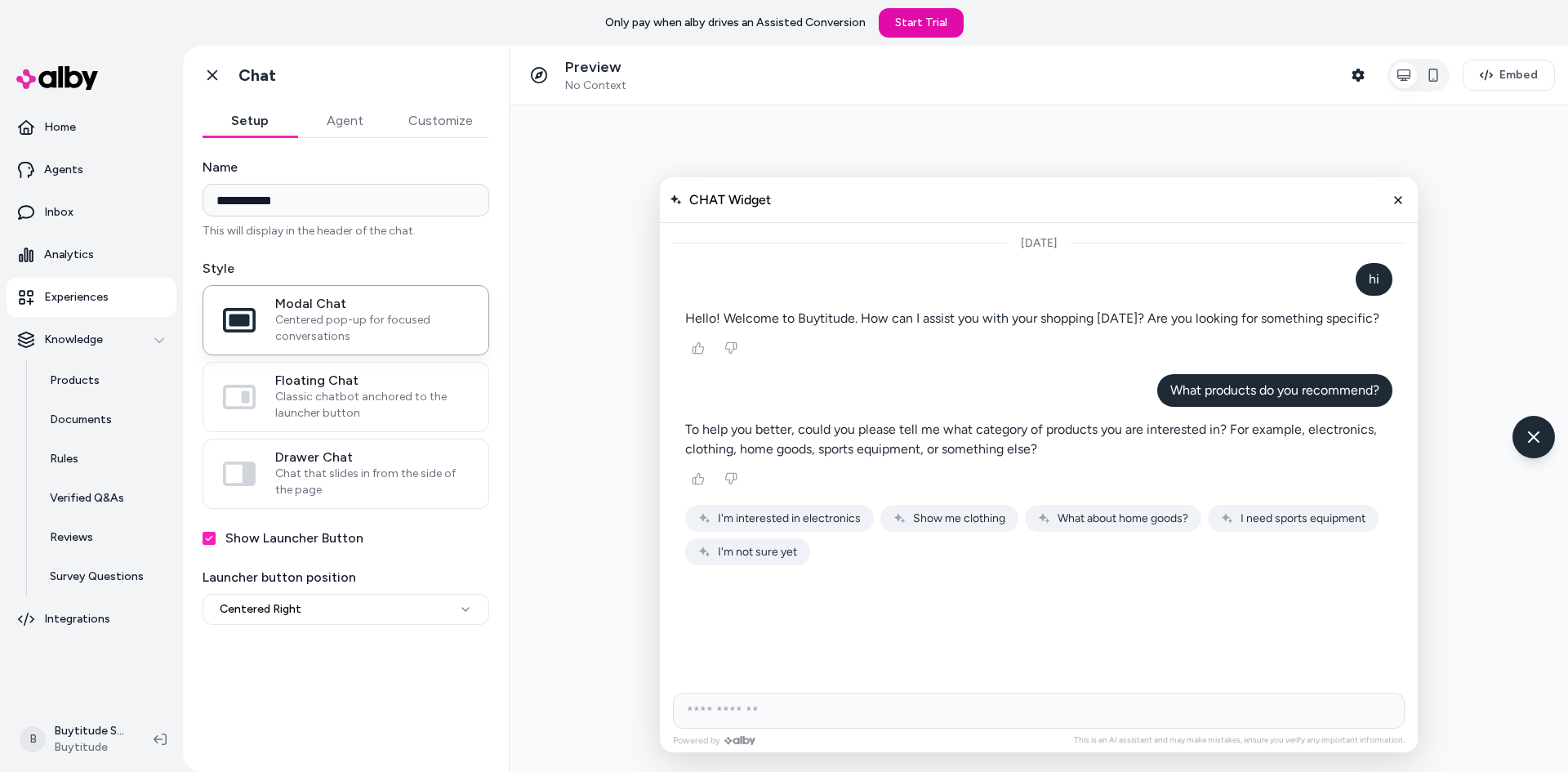
click at [904, 516] on icon "AI Shopping Assistant" at bounding box center [900, 519] width 13 height 13
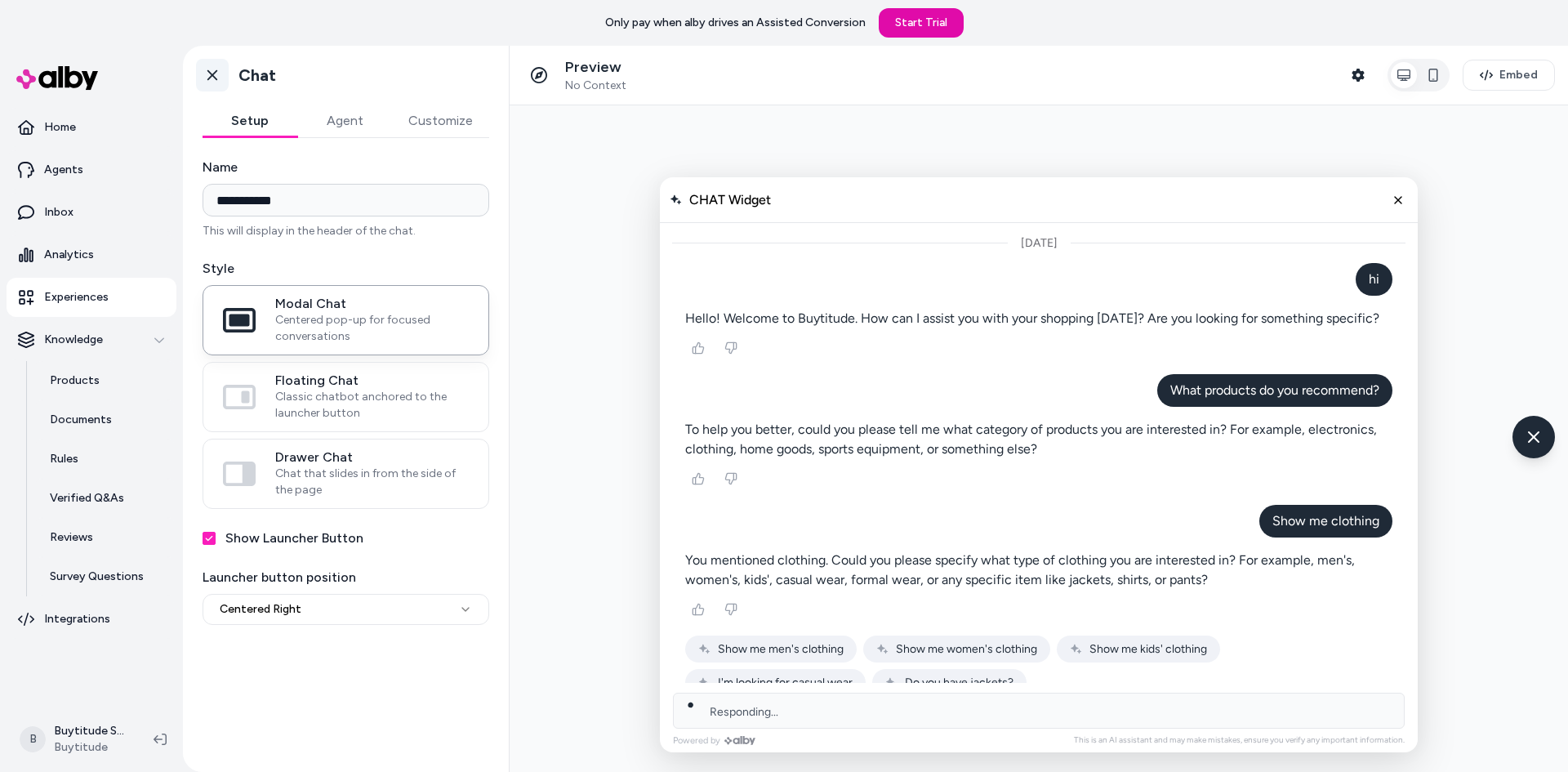
scroll to position [23, 0]
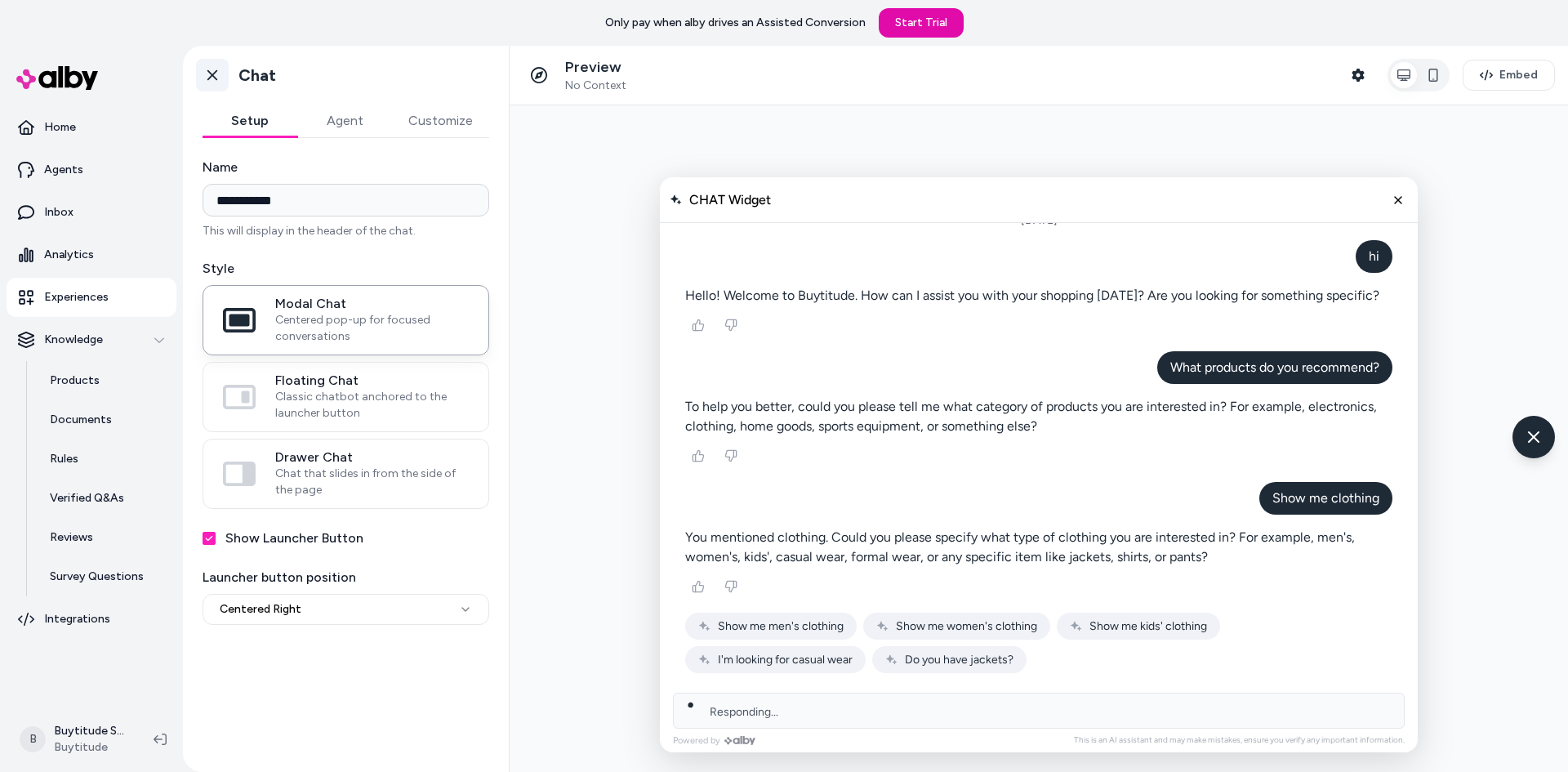
click at [214, 74] on icon at bounding box center [212, 75] width 10 height 11
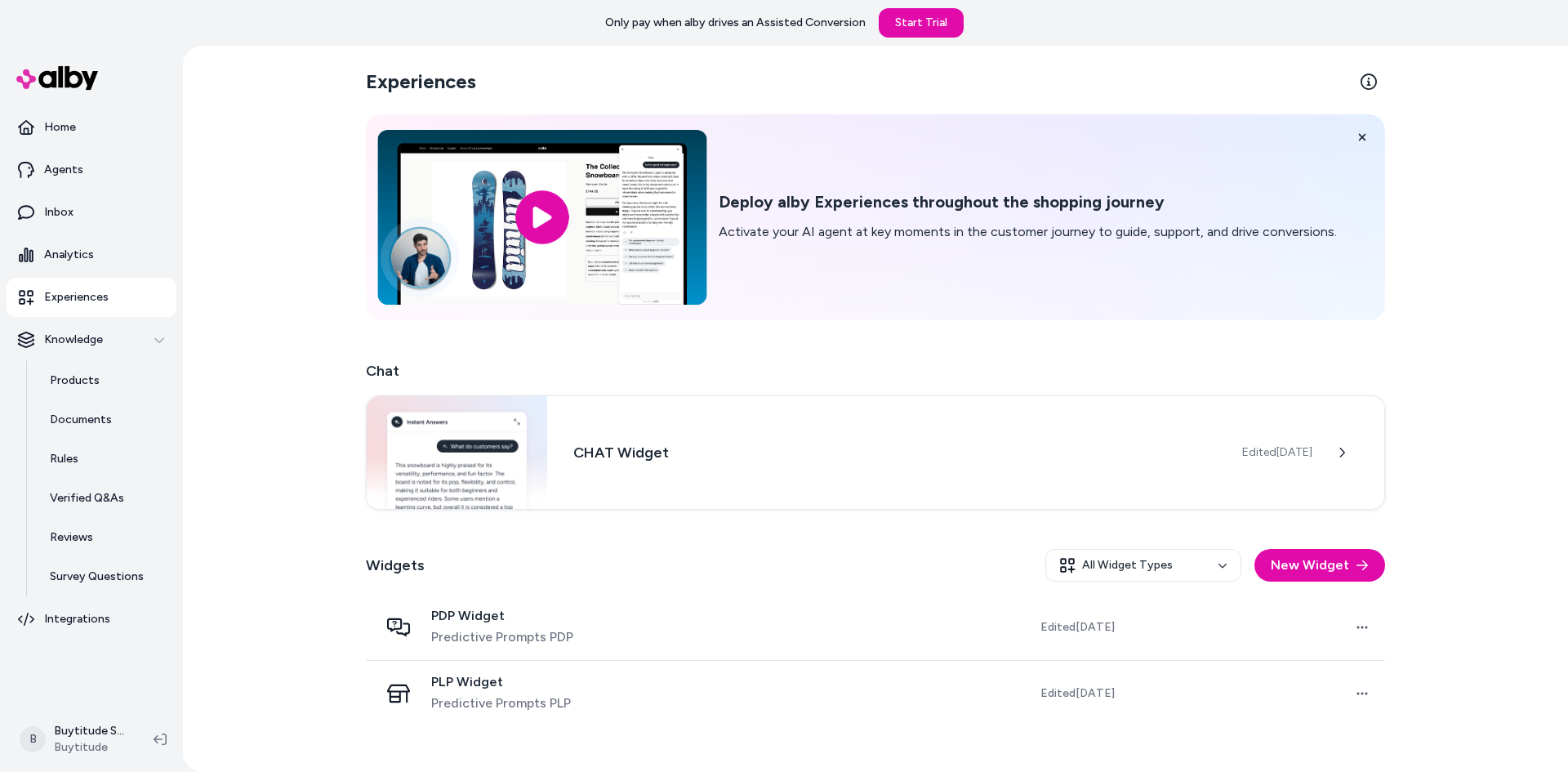
click at [552, 228] on input "image" at bounding box center [542, 217] width 329 height 175
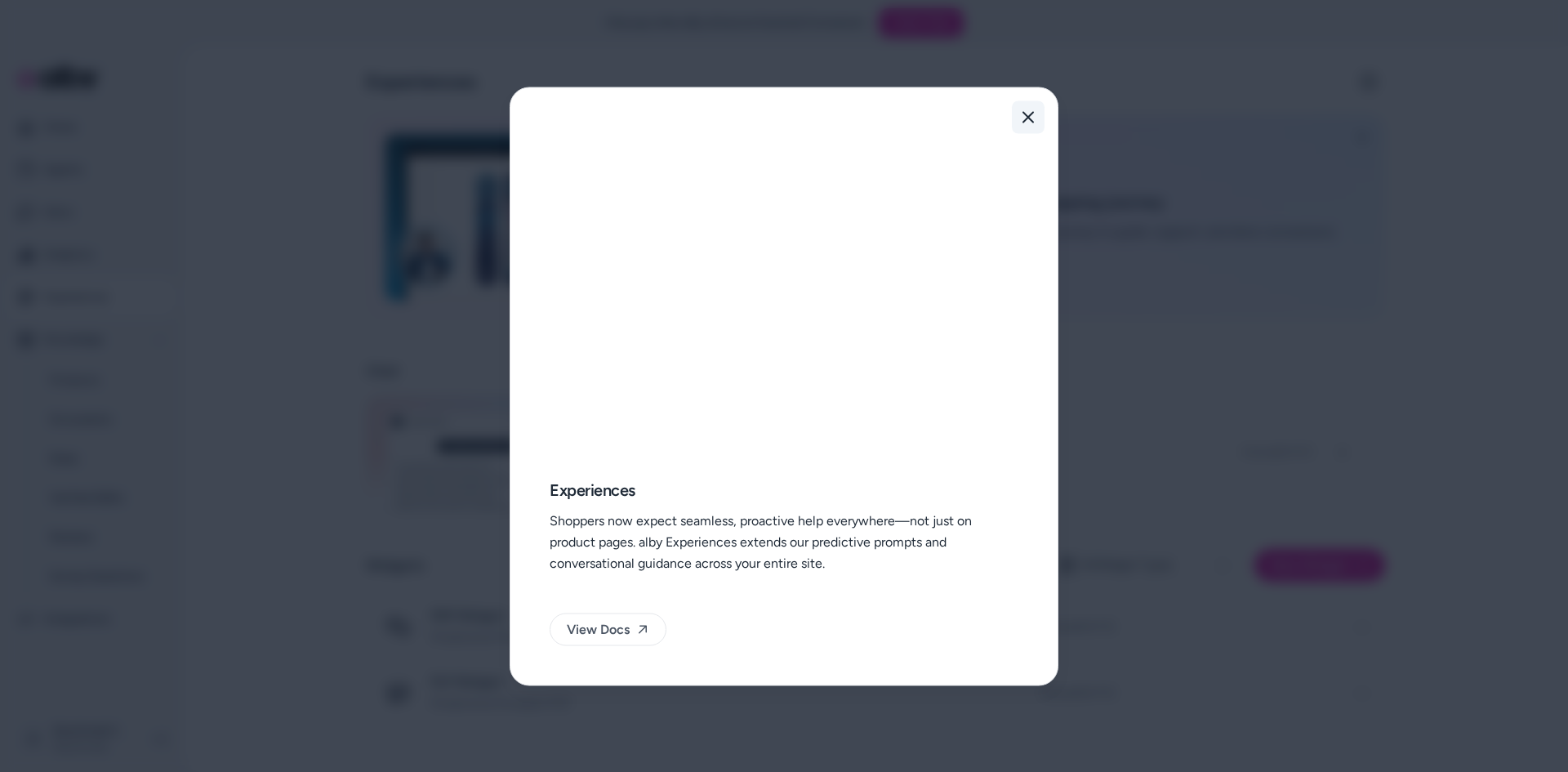
click at [1027, 105] on button "Close" at bounding box center [1028, 116] width 33 height 33
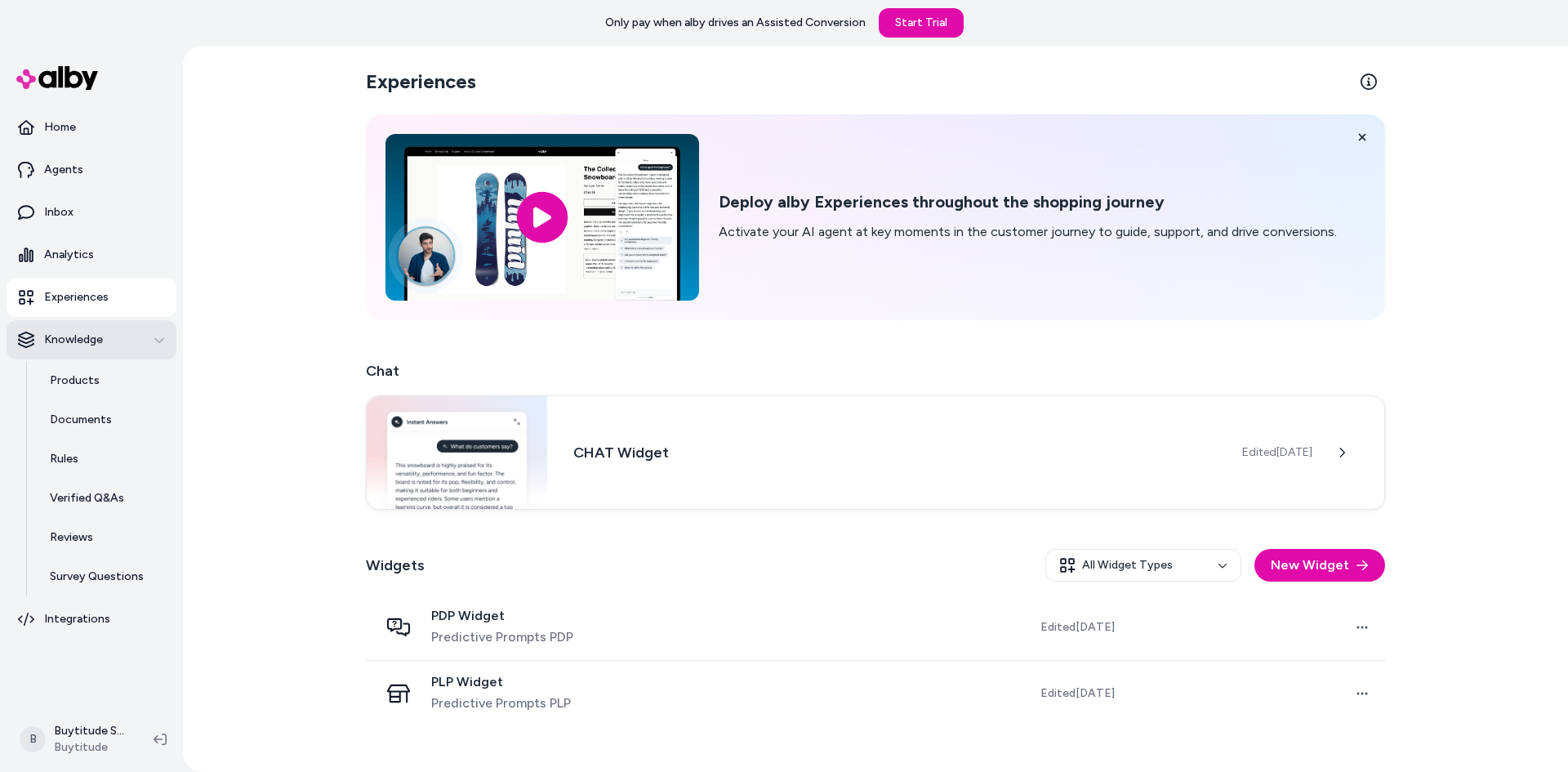
click at [136, 335] on div "Knowledge" at bounding box center [91, 340] width 147 height 17
click at [102, 374] on link "Products" at bounding box center [105, 381] width 143 height 39
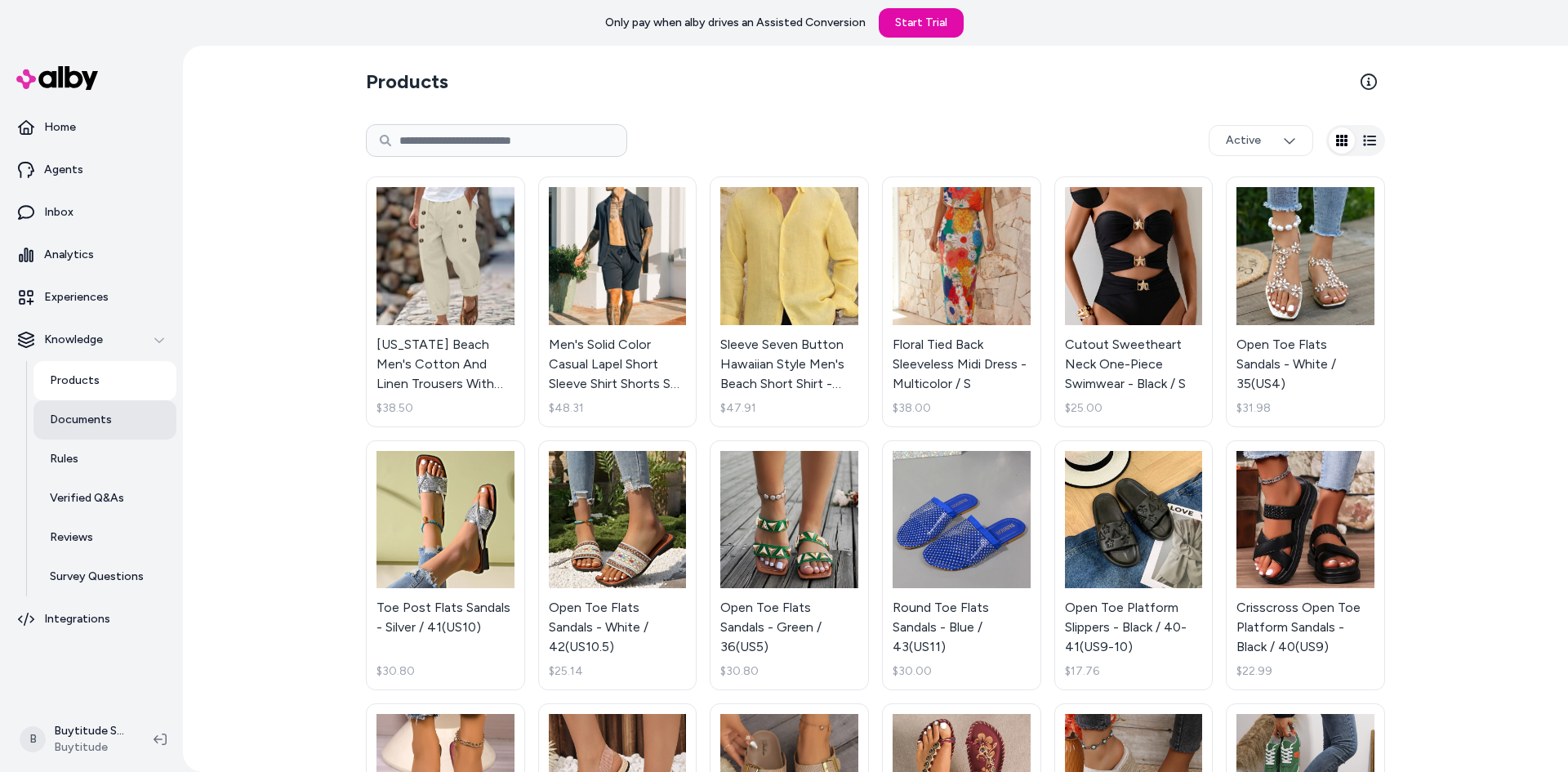
click at [101, 417] on p "Documents" at bounding box center [81, 420] width 62 height 17
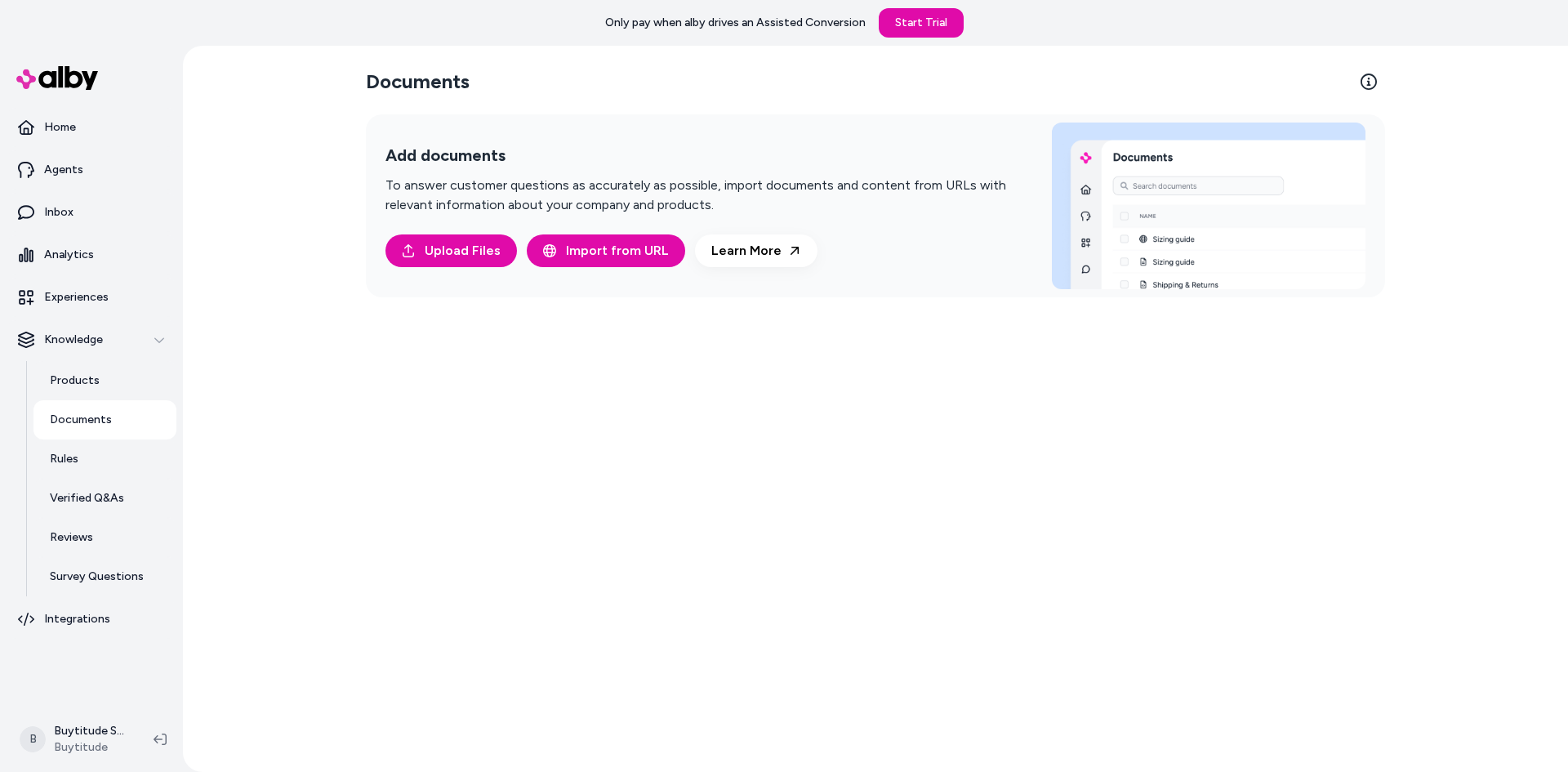
click at [1232, 225] on img at bounding box center [1208, 205] width 314 height 166
click at [788, 250] on icon at bounding box center [794, 251] width 13 height 13
click at [648, 254] on span "Import from URL" at bounding box center [617, 250] width 103 height 19
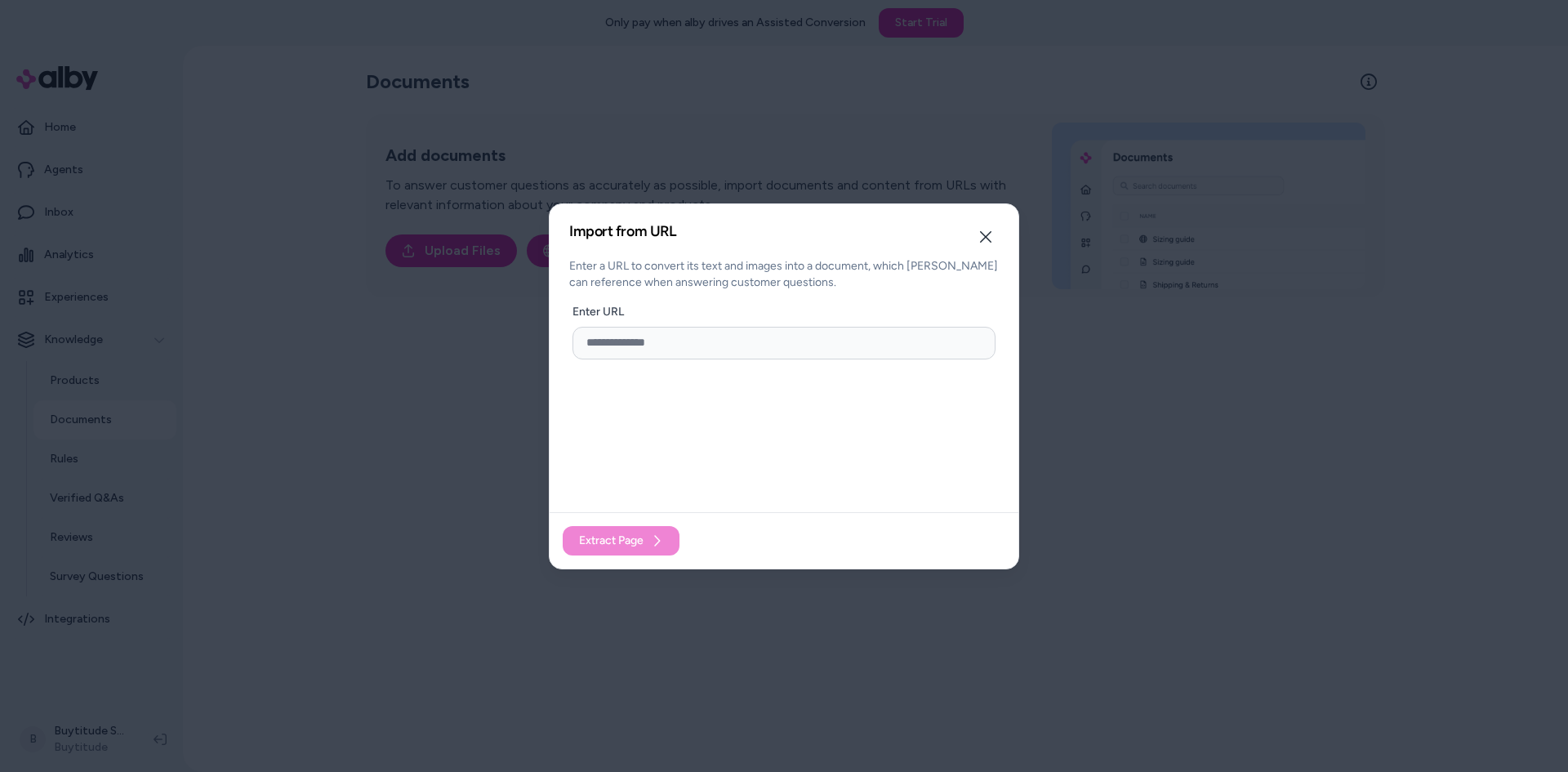
click at [672, 340] on input "url" at bounding box center [784, 343] width 423 height 33
click at [978, 235] on button "Close" at bounding box center [985, 237] width 33 height 33
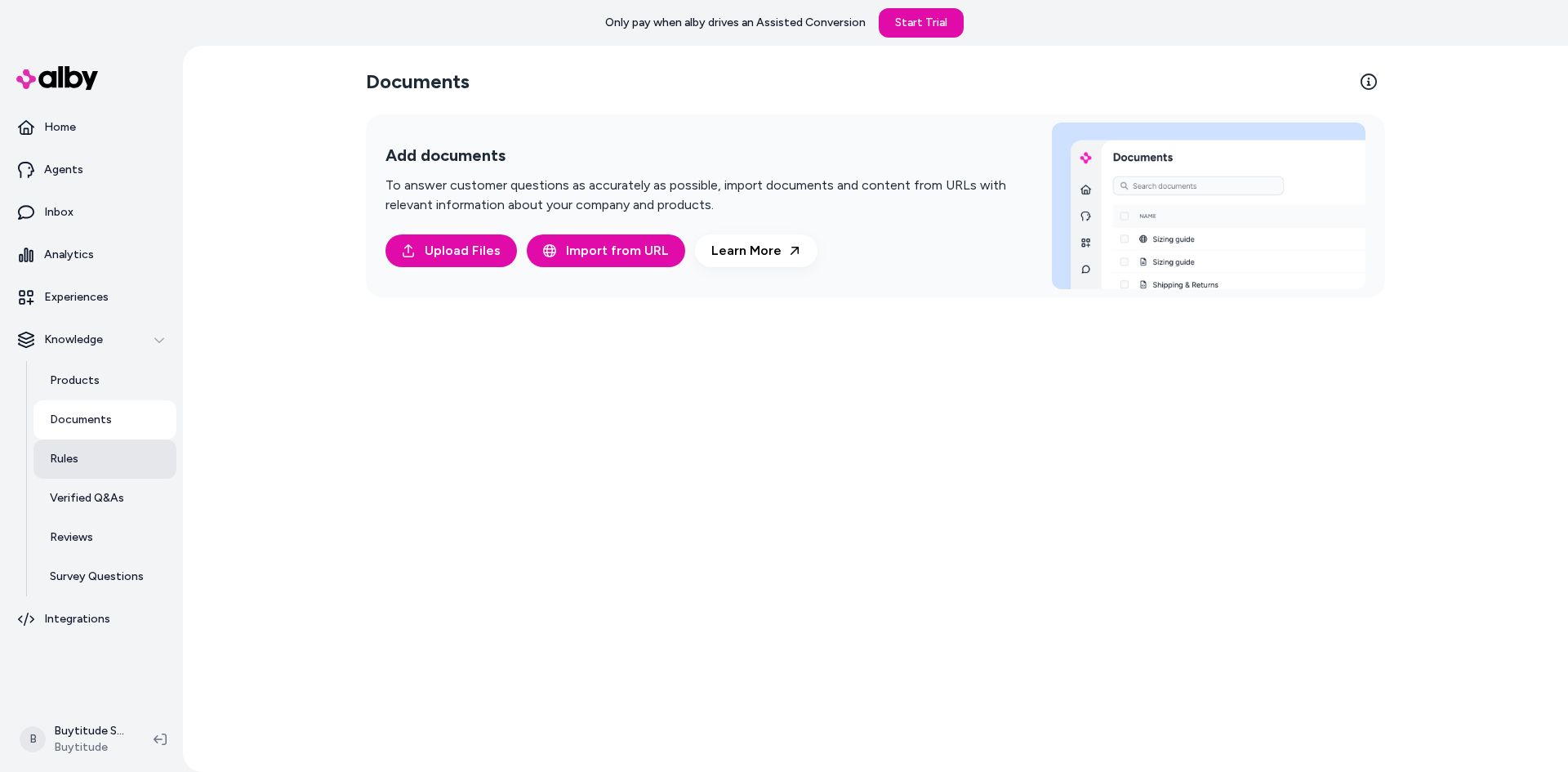
click at [84, 447] on link "Rules" at bounding box center [105, 458] width 143 height 39
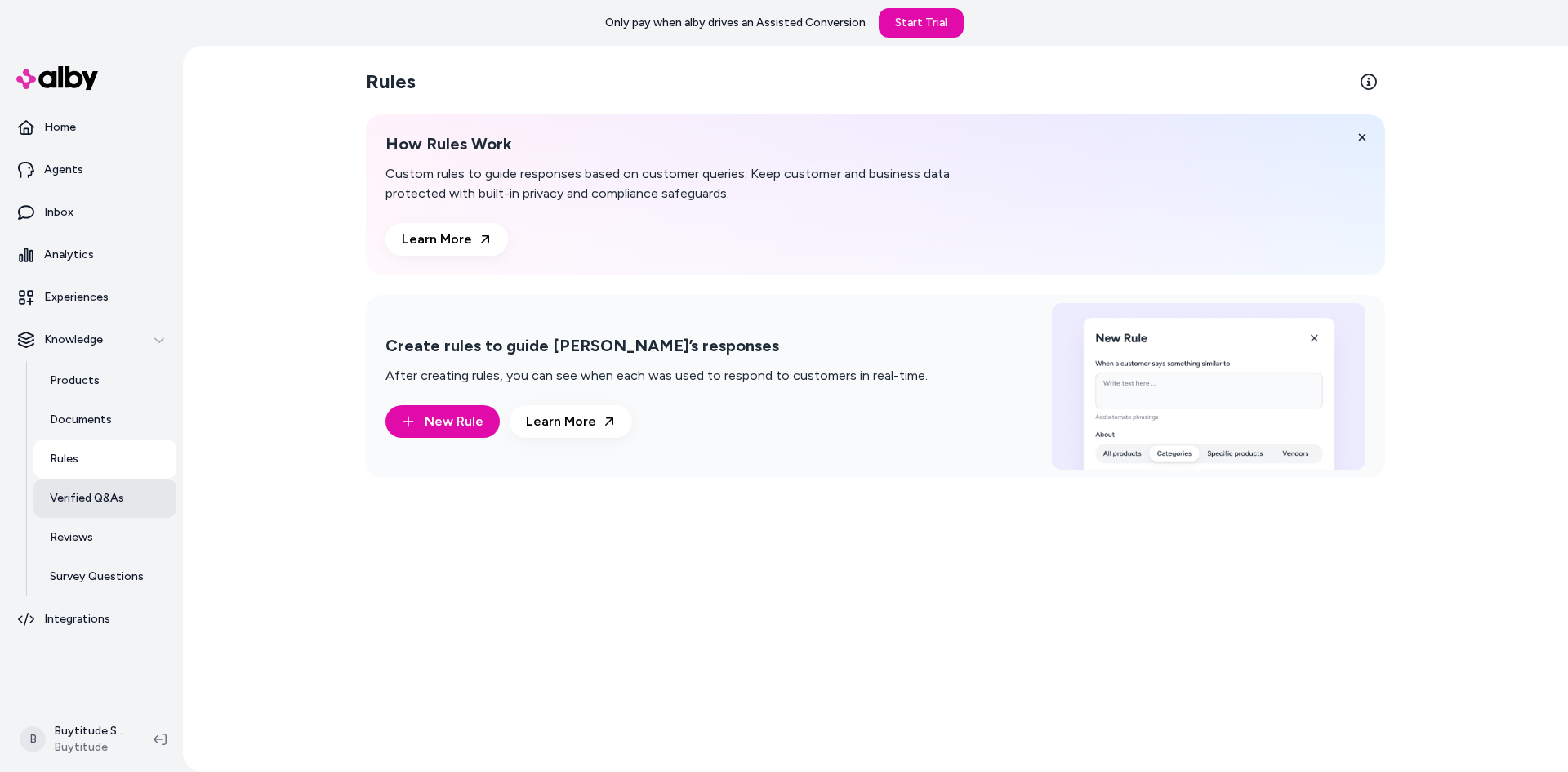
click at [90, 508] on link "Verified Q&As" at bounding box center [105, 498] width 143 height 39
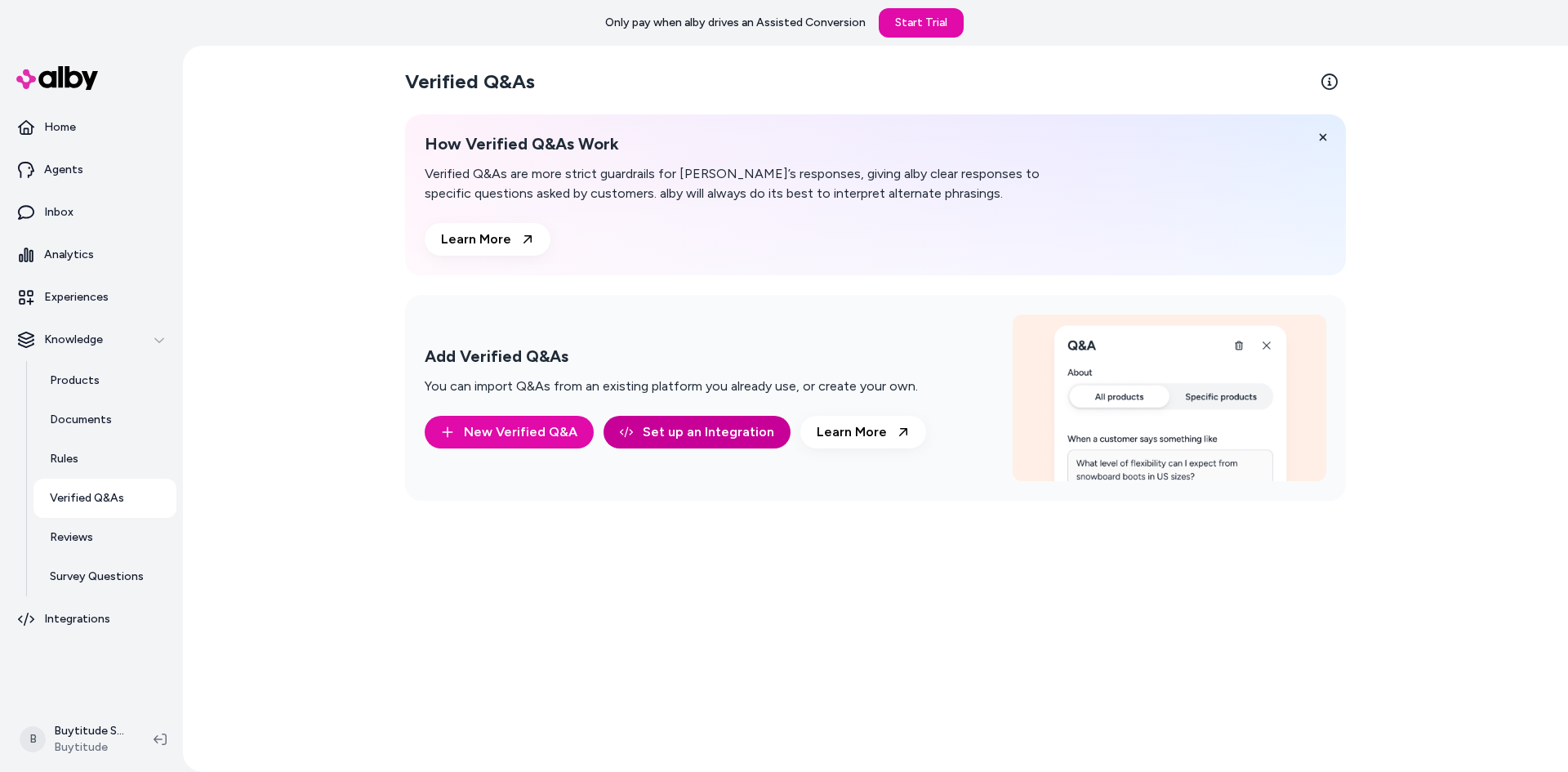
click at [682, 424] on link "Set up an Integration" at bounding box center [697, 432] width 187 height 33
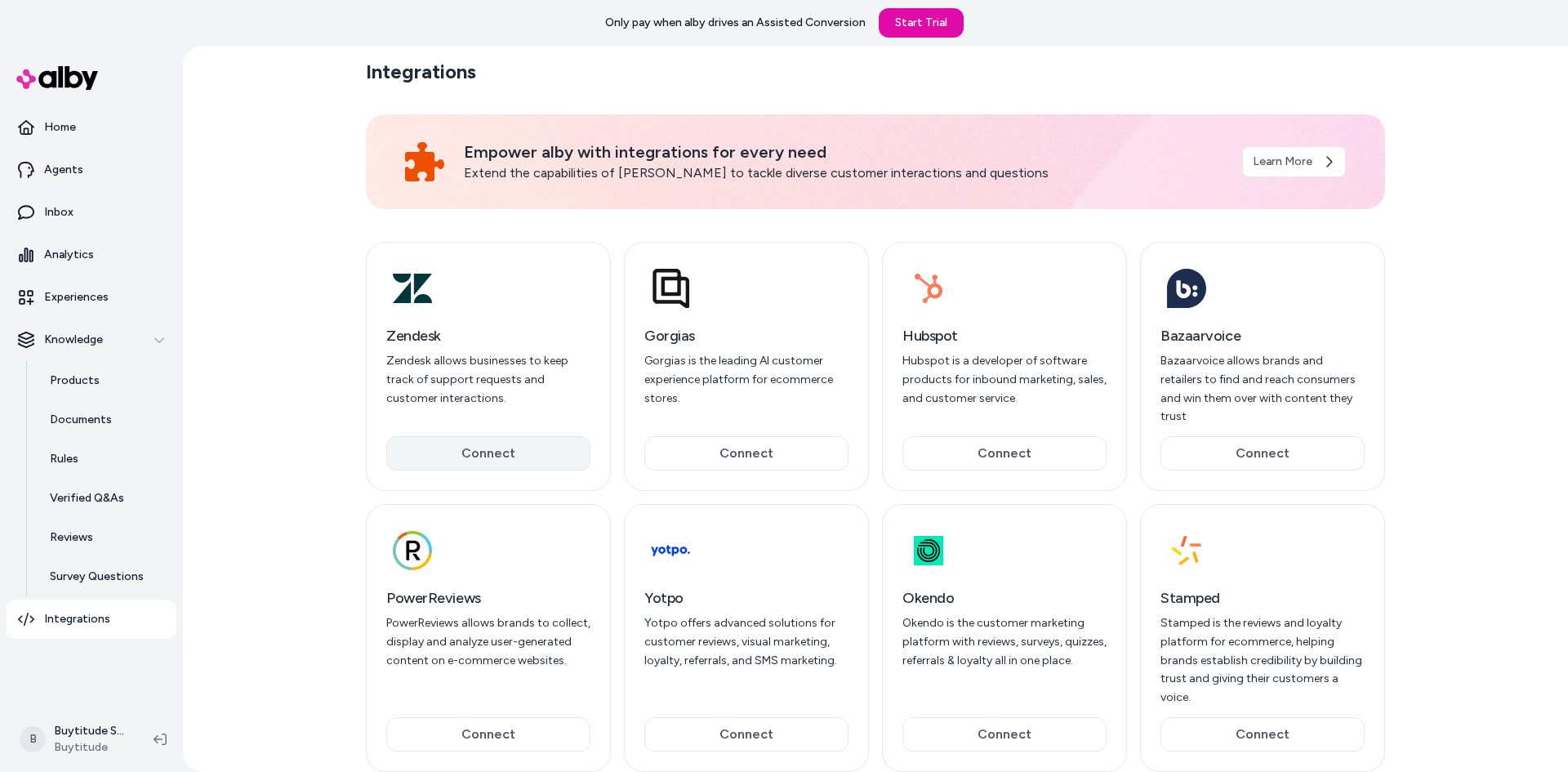
scroll to position [20, 0]
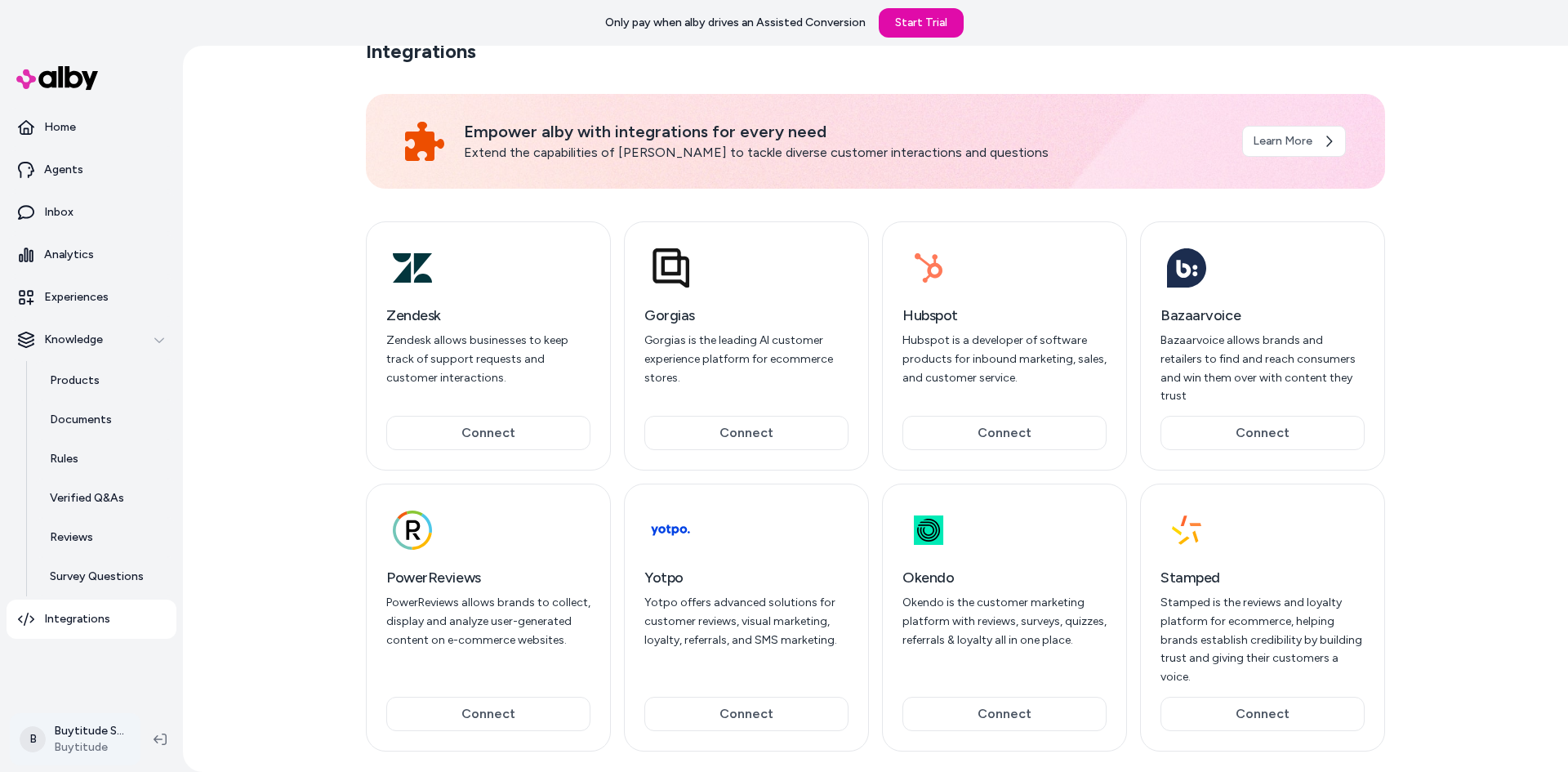
click at [71, 730] on html "Only pay when alby drives an Assisted Conversion Start Trial Home Agents Inbox …" at bounding box center [784, 386] width 1568 height 772
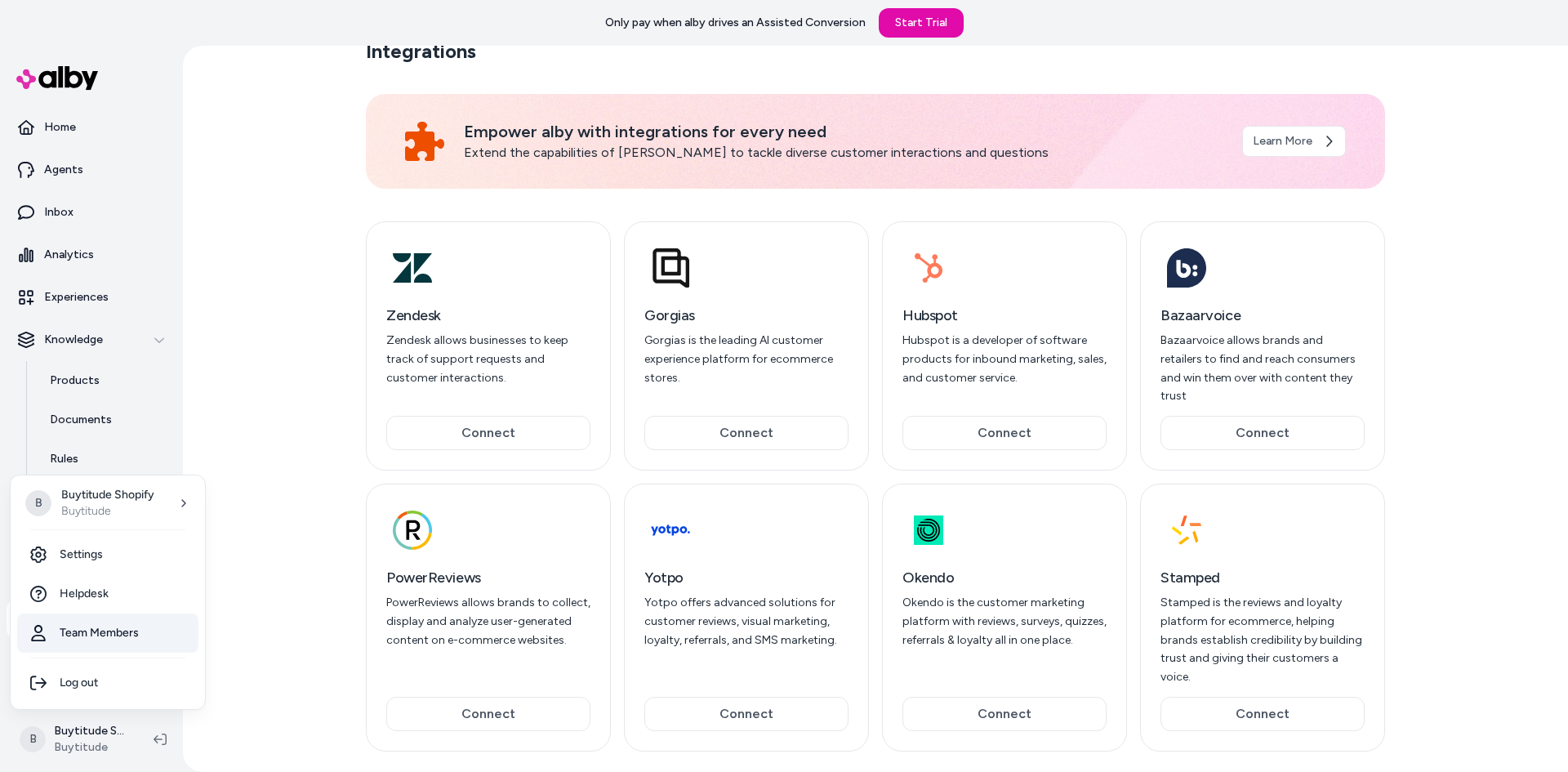
click at [113, 625] on link "Team Members" at bounding box center [108, 632] width 181 height 39
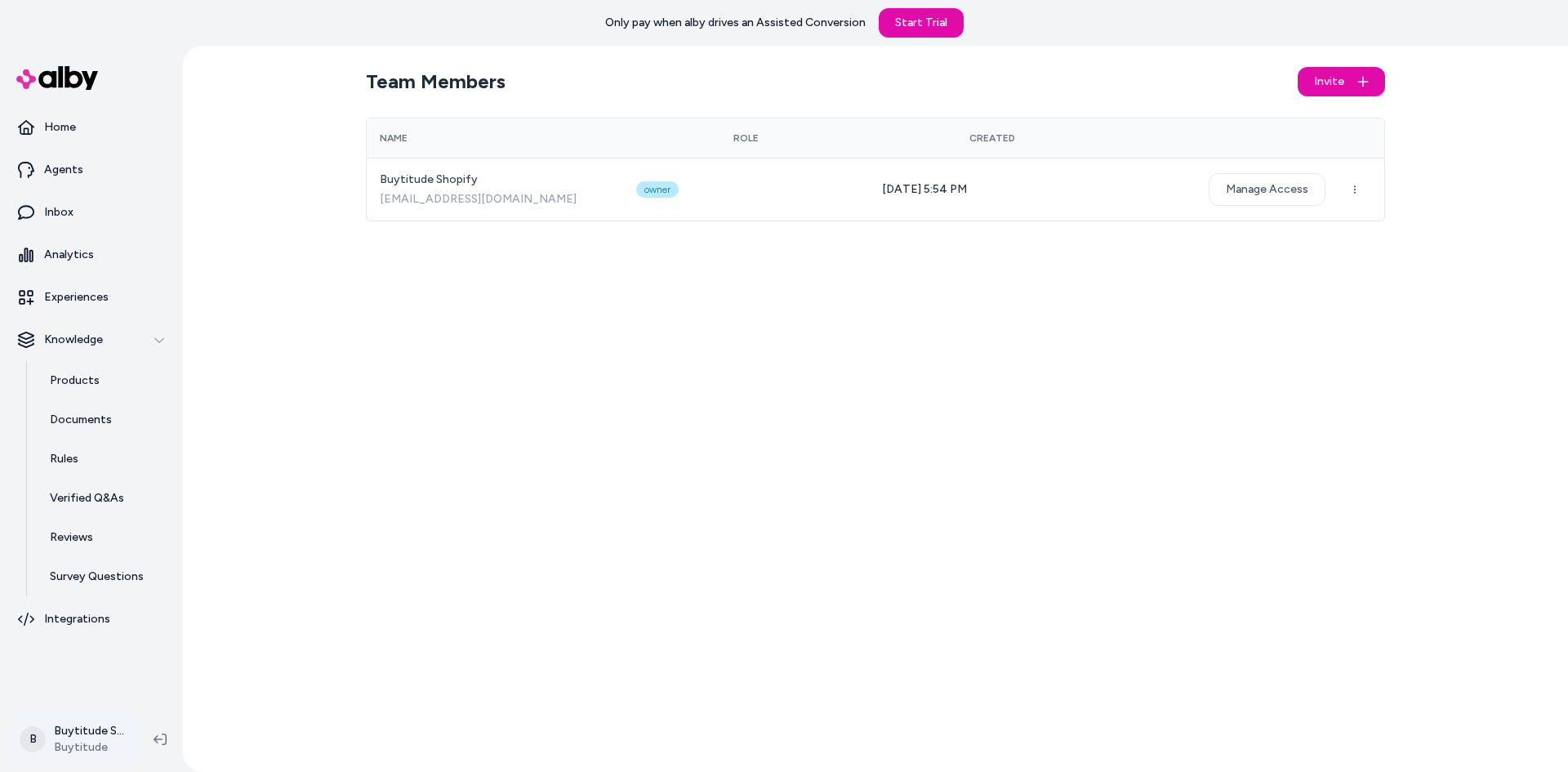
click at [100, 734] on html "Only pay when alby drives an Assisted Conversion Start Trial Home Agents Inbox …" at bounding box center [784, 386] width 1568 height 772
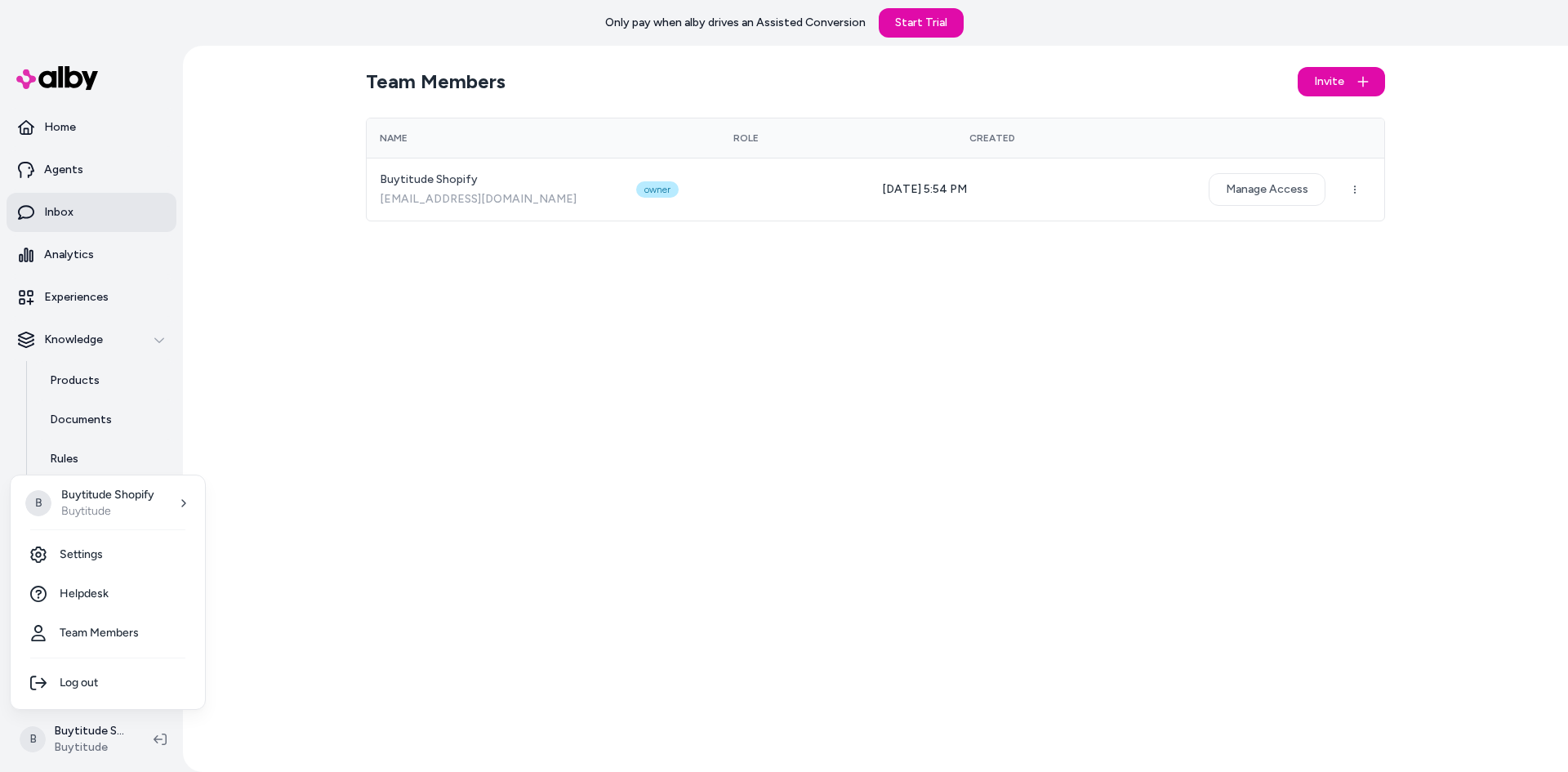
click at [82, 203] on html "Only pay when alby drives an Assisted Conversion Start Trial Home Agents Inbox …" at bounding box center [784, 386] width 1568 height 772
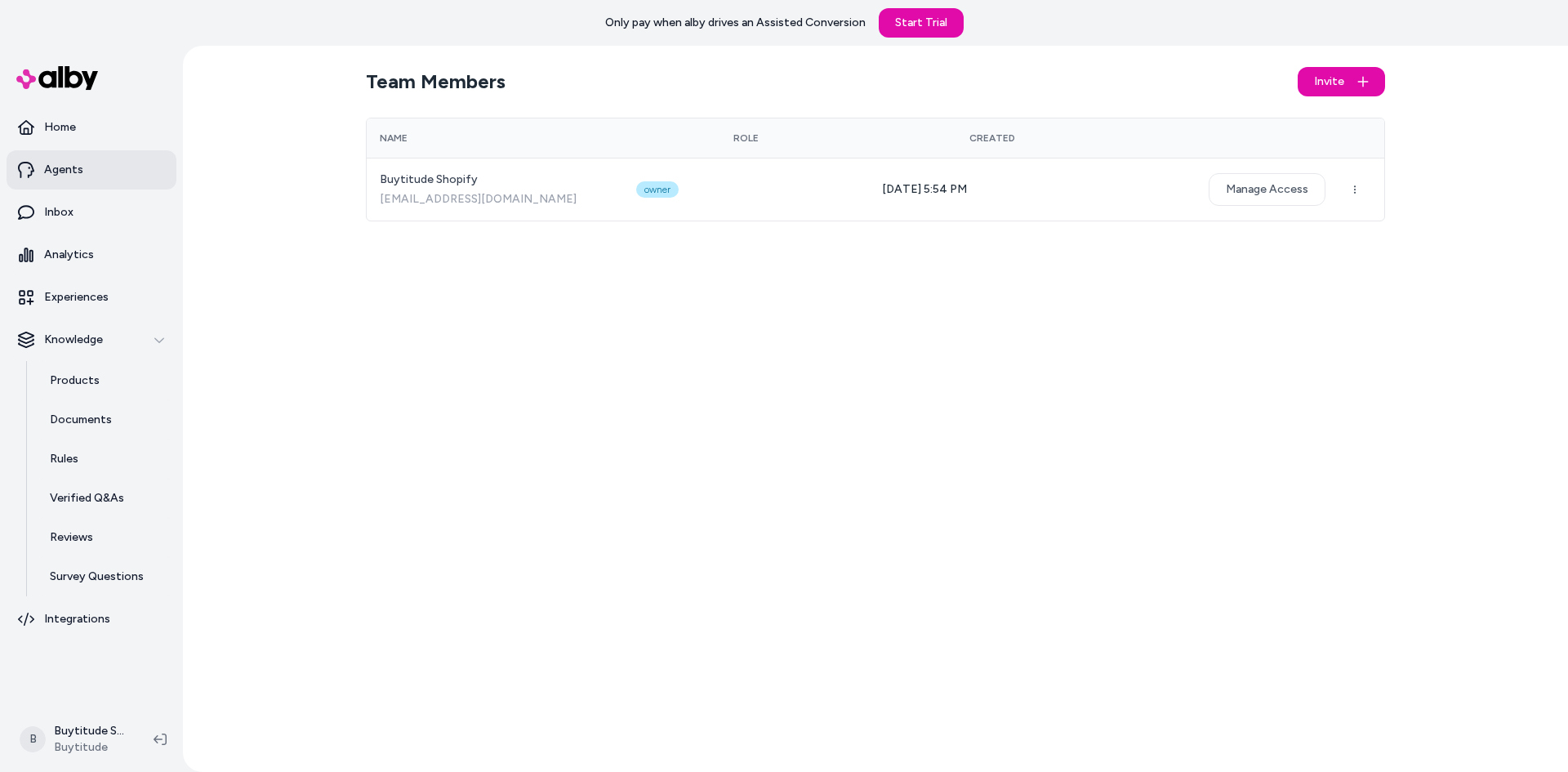
click at [87, 167] on link "Agents" at bounding box center [91, 170] width 170 height 39
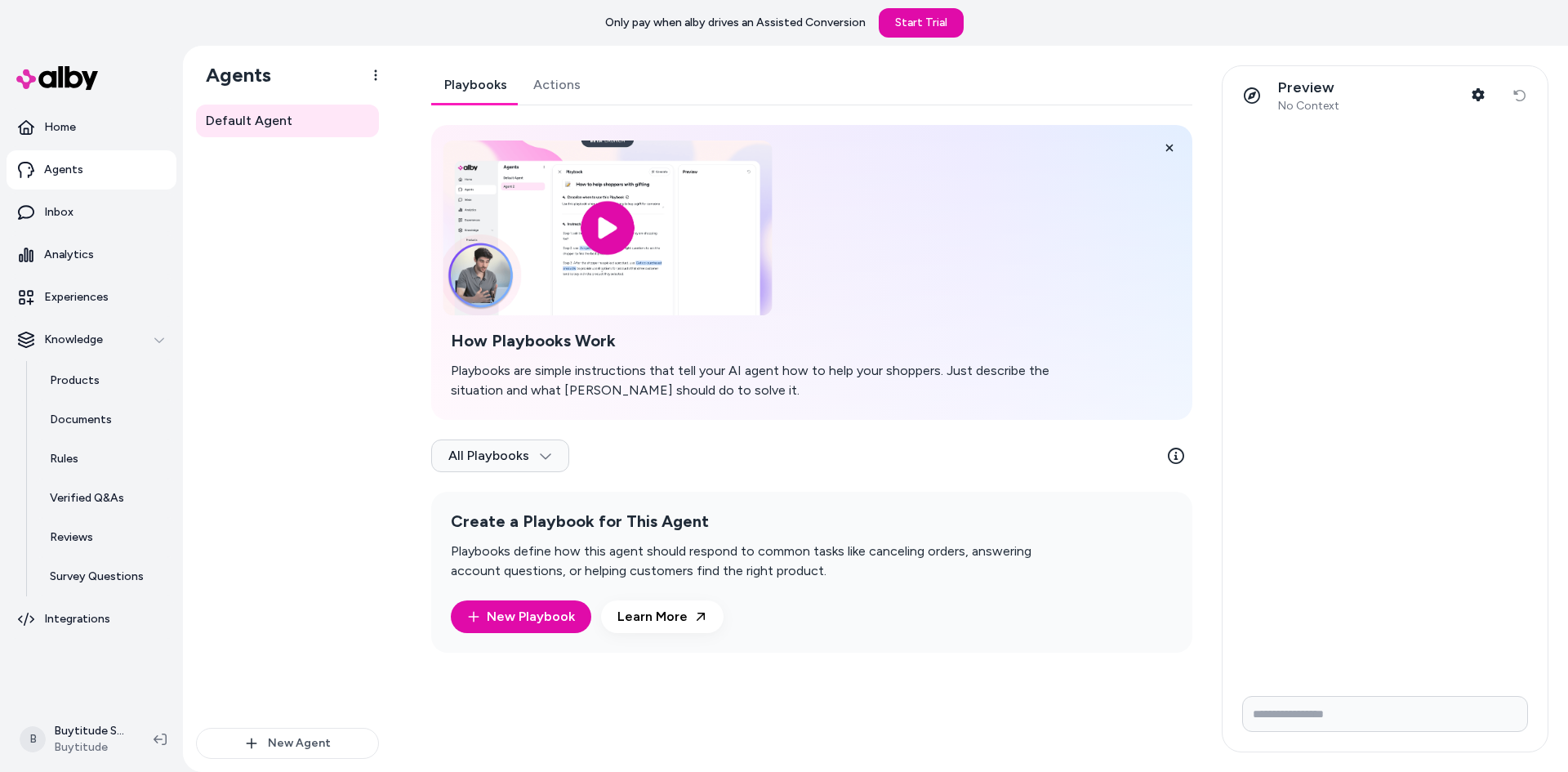
click at [627, 230] on input "image" at bounding box center [607, 228] width 329 height 175
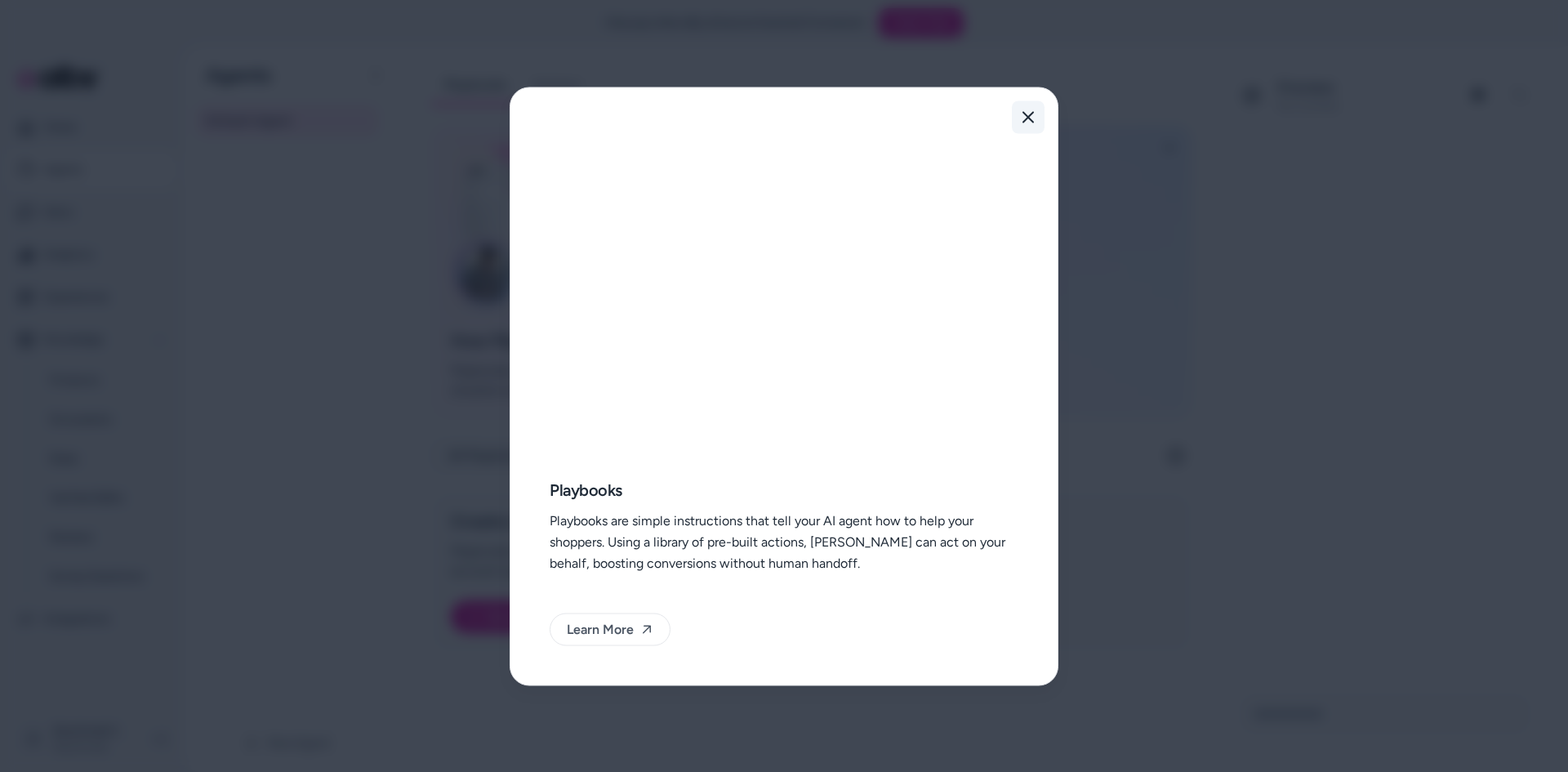
click at [1042, 122] on button "Close" at bounding box center [1028, 116] width 33 height 33
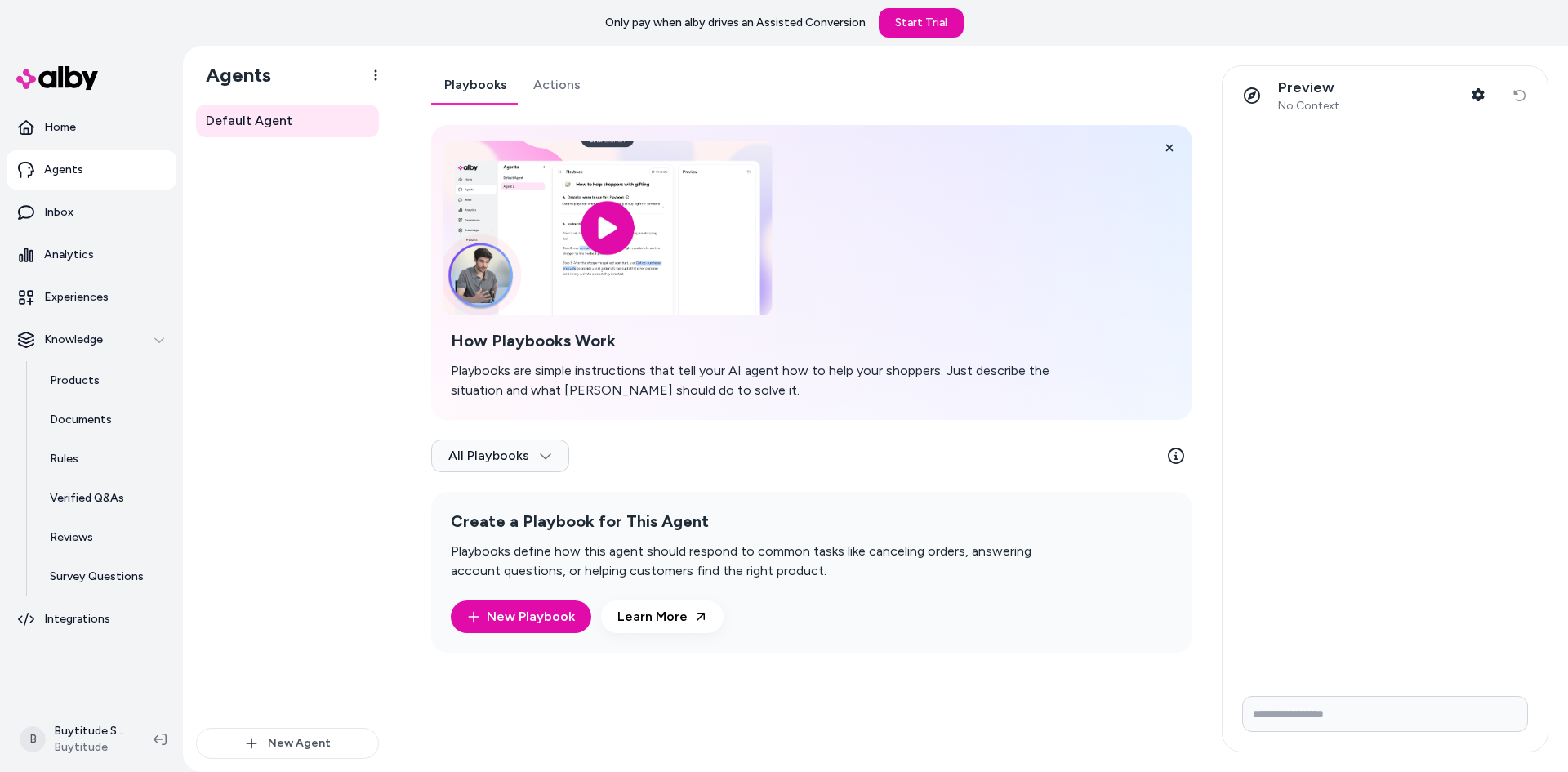
click at [605, 220] on input "image" at bounding box center [607, 228] width 329 height 175
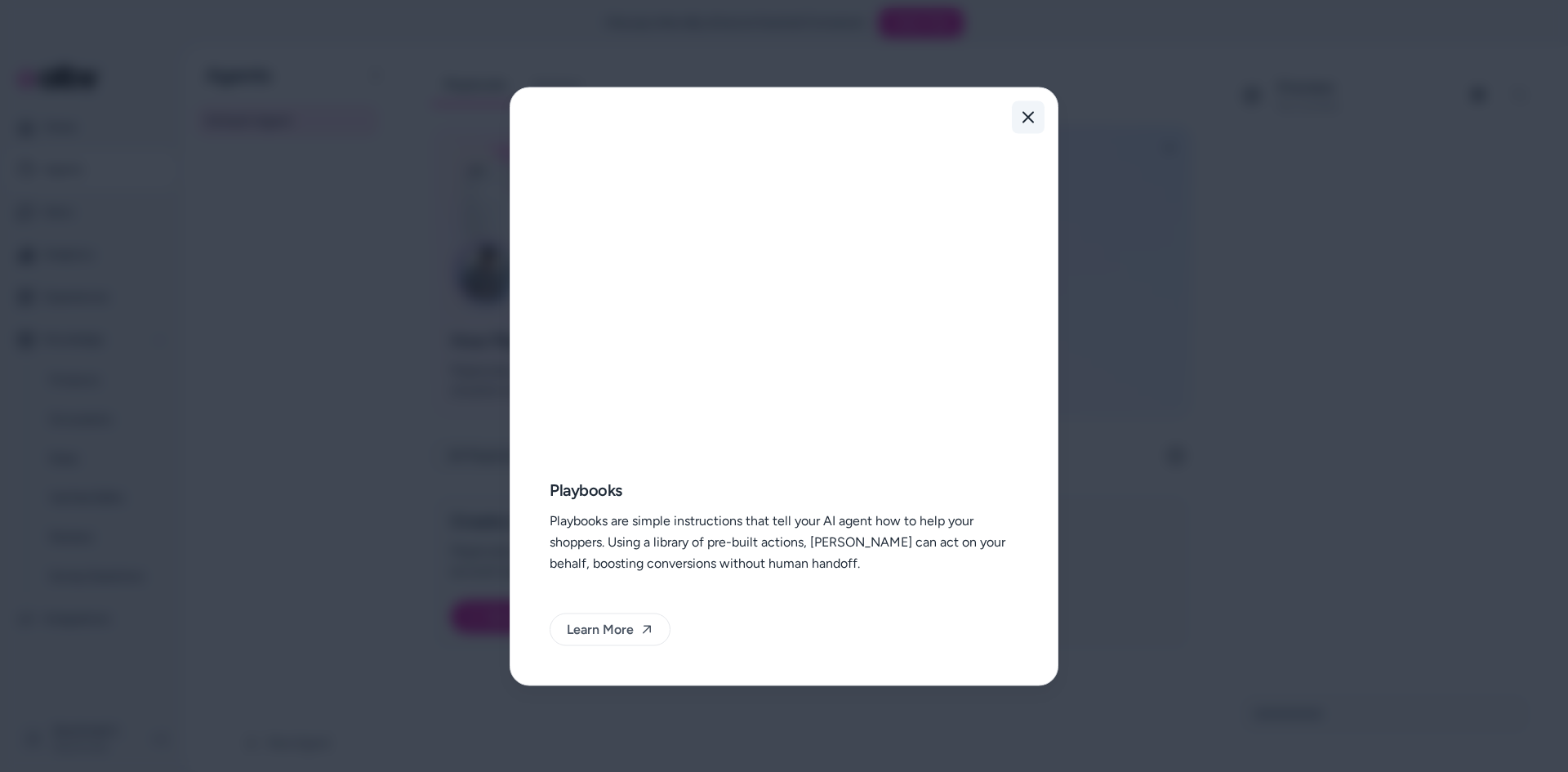
click at [1039, 118] on button "Close" at bounding box center [1028, 116] width 33 height 33
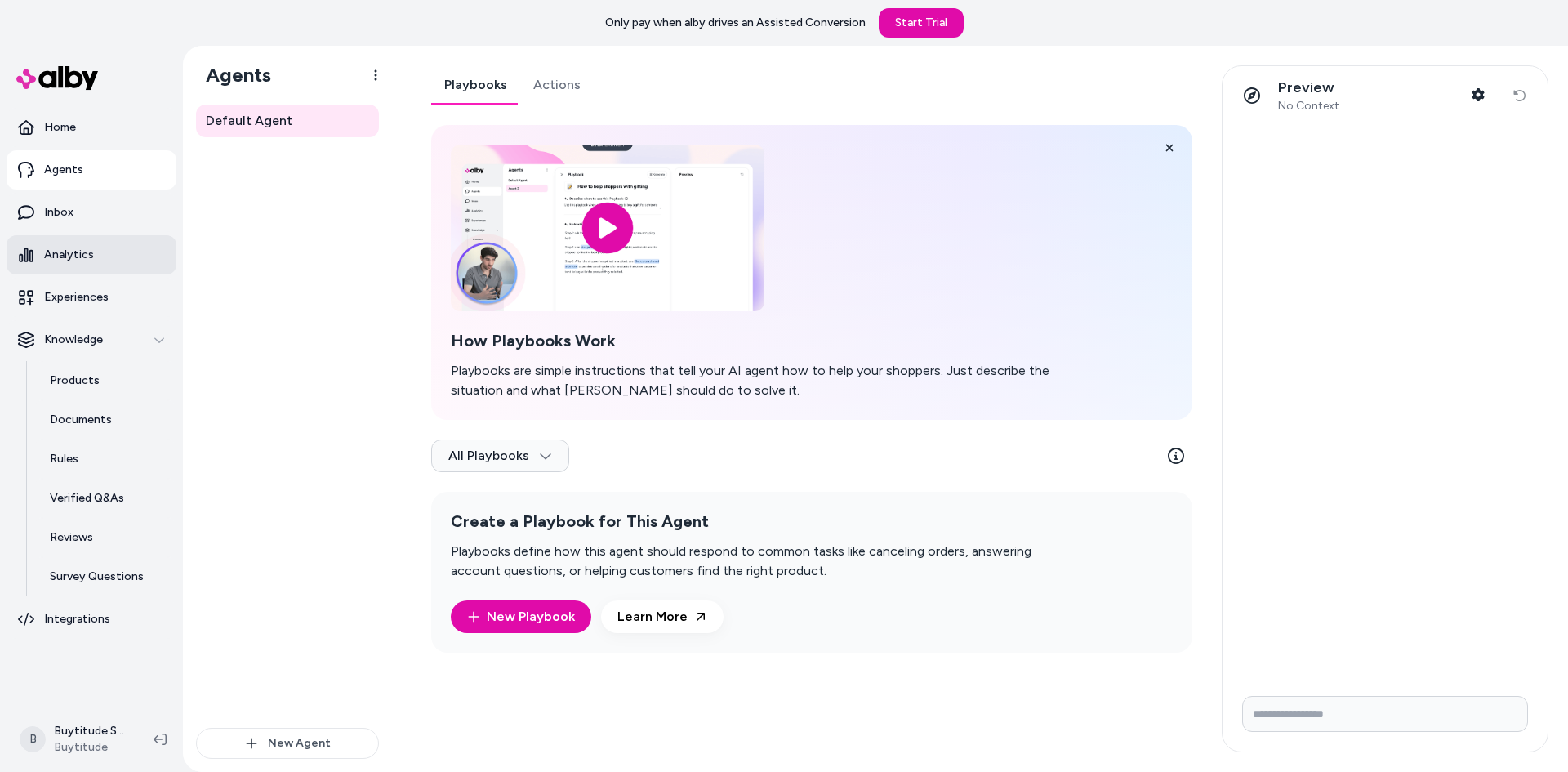
click at [86, 267] on link "Analytics" at bounding box center [91, 254] width 170 height 39
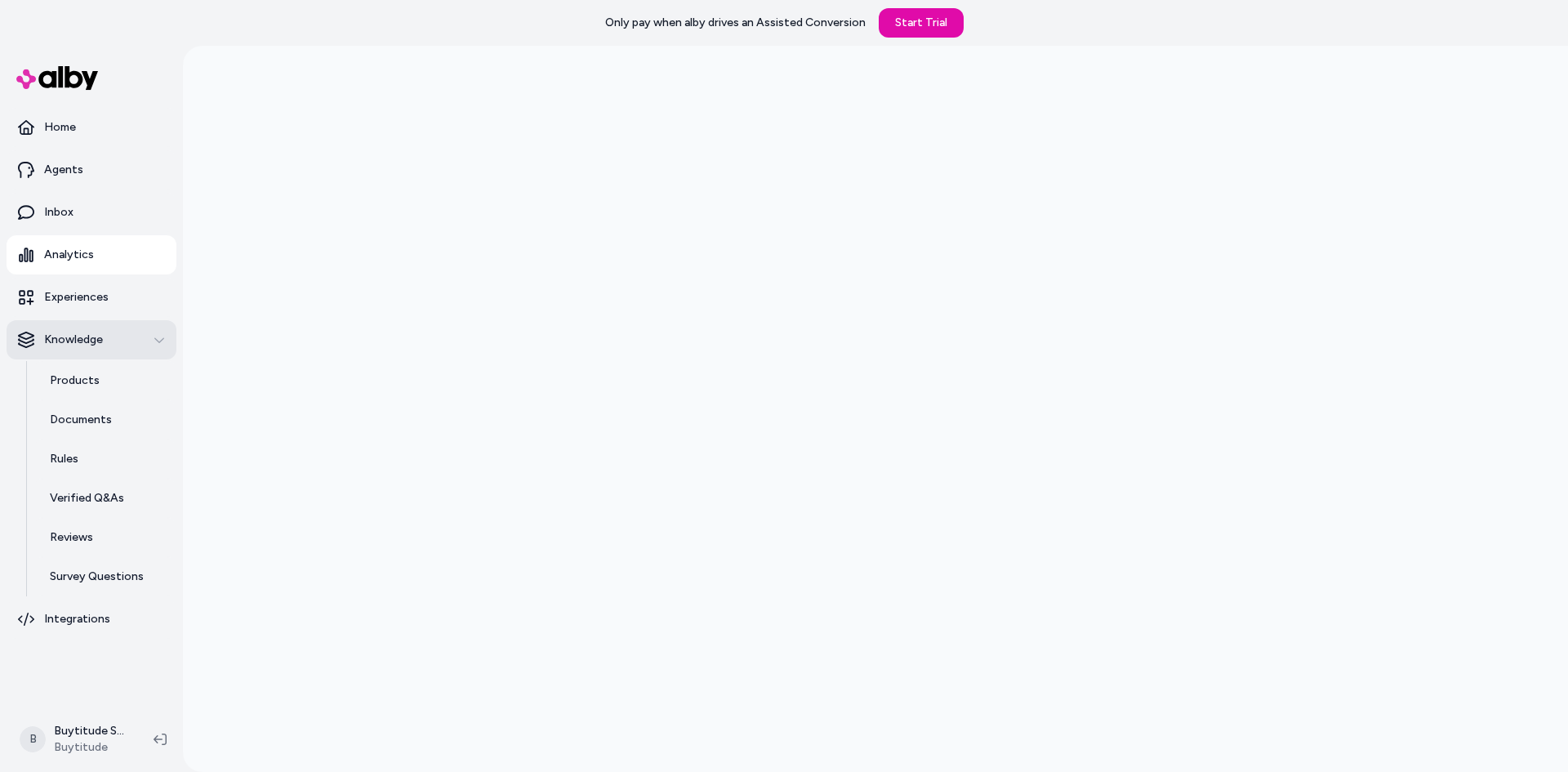
click at [140, 342] on div "Knowledge" at bounding box center [91, 340] width 147 height 17
click at [130, 345] on div "Knowledge" at bounding box center [91, 340] width 147 height 17
click at [106, 336] on div "Knowledge" at bounding box center [91, 340] width 147 height 17
click at [116, 330] on button "Knowledge" at bounding box center [91, 340] width 170 height 39
click at [100, 426] on p "Documents" at bounding box center [81, 420] width 62 height 17
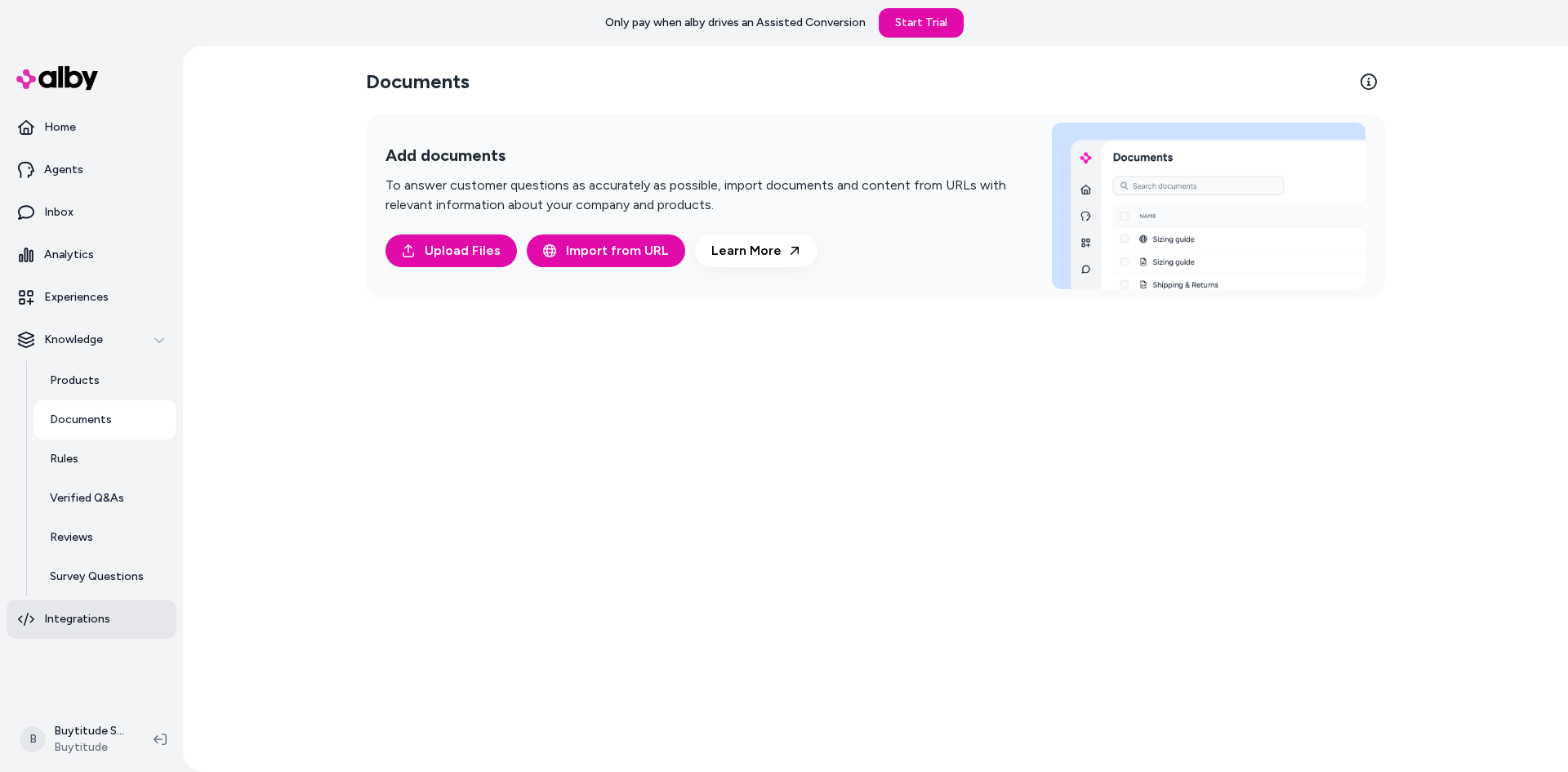
click at [33, 618] on icon at bounding box center [26, 619] width 17 height 13
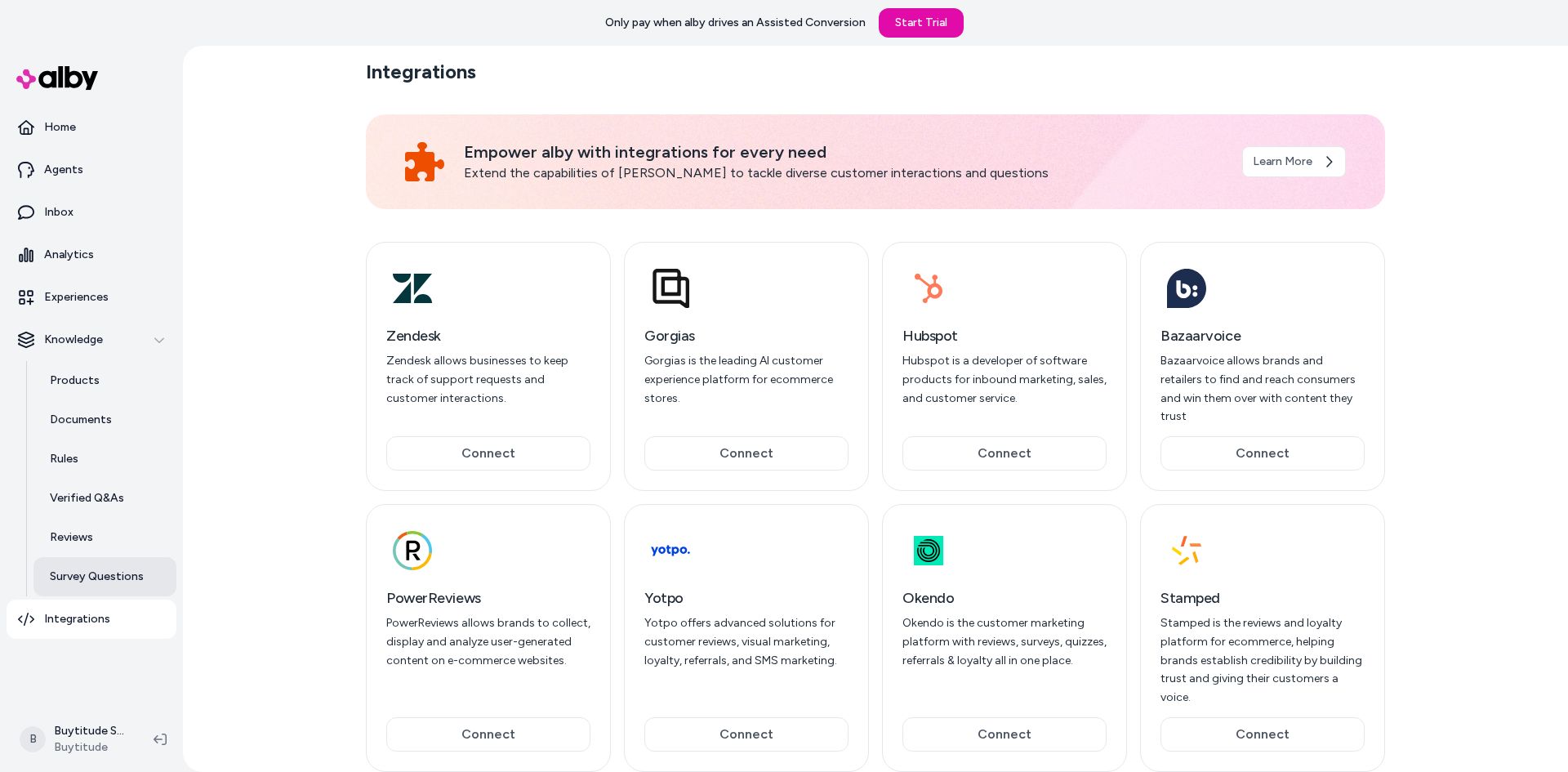
click at [82, 570] on p "Survey Questions" at bounding box center [97, 577] width 94 height 17
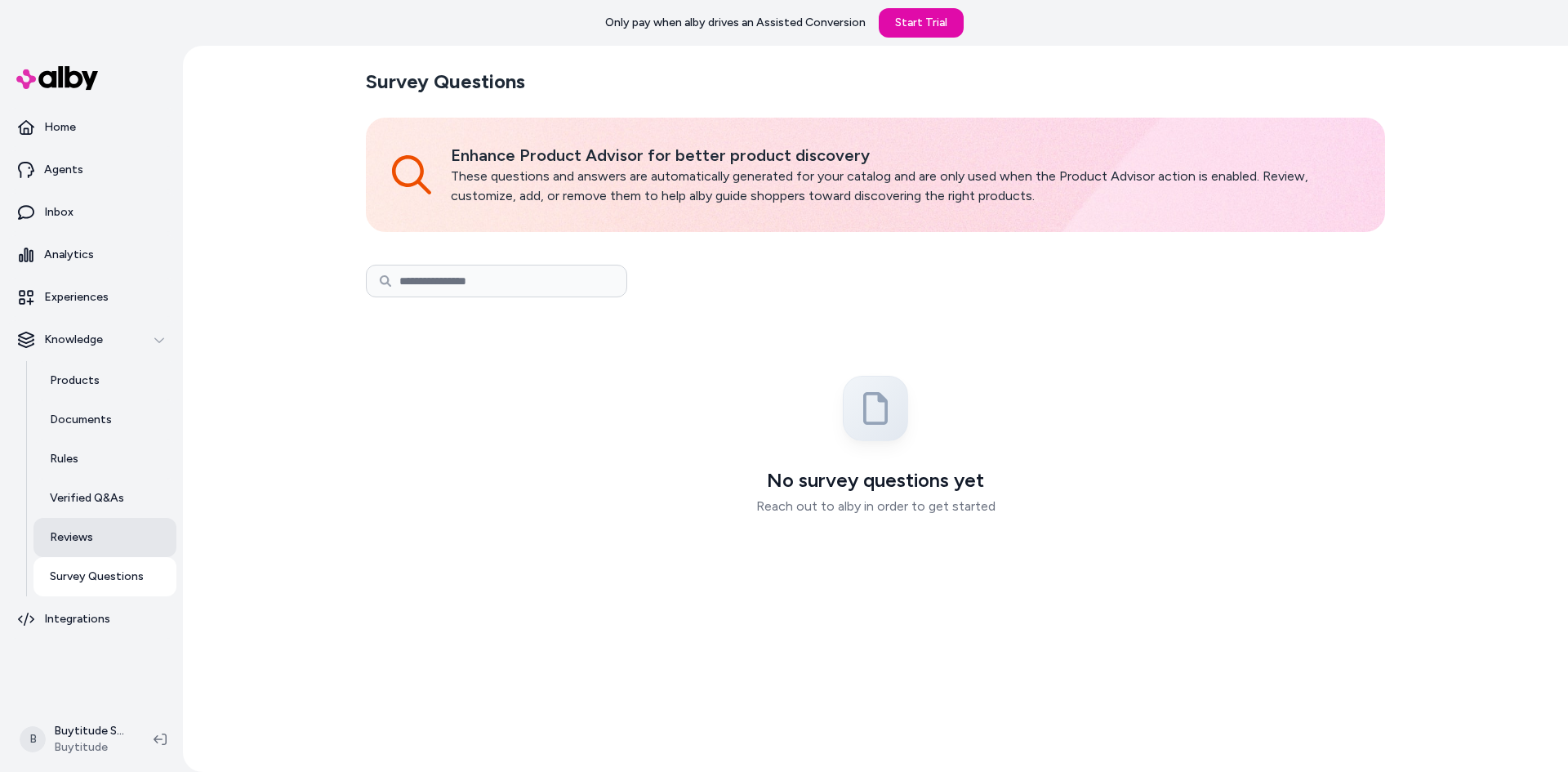
click at [84, 551] on link "Reviews" at bounding box center [105, 537] width 143 height 39
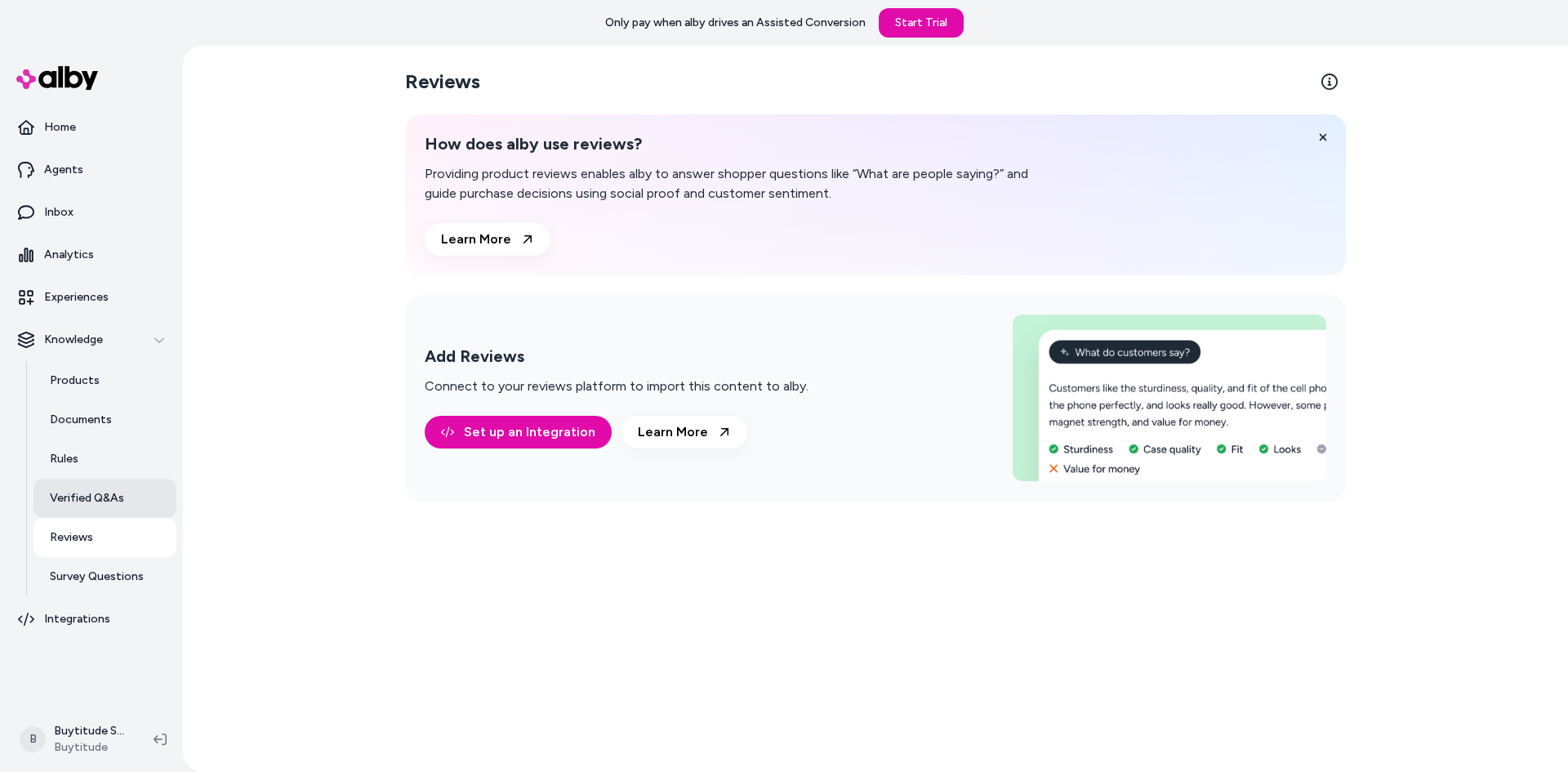
click at [100, 503] on p "Verified Q&As" at bounding box center [87, 498] width 74 height 17
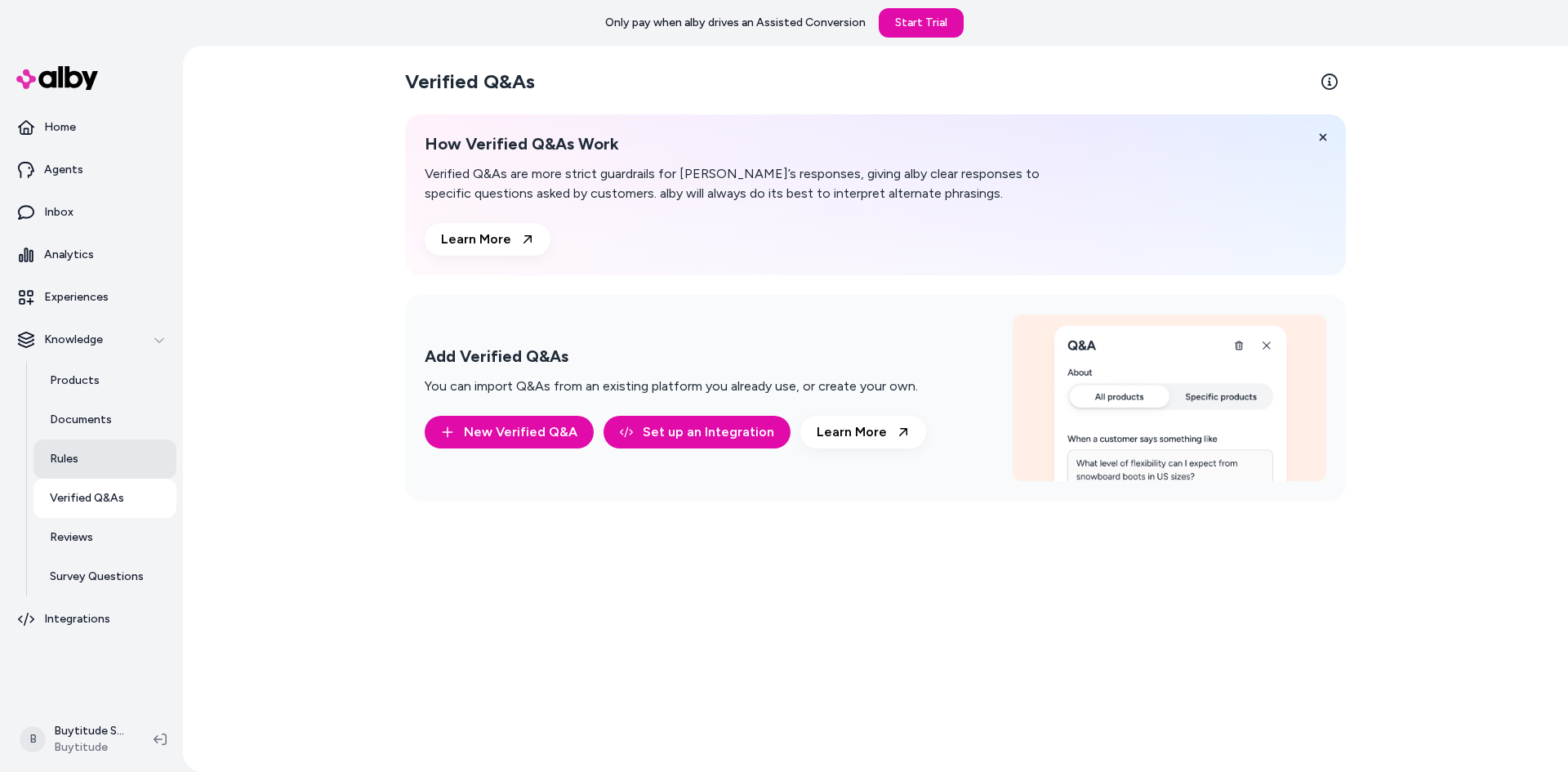
click at [104, 458] on link "Rules" at bounding box center [105, 458] width 143 height 39
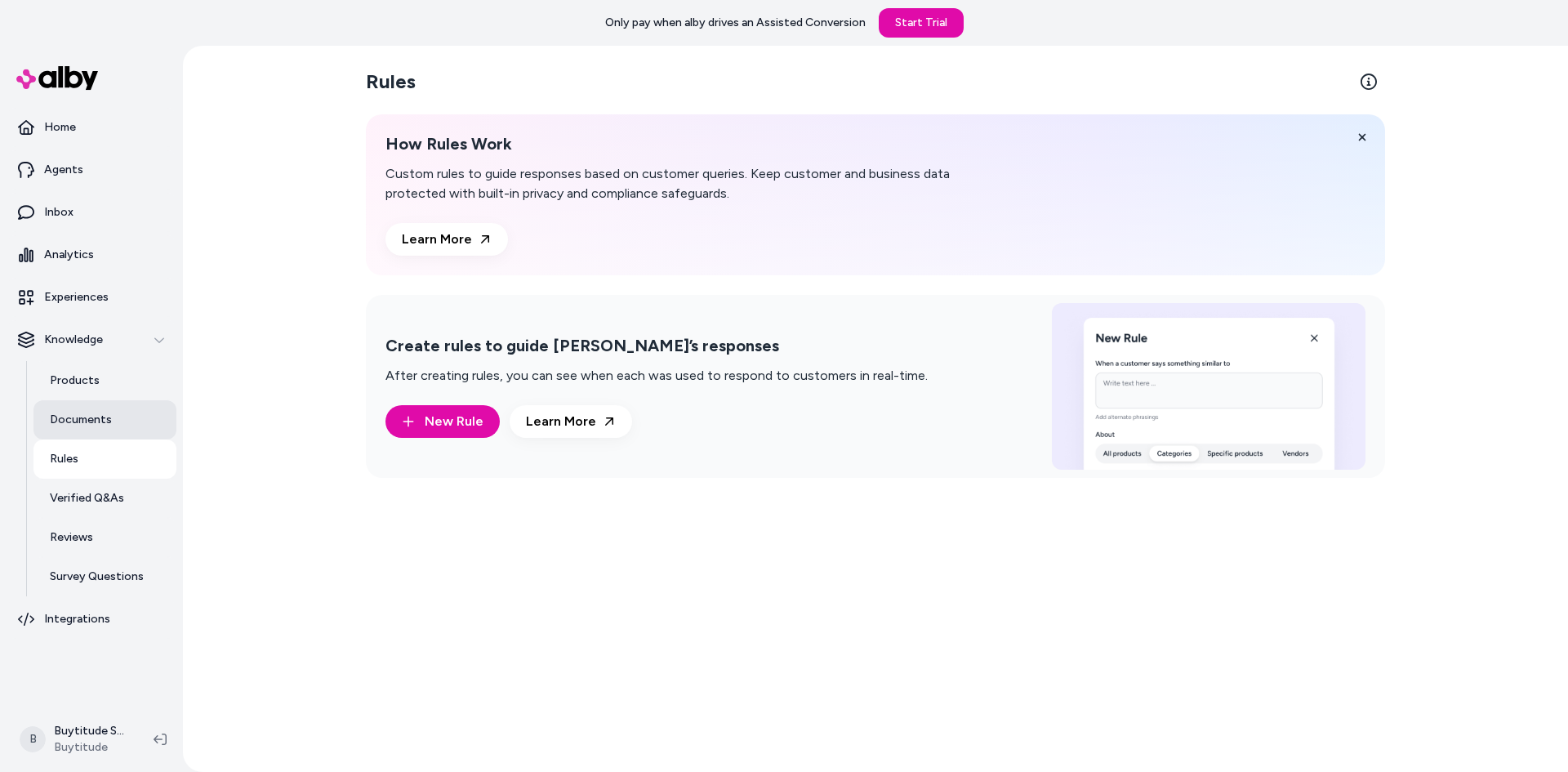
click at [115, 419] on link "Documents" at bounding box center [105, 419] width 143 height 39
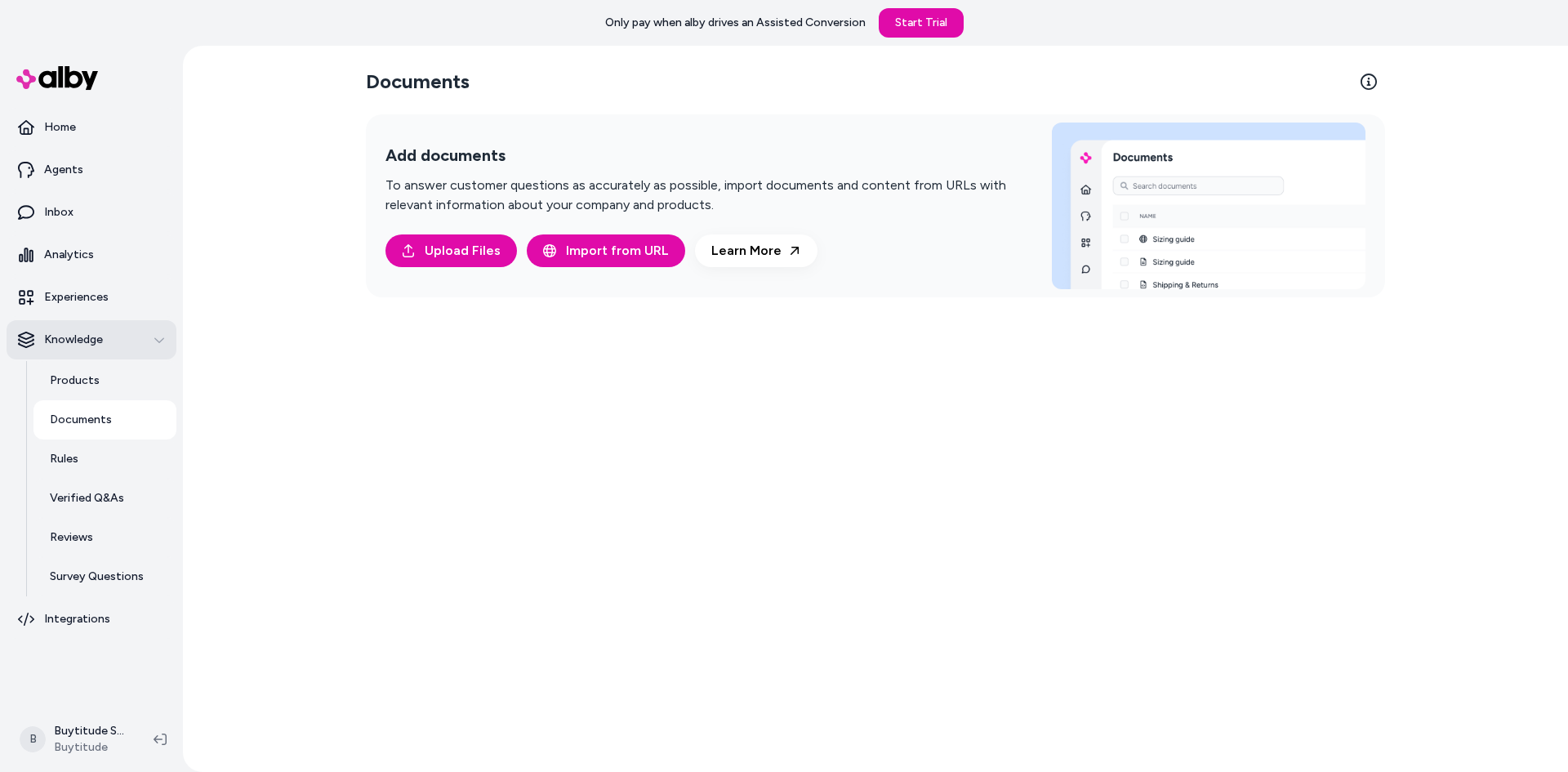
click at [136, 357] on button "Knowledge" at bounding box center [91, 340] width 170 height 39
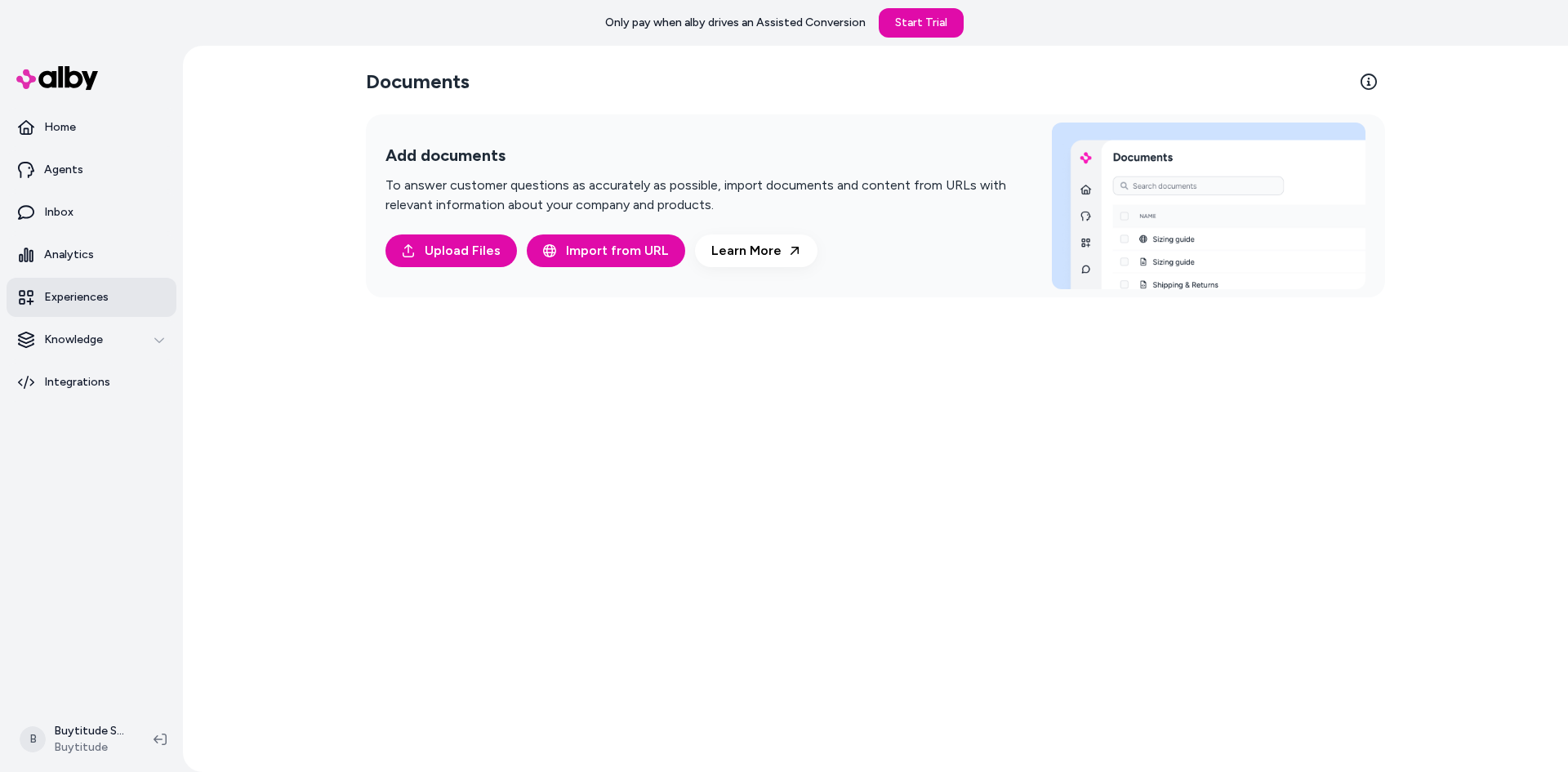
click at [141, 299] on link "Experiences" at bounding box center [91, 297] width 170 height 39
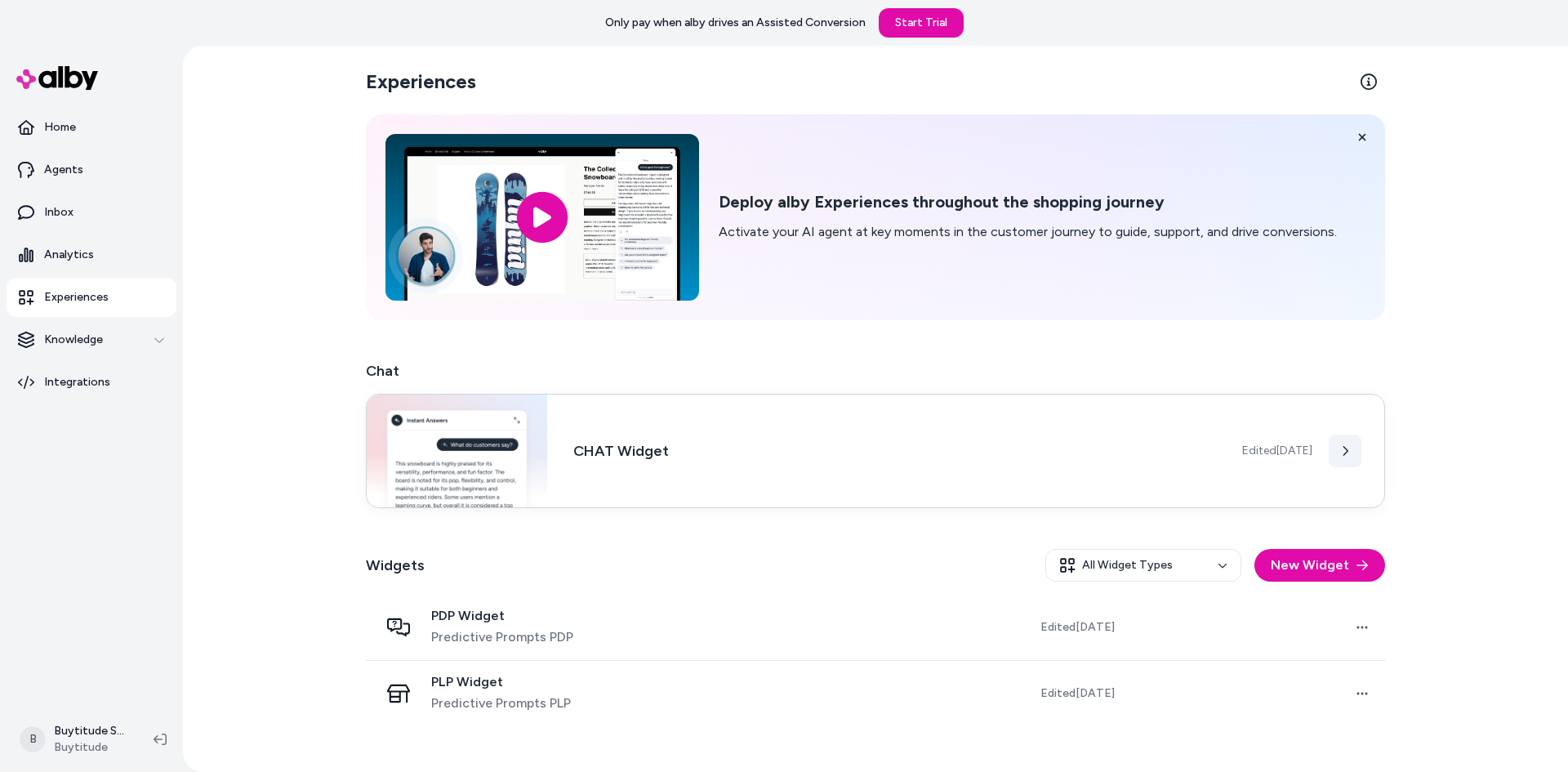
click at [1348, 449] on icon at bounding box center [1345, 451] width 12 height 12
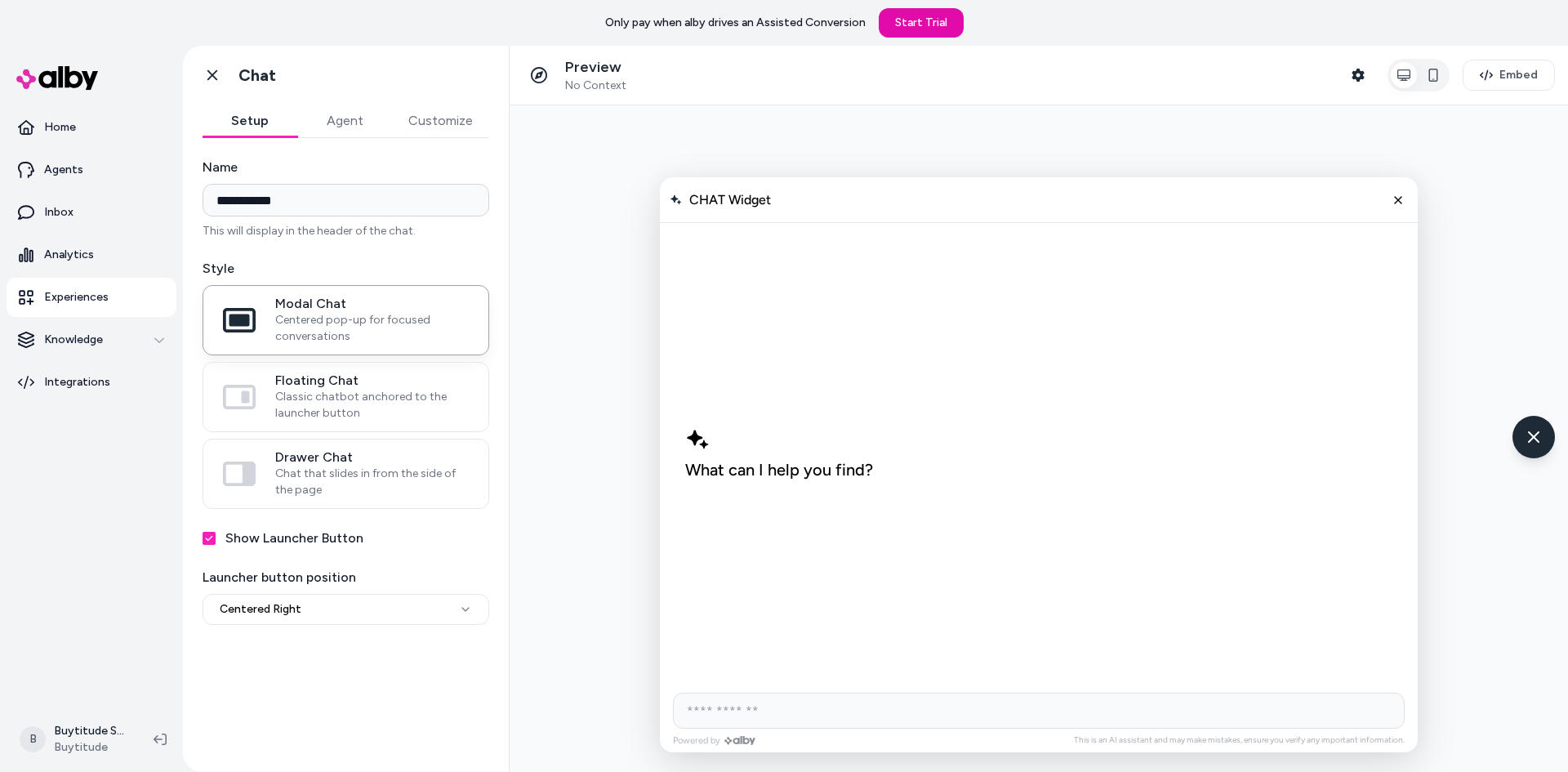
click at [346, 134] on button "Agent" at bounding box center [344, 120] width 94 height 33
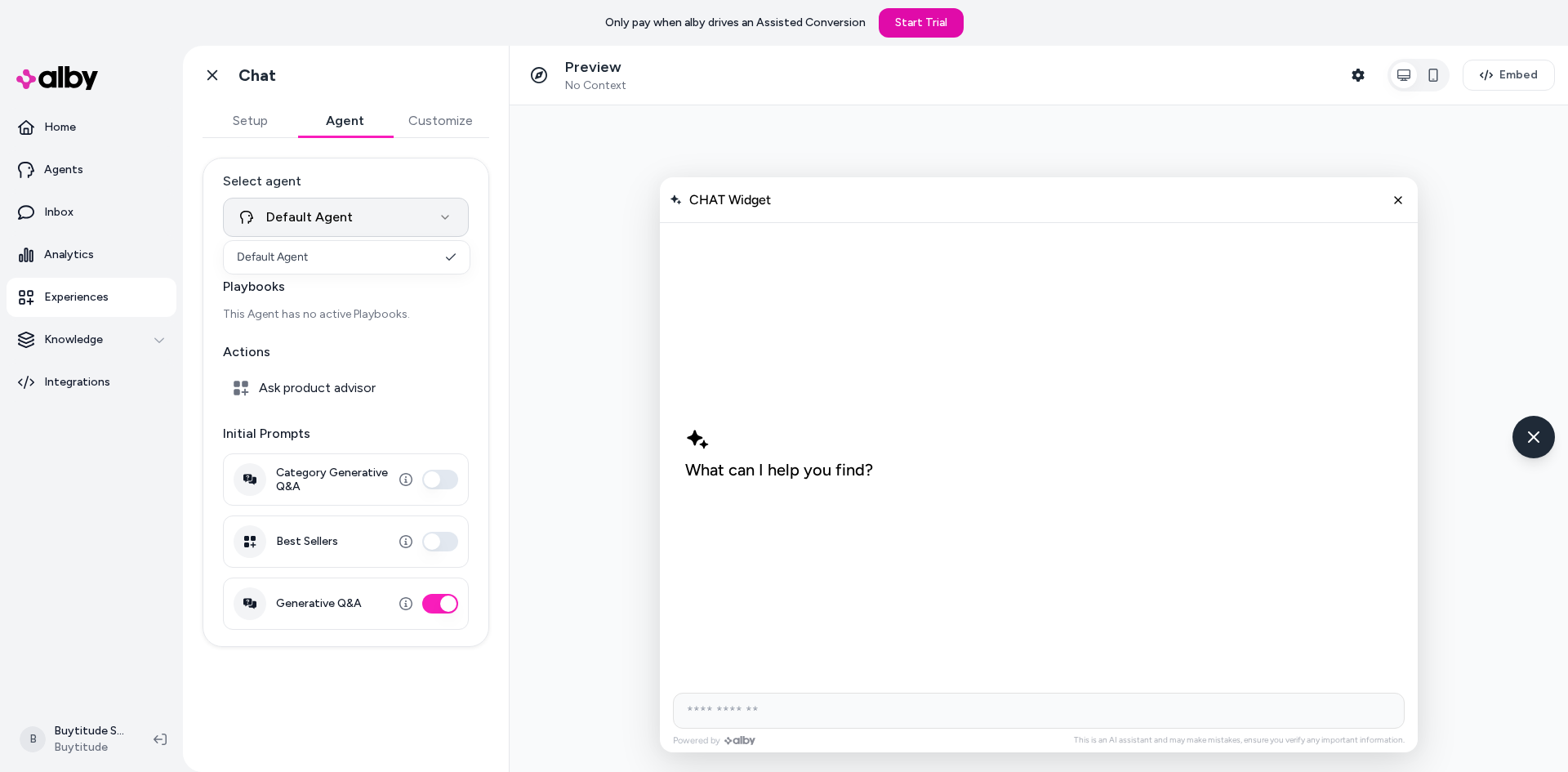
click at [398, 217] on html "**********" at bounding box center [784, 386] width 1568 height 772
click at [257, 131] on html "**********" at bounding box center [784, 386] width 1568 height 772
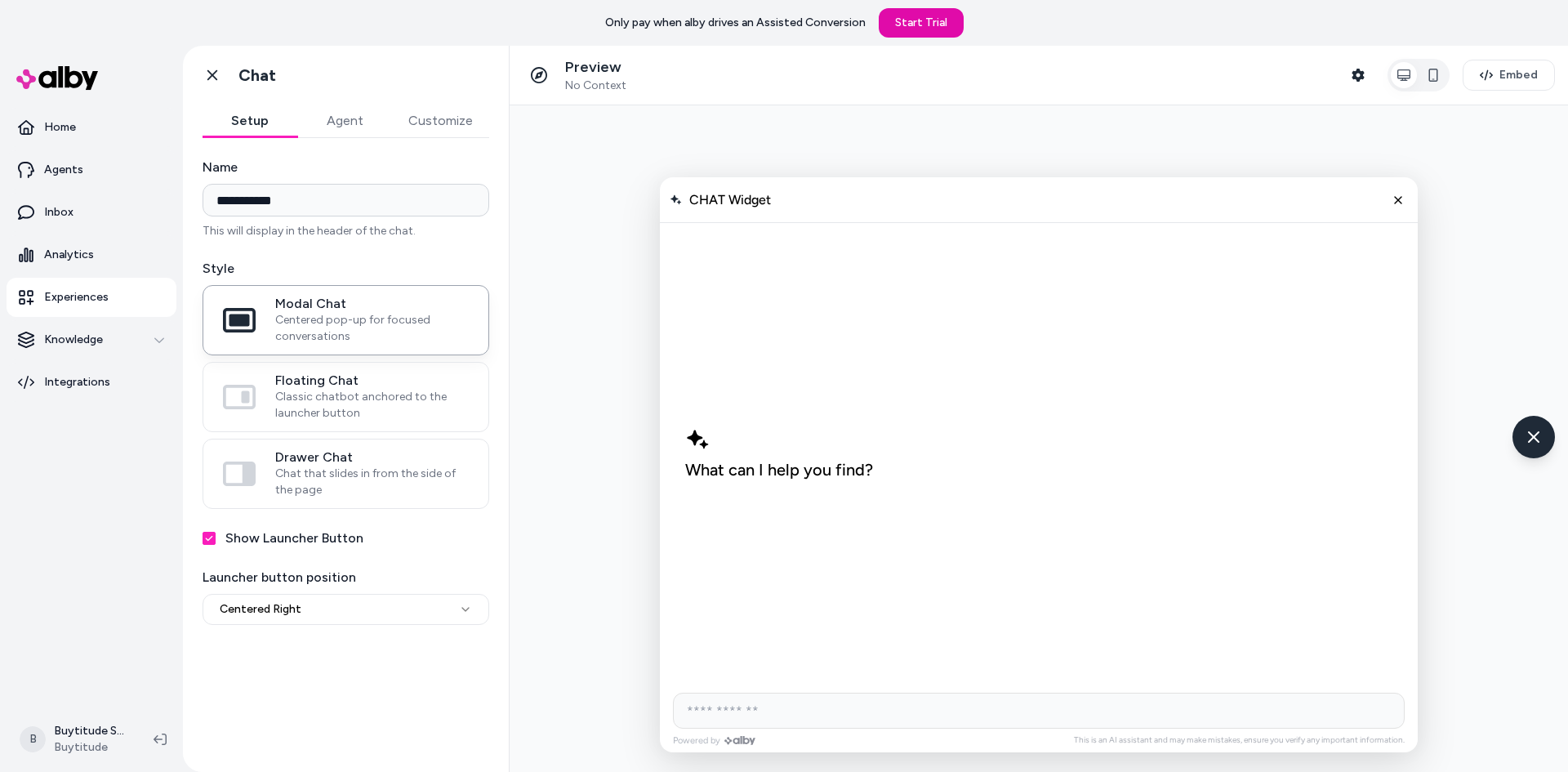
click at [243, 129] on button "Setup" at bounding box center [249, 120] width 94 height 33
click at [214, 79] on icon at bounding box center [212, 75] width 17 height 17
